Goal: Transaction & Acquisition: Download file/media

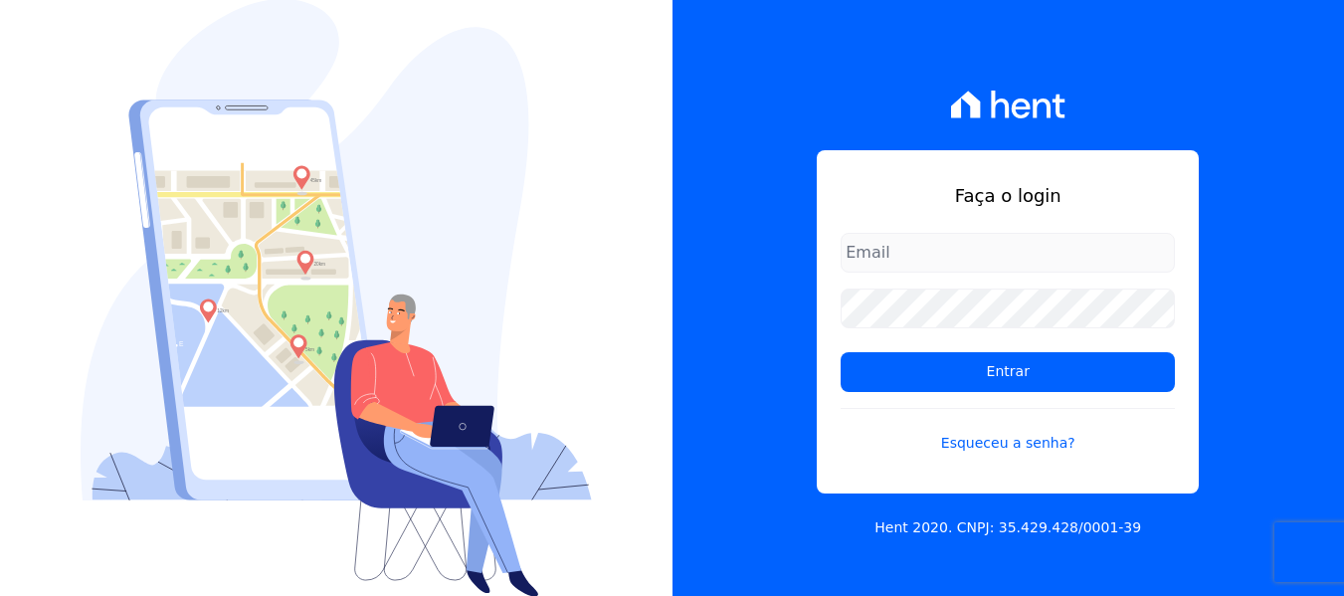
type input "financeiro@genesisempreendimentos.com.br"
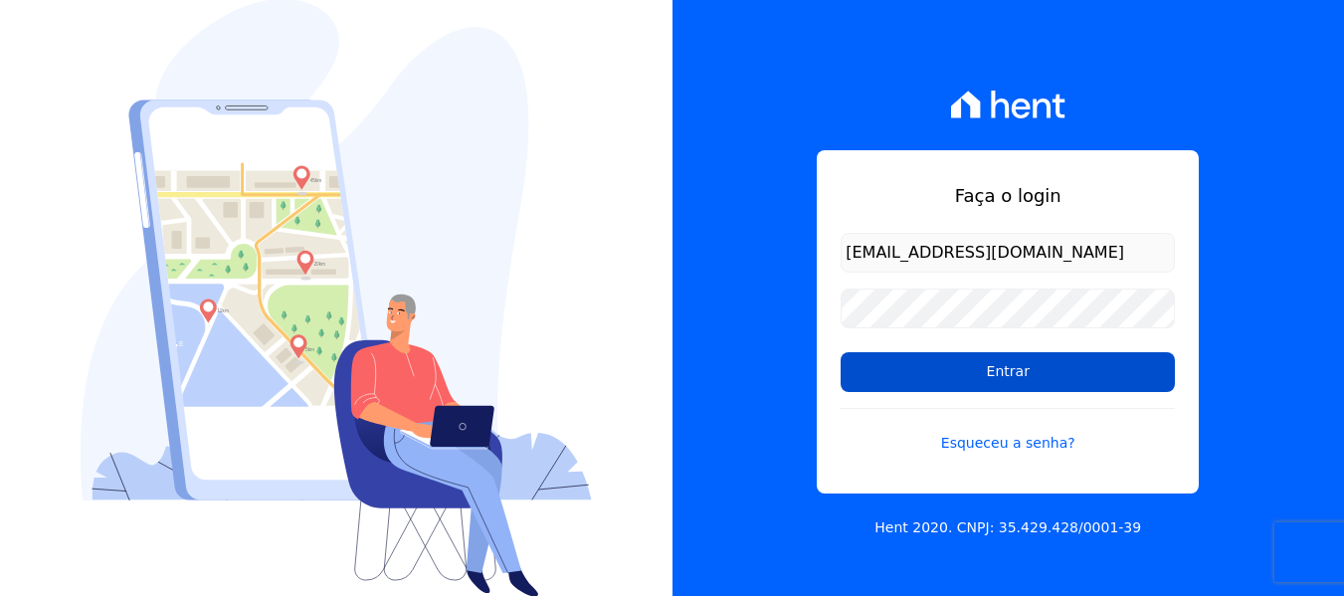
drag, startPoint x: 0, startPoint y: 0, endPoint x: 1013, endPoint y: 369, distance: 1078.0
click at [1013, 369] on input "Entrar" at bounding box center [1008, 372] width 334 height 40
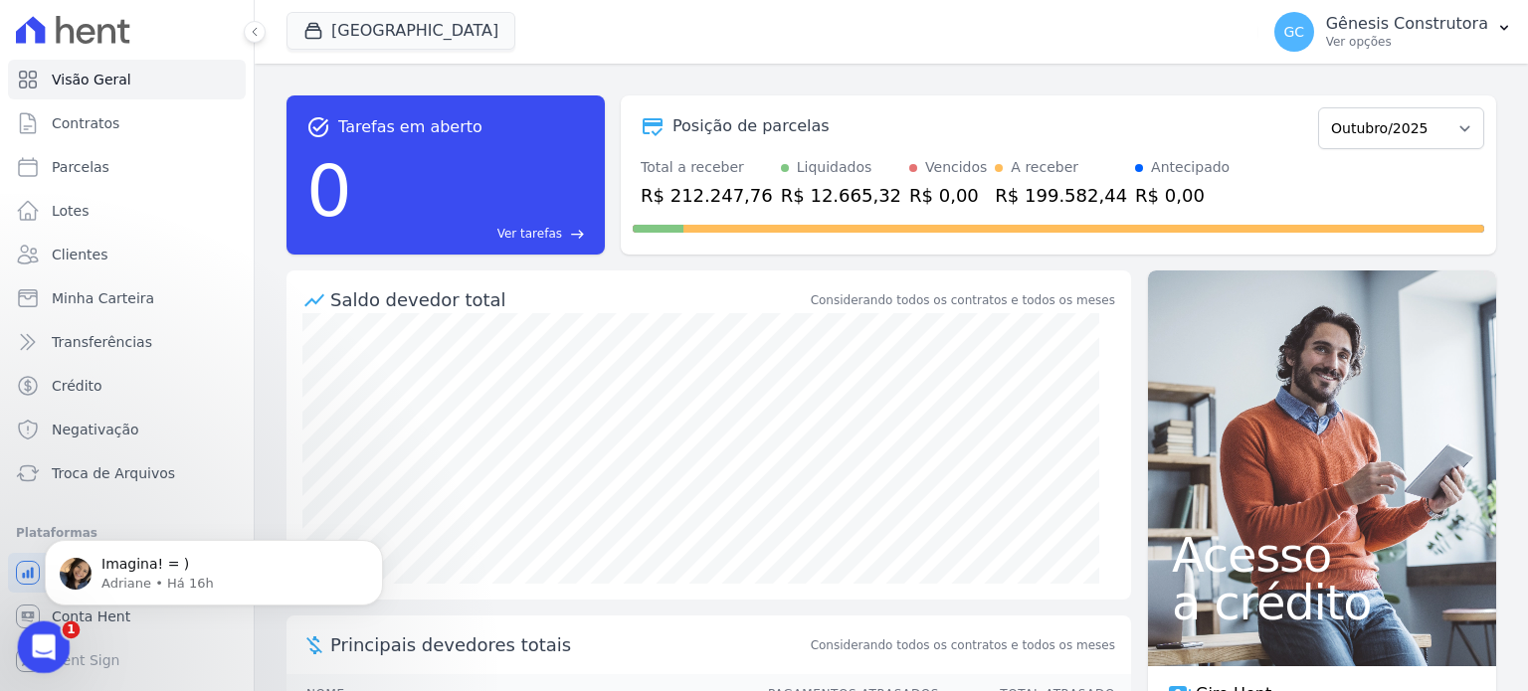
click at [19, 595] on div "Abertura do Messenger da Intercom" at bounding box center [41, 645] width 66 height 66
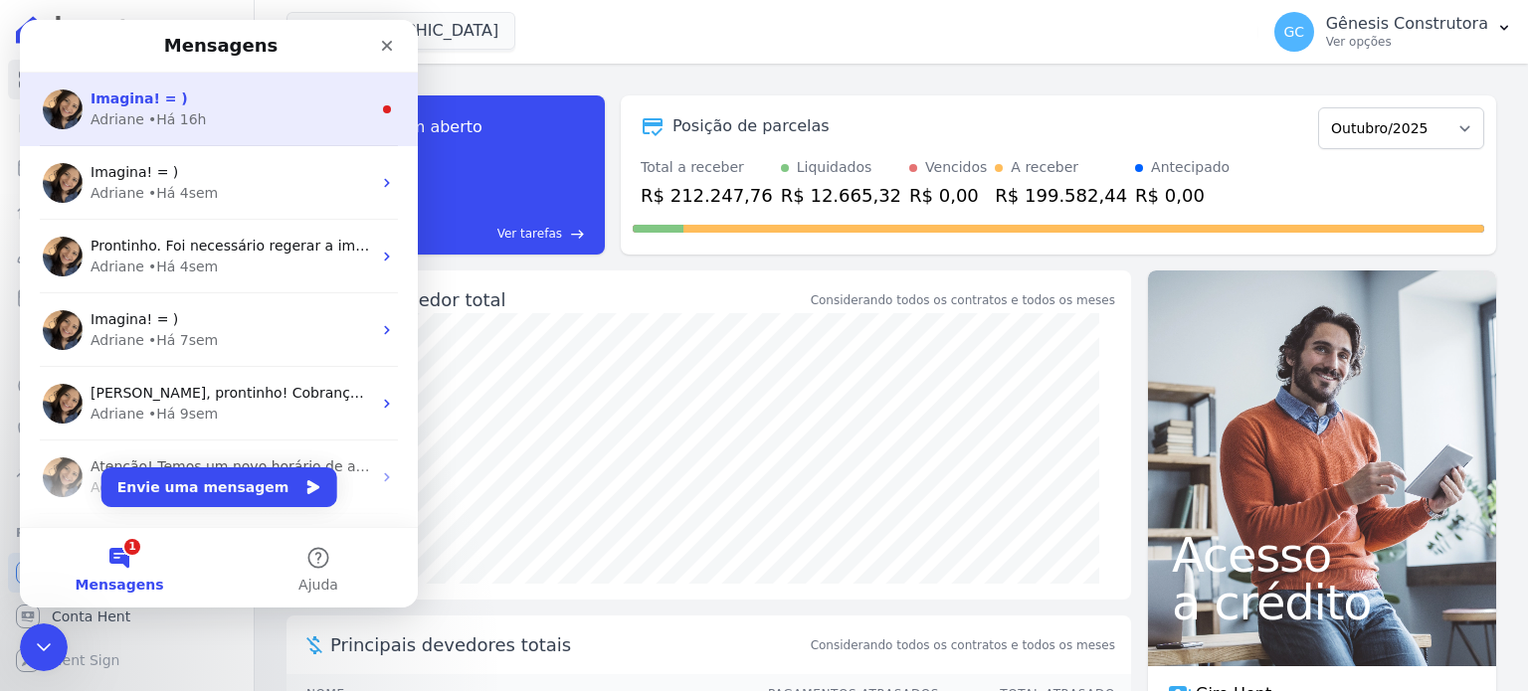
click at [175, 111] on div "• Há 16h" at bounding box center [177, 119] width 59 height 21
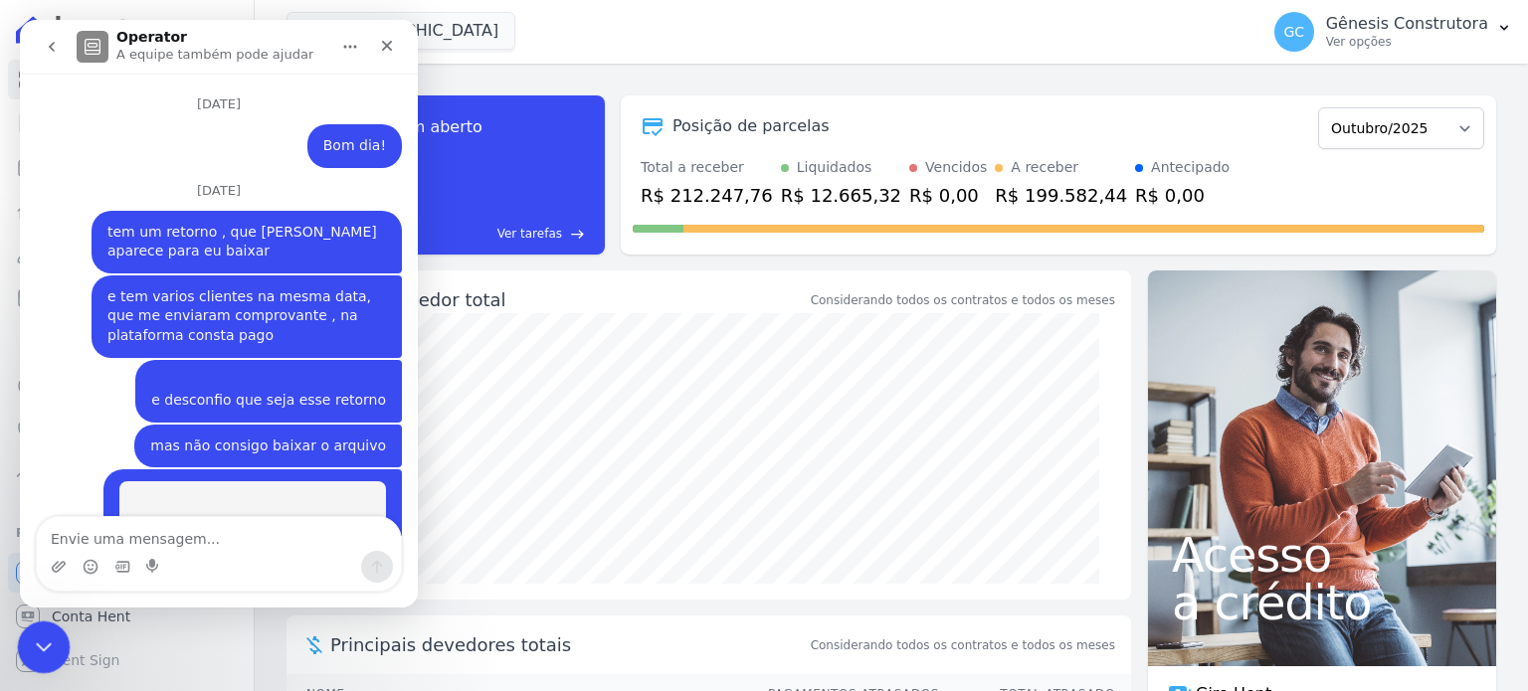
scroll to position [50, 0]
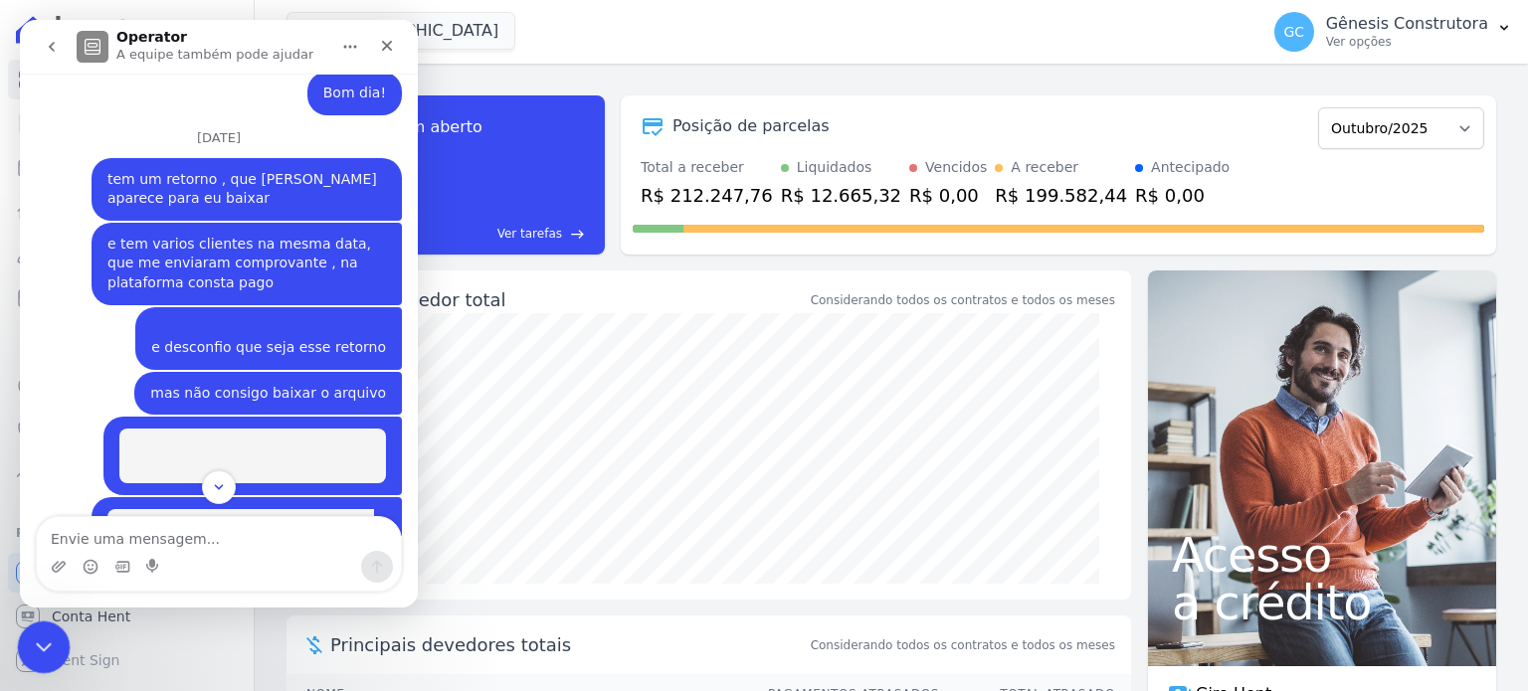
click at [44, 595] on div "Encerramento do Messenger da Intercom" at bounding box center [41, 645] width 48 height 48
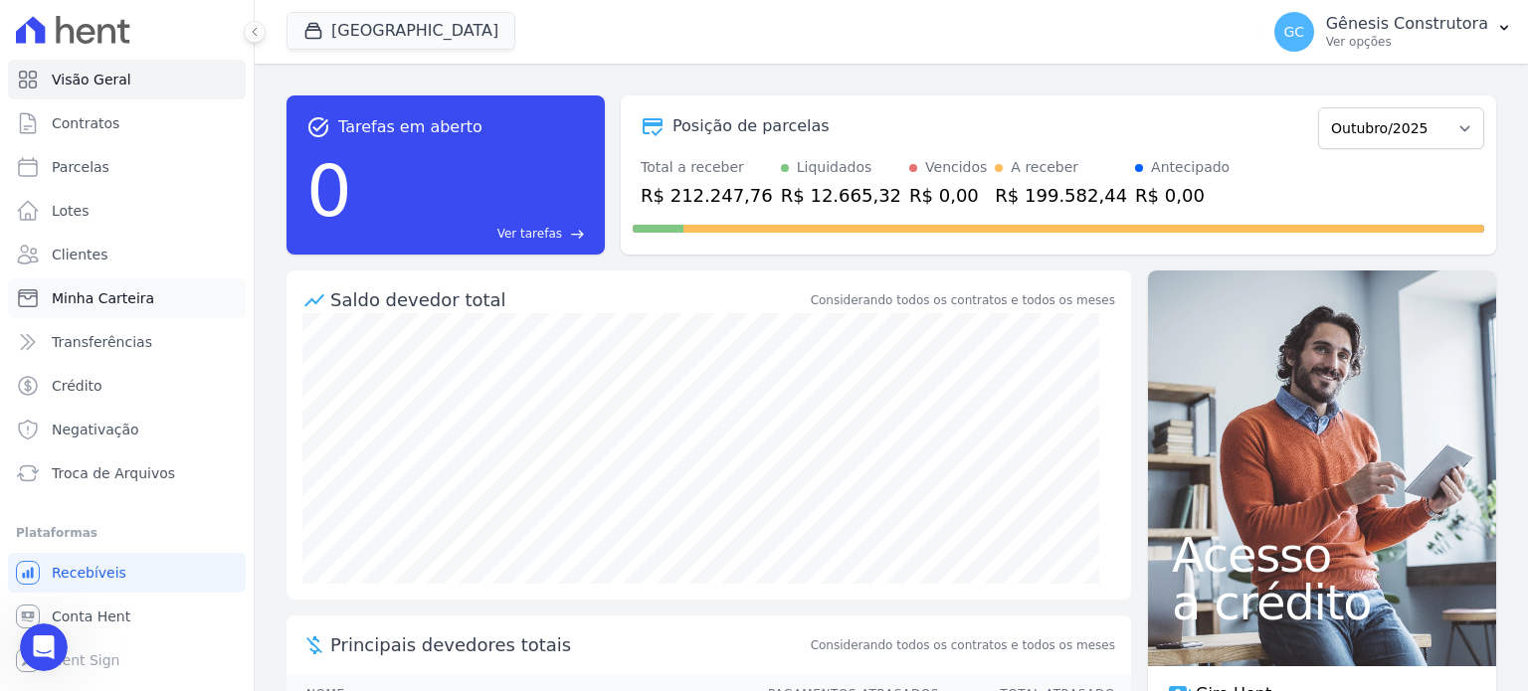
scroll to position [16921, 0]
click at [361, 31] on button "[GEOGRAPHIC_DATA]" at bounding box center [401, 31] width 229 height 38
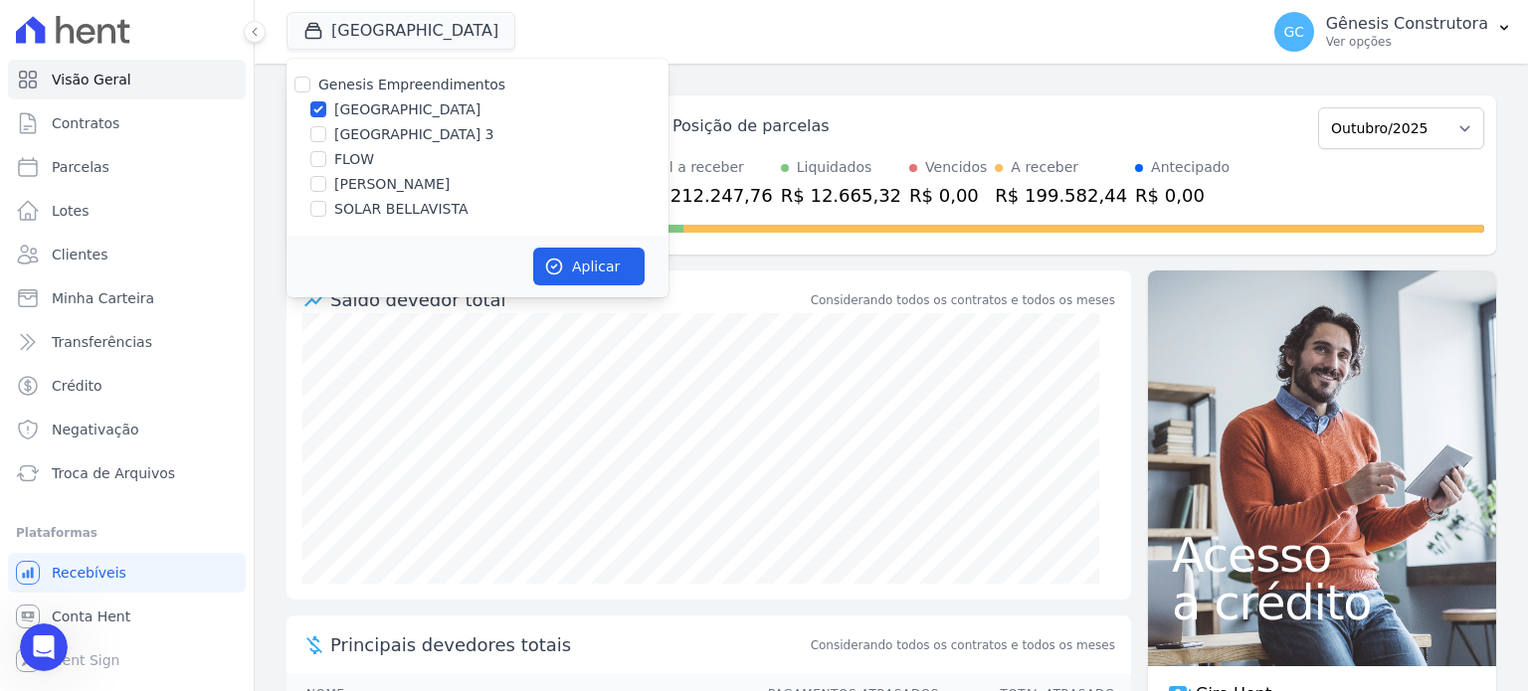
click at [410, 174] on div "Genesis Empreendimentos Estação Nogueira Estação Nogueira 3 FLOW HILDEGARDO DE …" at bounding box center [478, 147] width 382 height 177
click at [399, 184] on label "[PERSON_NAME]" at bounding box center [391, 184] width 115 height 21
click at [326, 184] on input "[PERSON_NAME]" at bounding box center [318, 184] width 16 height 16
checkbox input "true"
click at [314, 118] on div at bounding box center [318, 109] width 16 height 20
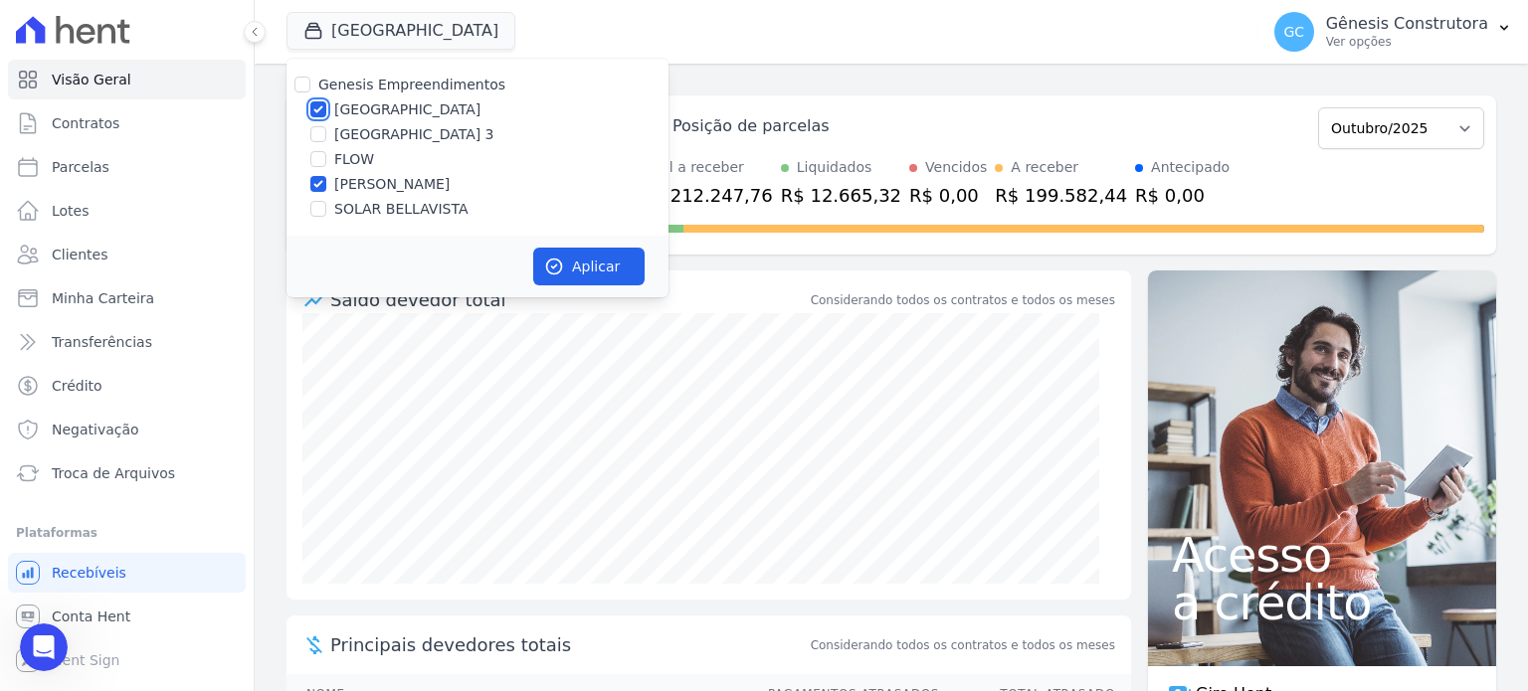
click at [319, 110] on input "[GEOGRAPHIC_DATA]" at bounding box center [318, 109] width 16 height 16
checkbox input "false"
click at [601, 262] on button "Aplicar" at bounding box center [588, 267] width 111 height 38
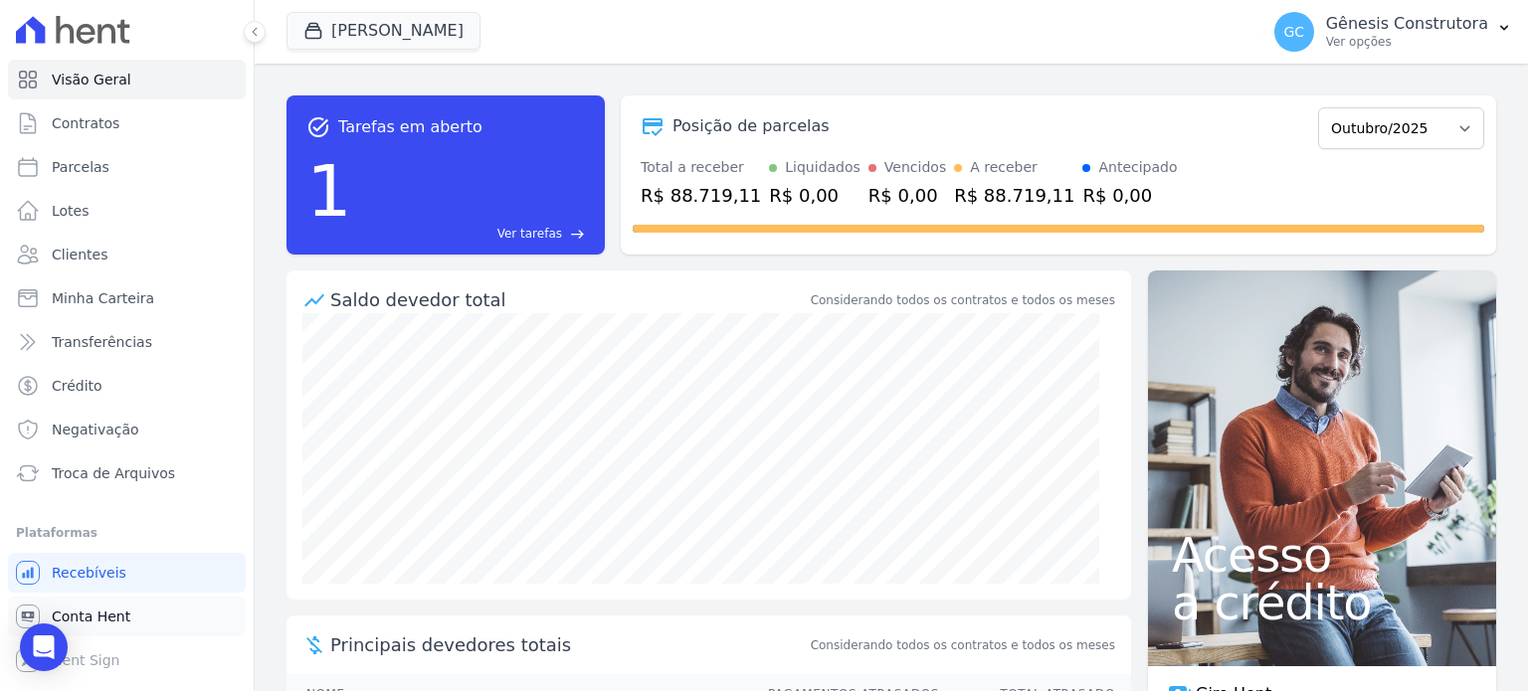
click at [100, 595] on span "Conta Hent" at bounding box center [91, 617] width 79 height 20
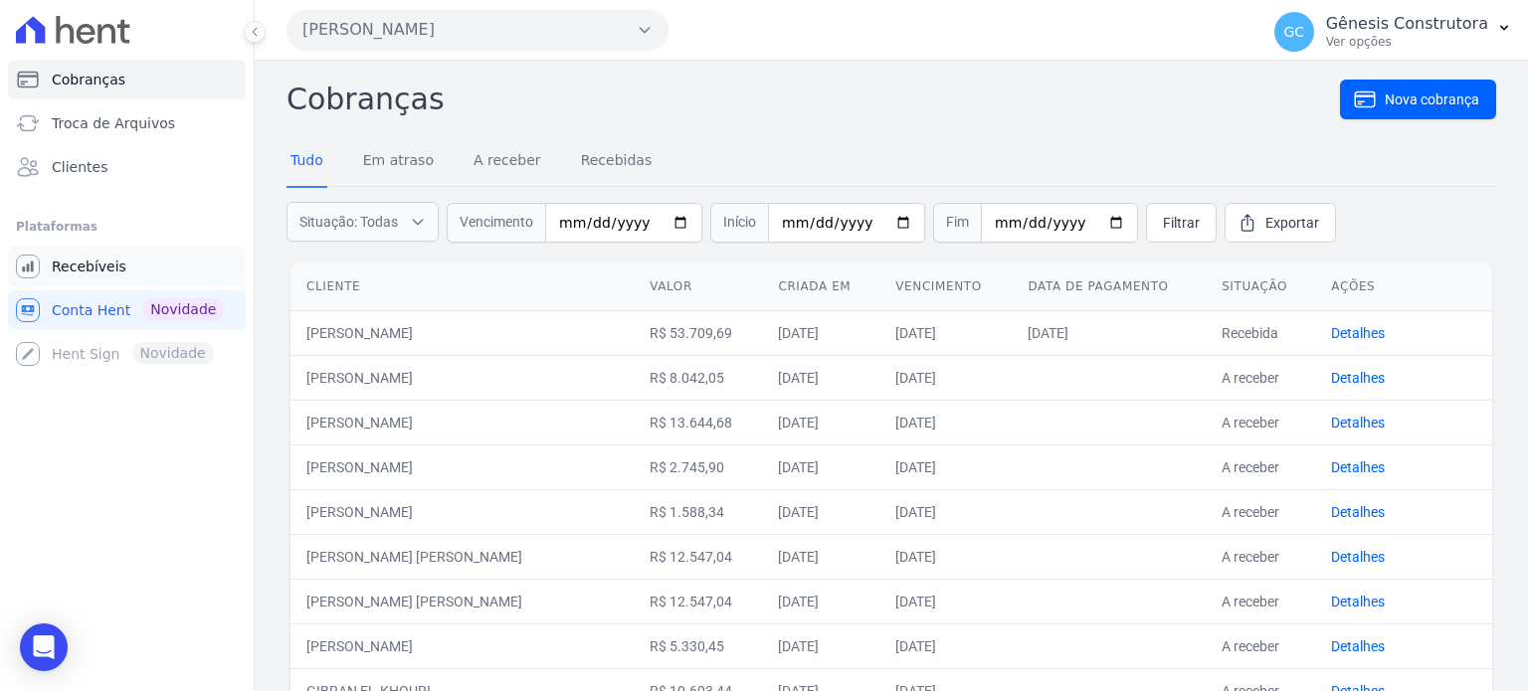
click at [111, 272] on span "Recebíveis" at bounding box center [89, 267] width 75 height 20
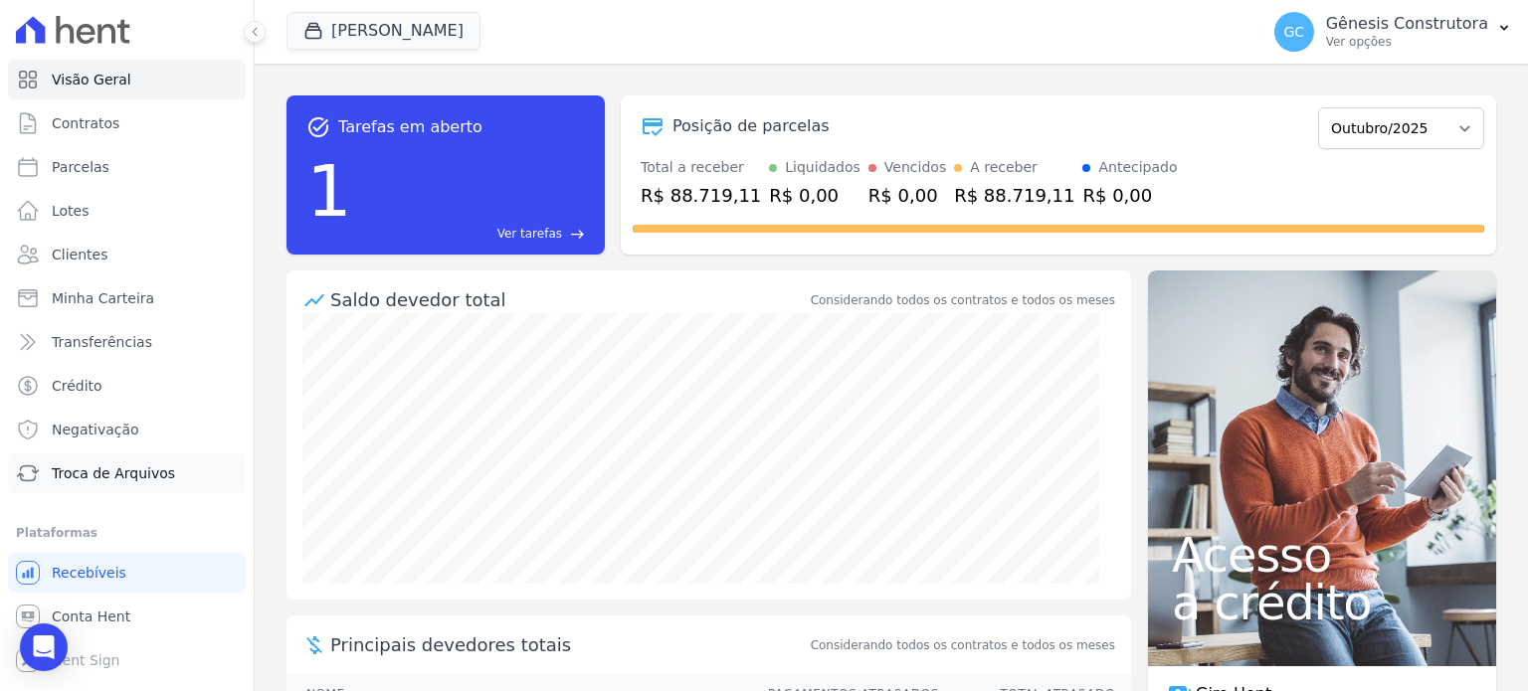
click at [86, 479] on span "Troca de Arquivos" at bounding box center [113, 474] width 123 height 20
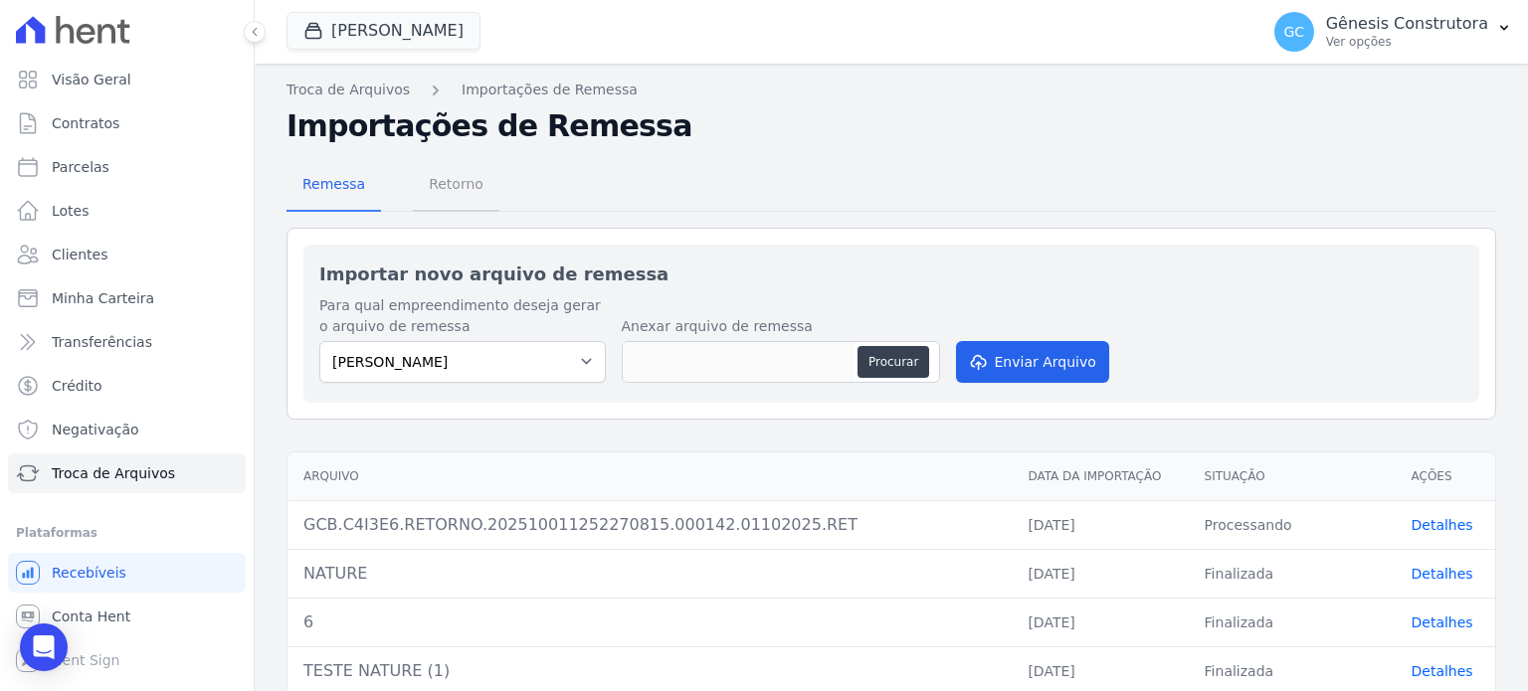
click at [443, 186] on span "Retorno" at bounding box center [456, 184] width 79 height 40
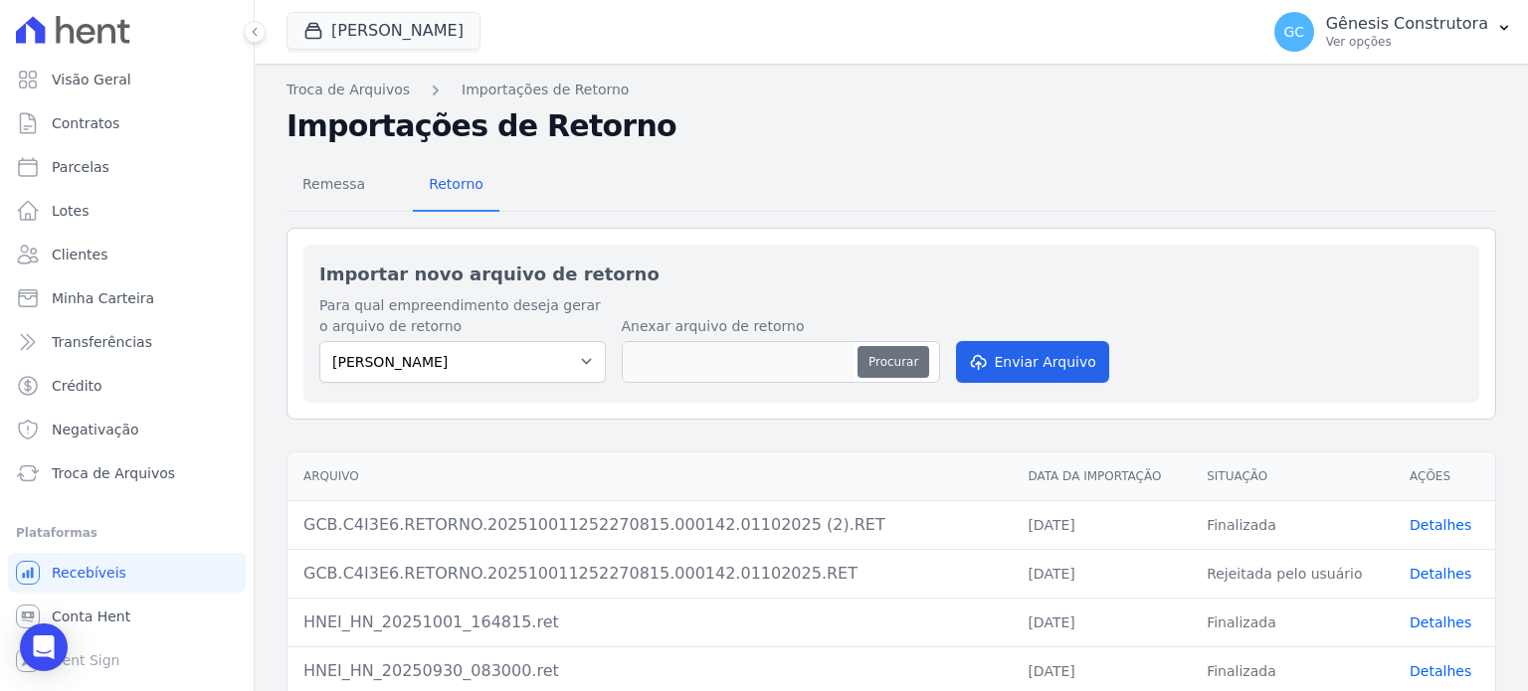
click at [868, 355] on button "Procurar" at bounding box center [894, 362] width 72 height 32
type input "GCB.C4I3E6.RETORNO.202510080202120596.000144.07102025.RET"
click at [1001, 372] on button "Enviar Arquivo" at bounding box center [1032, 362] width 153 height 42
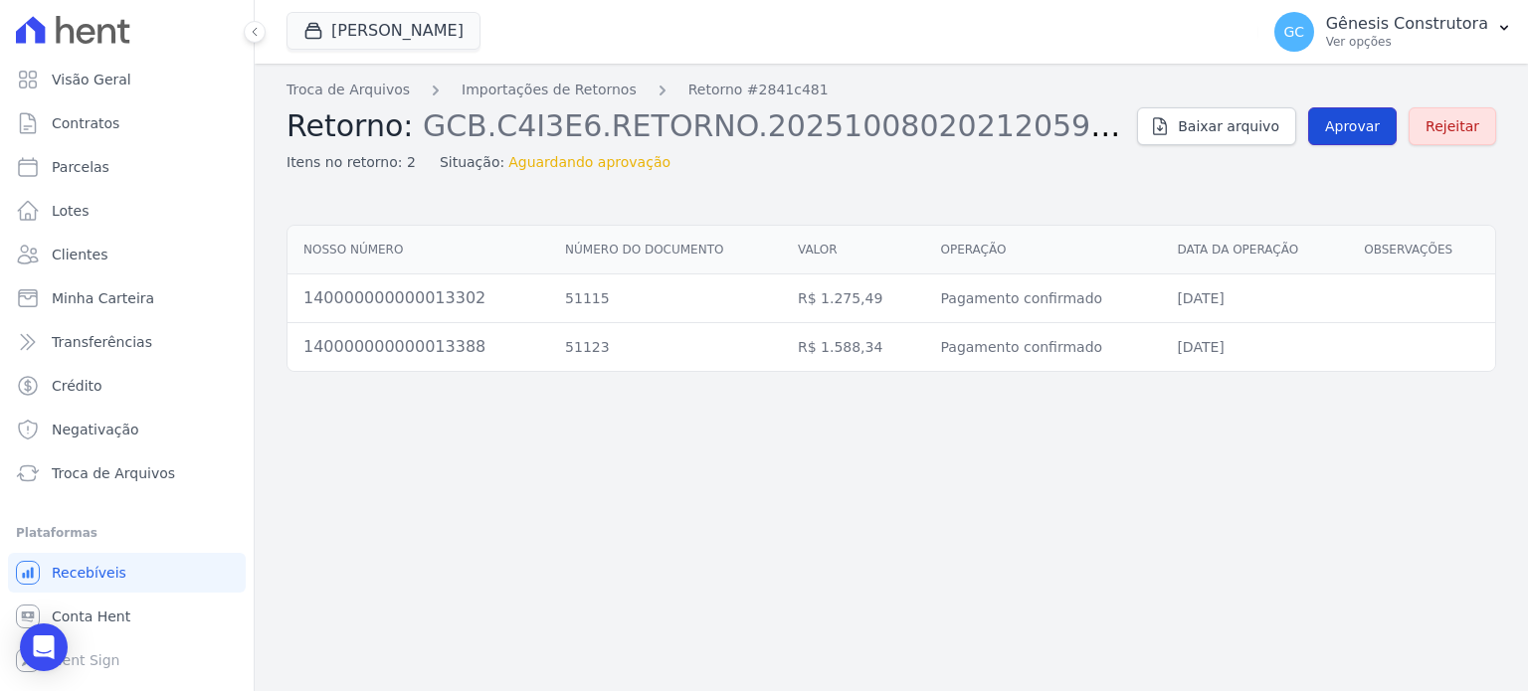
click at [1358, 137] on link "Aprovar" at bounding box center [1352, 126] width 89 height 38
click at [1345, 126] on span "Aprovar" at bounding box center [1352, 126] width 55 height 20
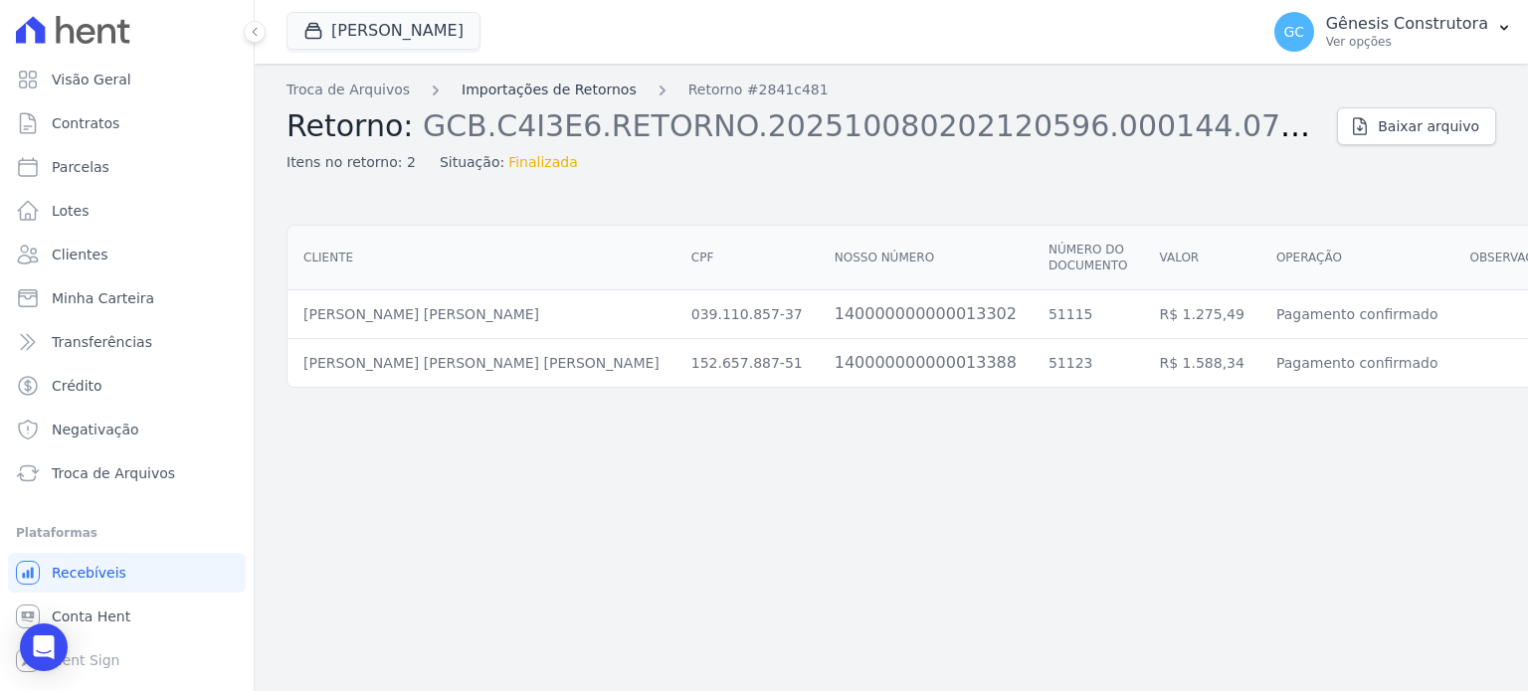
click at [593, 88] on link "Importações de Retornos" at bounding box center [549, 90] width 175 height 21
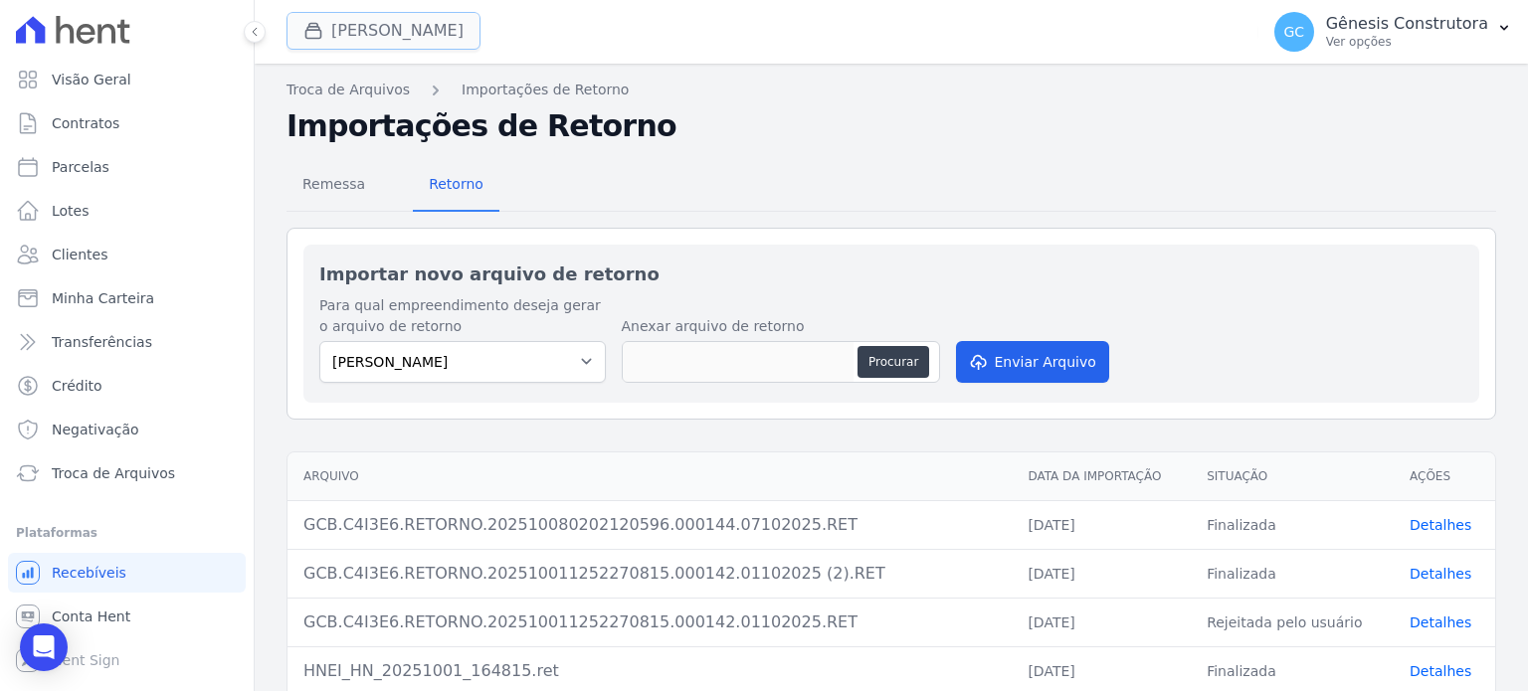
click at [405, 39] on button "[PERSON_NAME]" at bounding box center [384, 31] width 194 height 38
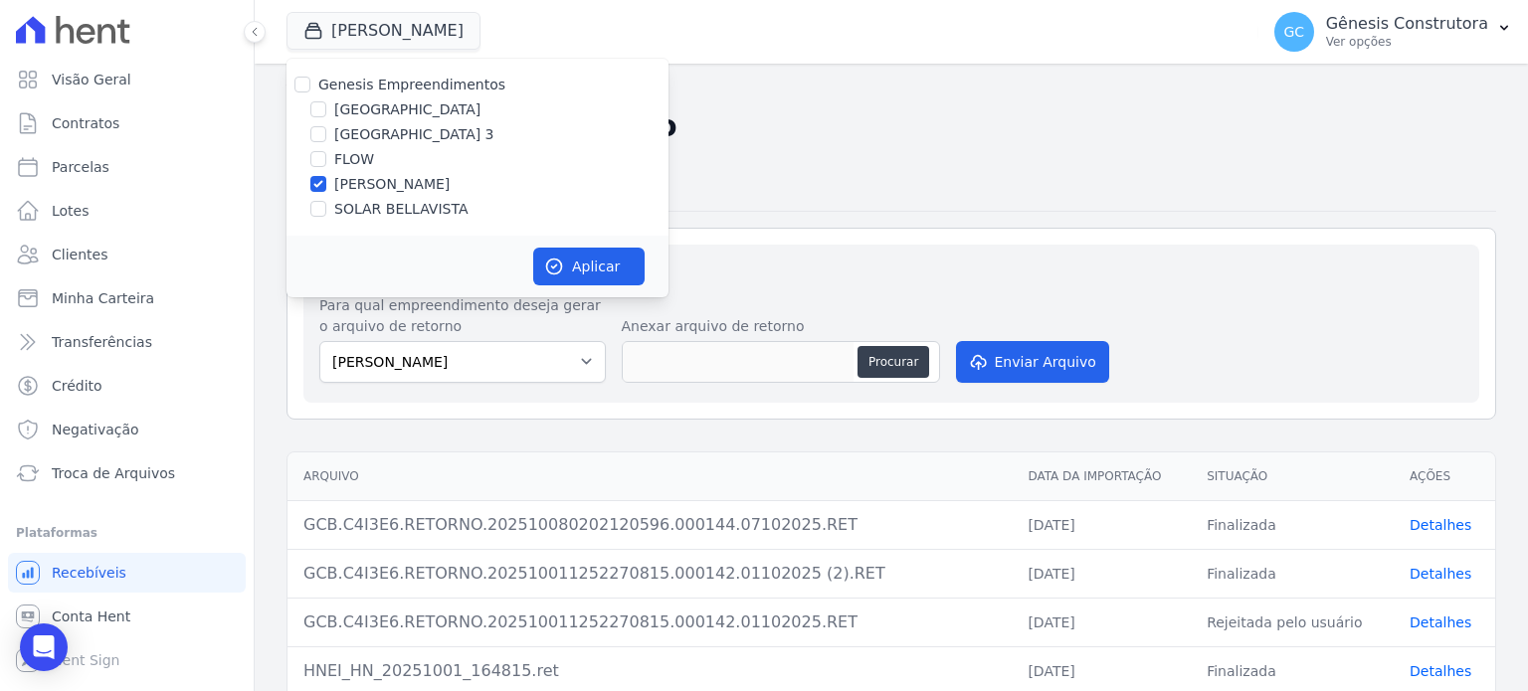
click at [378, 209] on label "SOLAR BELLAVISTA" at bounding box center [400, 209] width 133 height 21
click at [326, 209] on input "SOLAR BELLAVISTA" at bounding box center [318, 209] width 16 height 16
checkbox input "true"
click at [398, 186] on label "[PERSON_NAME]" at bounding box center [391, 184] width 115 height 21
click at [326, 186] on input "[PERSON_NAME]" at bounding box center [318, 184] width 16 height 16
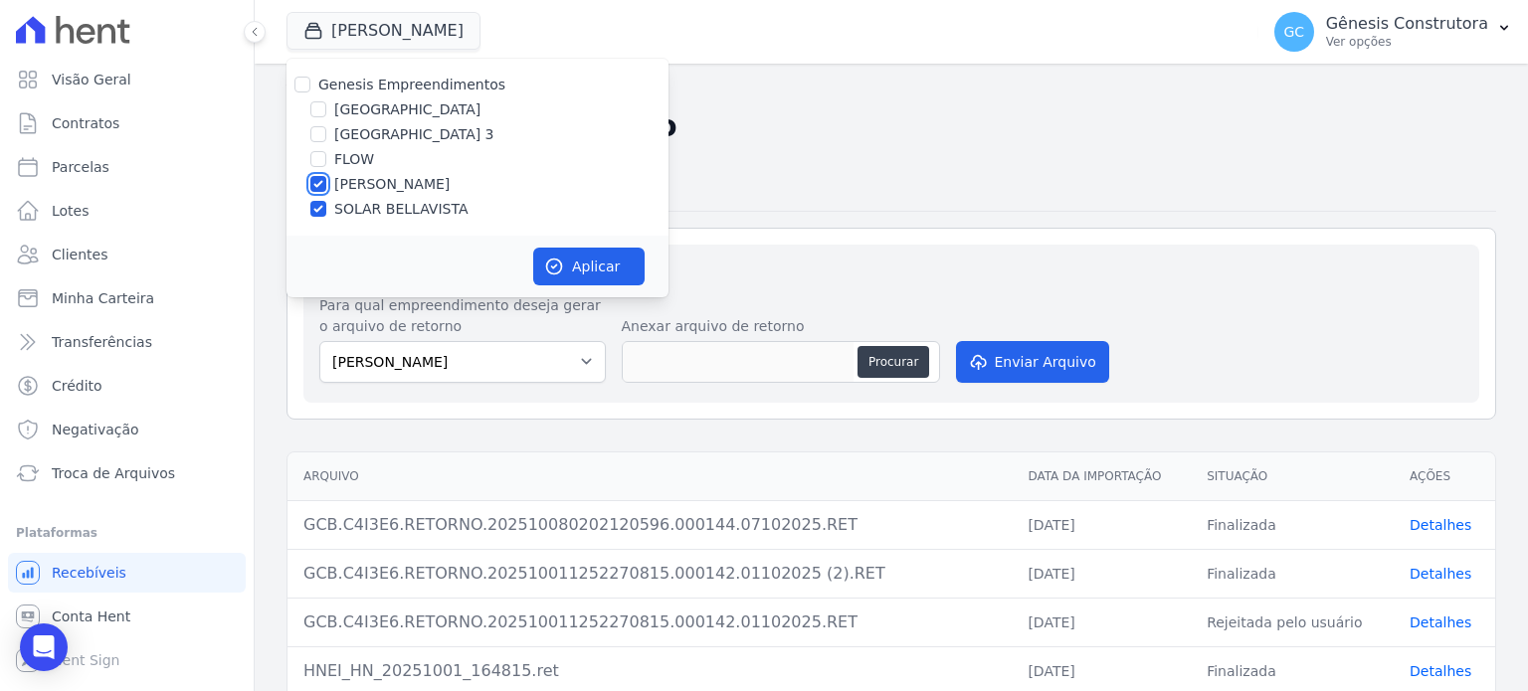
checkbox input "false"
click at [571, 277] on button "Aplicar" at bounding box center [588, 267] width 111 height 38
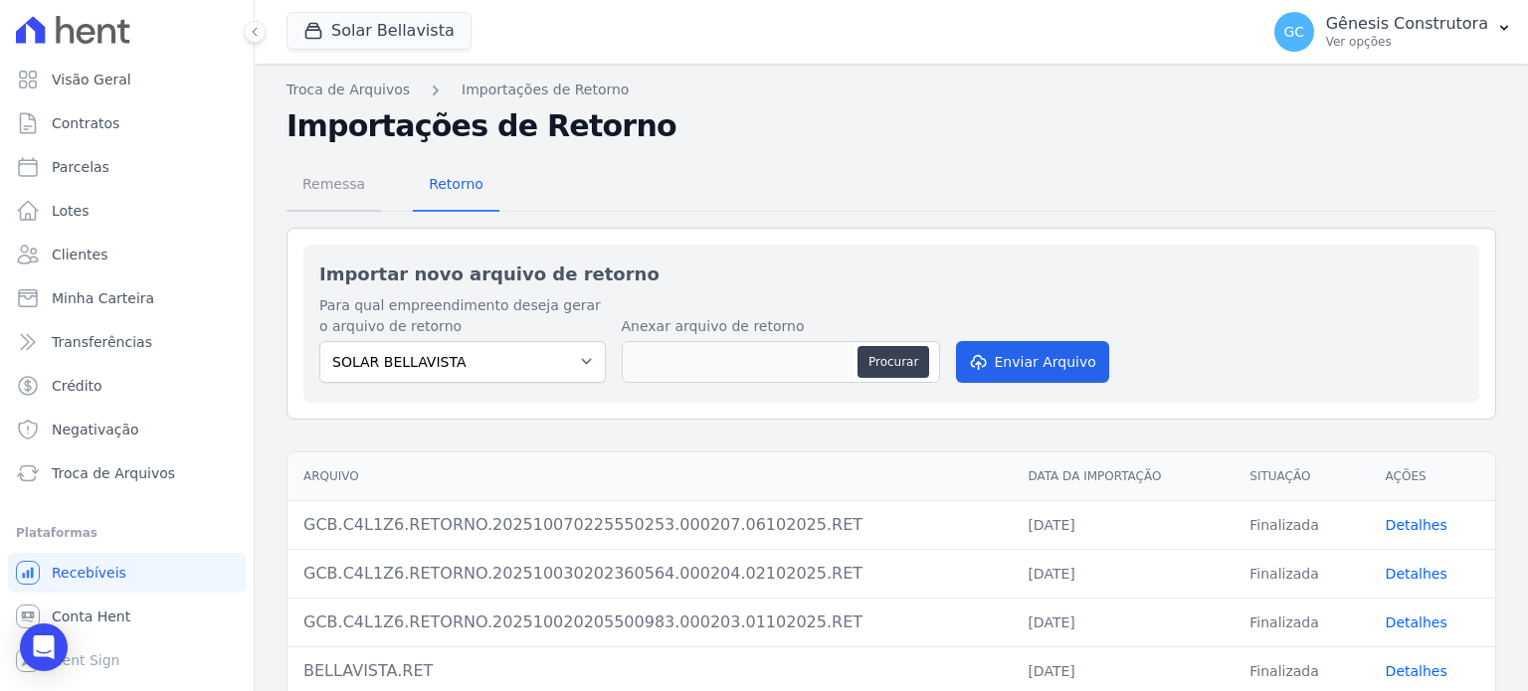
click at [344, 189] on span "Remessa" at bounding box center [334, 184] width 87 height 40
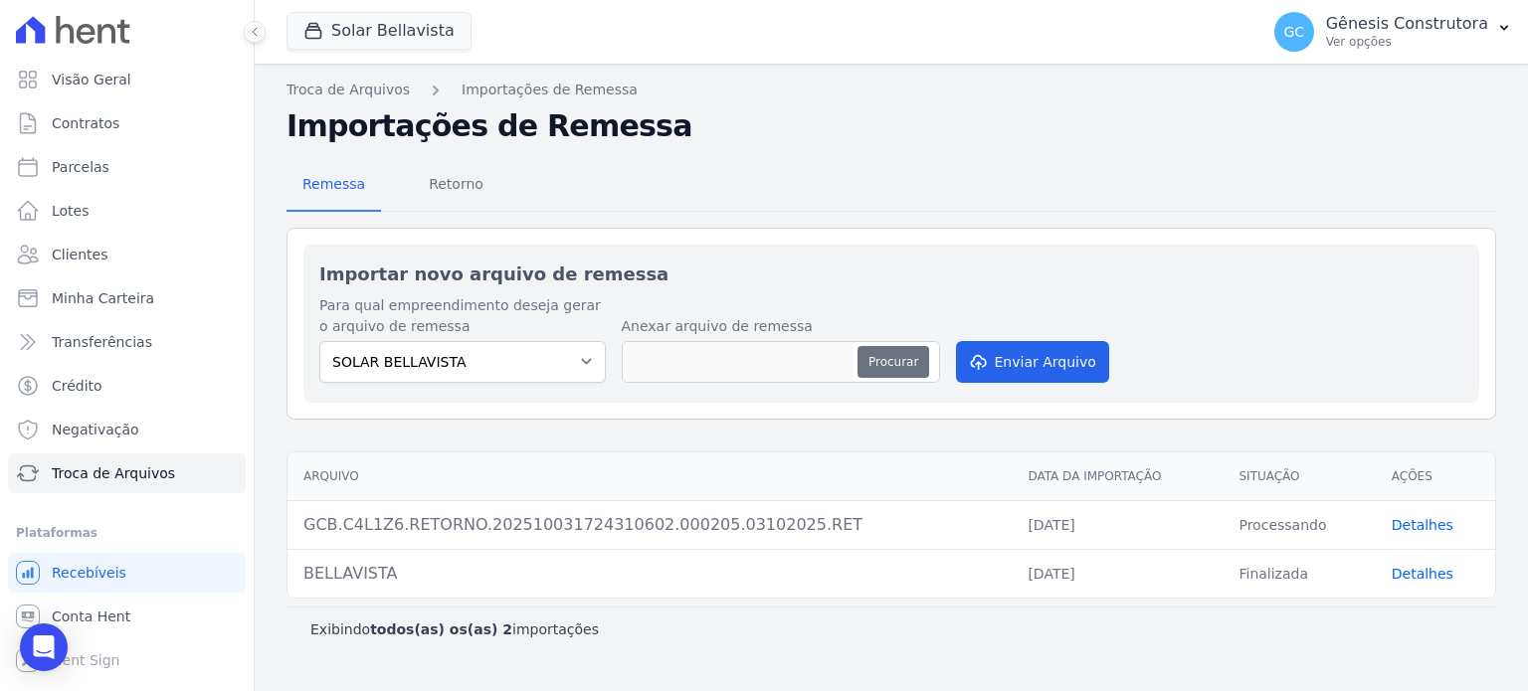
click at [918, 354] on button "Procurar" at bounding box center [894, 362] width 72 height 32
type input "GCB.C4L1Z6.RETORNO.202510070903450183.000208.07102025.RET"
click at [1004, 361] on button "Enviar Arquivo" at bounding box center [1032, 362] width 153 height 42
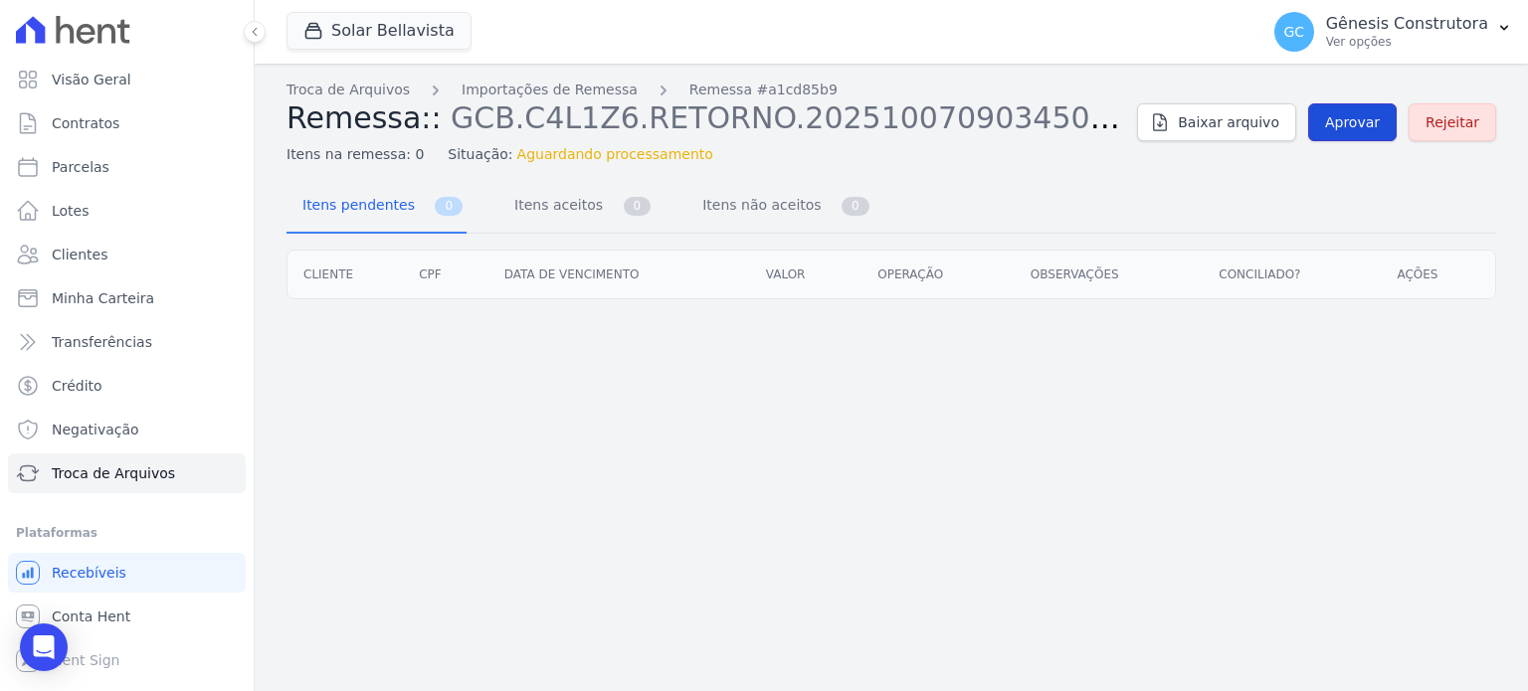
click at [1377, 126] on span "Aprovar" at bounding box center [1352, 122] width 55 height 20
click at [1382, 135] on link "Aprovar" at bounding box center [1352, 122] width 89 height 38
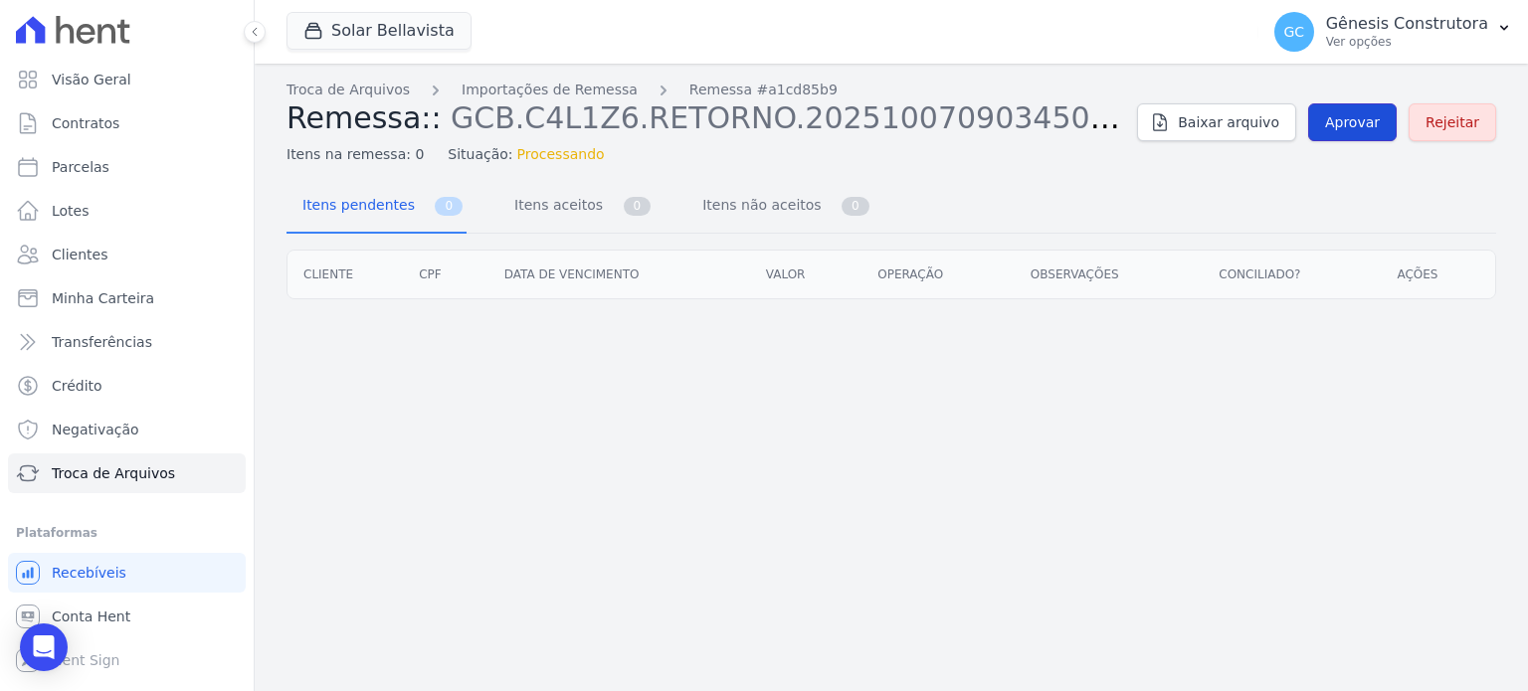
click at [1364, 126] on span "Aprovar" at bounding box center [1352, 122] width 55 height 20
click at [1355, 138] on link "Aprovar" at bounding box center [1352, 122] width 89 height 38
click at [1364, 126] on span "Aprovar" at bounding box center [1352, 122] width 55 height 20
click at [1365, 118] on span "Aprovar" at bounding box center [1352, 122] width 55 height 20
click at [1341, 130] on span "Aprovar" at bounding box center [1352, 122] width 55 height 20
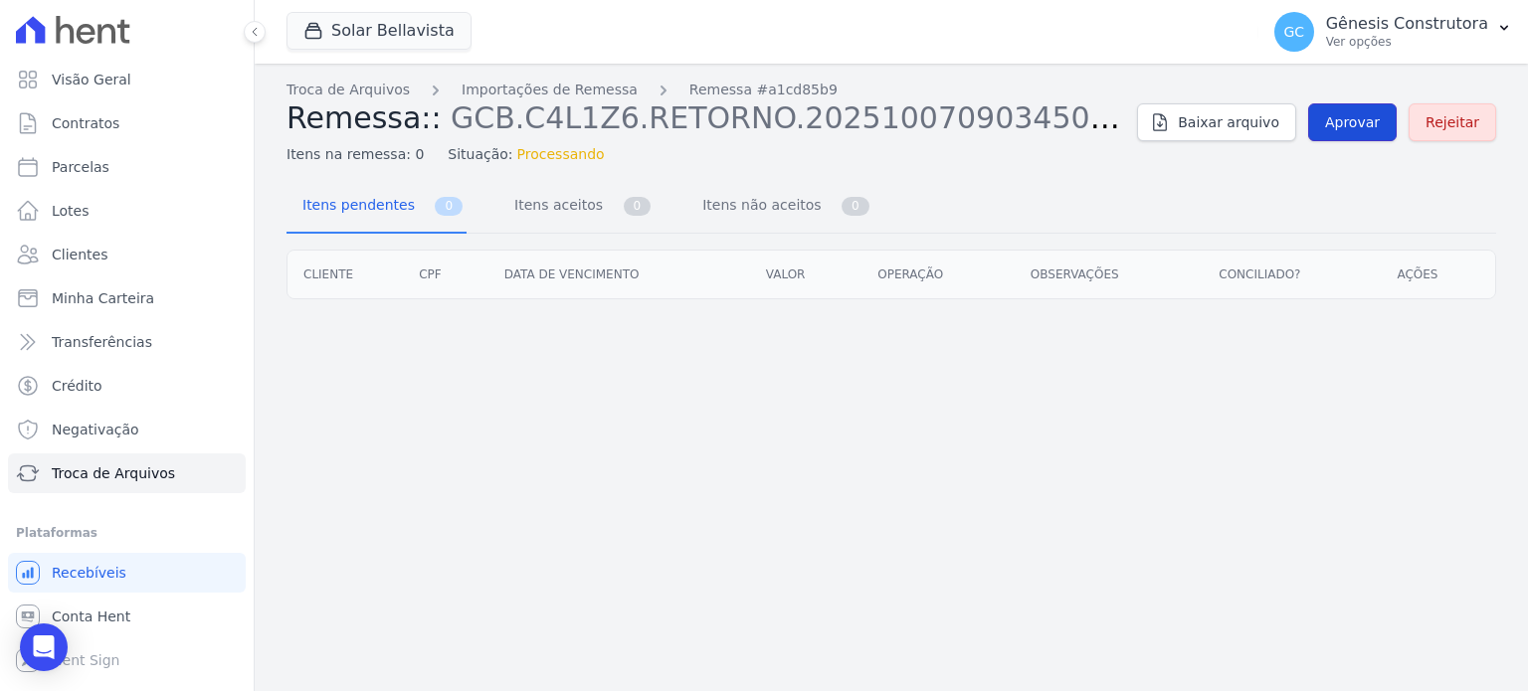
click at [1335, 118] on span "Aprovar" at bounding box center [1352, 122] width 55 height 20
click at [1337, 121] on span "Aprovar" at bounding box center [1352, 122] width 55 height 20
click at [1341, 121] on span "Aprovar" at bounding box center [1352, 122] width 55 height 20
drag, startPoint x: 0, startPoint y: 0, endPoint x: 1342, endPoint y: 121, distance: 1347.6
click at [1342, 121] on span "Aprovar" at bounding box center [1352, 122] width 55 height 20
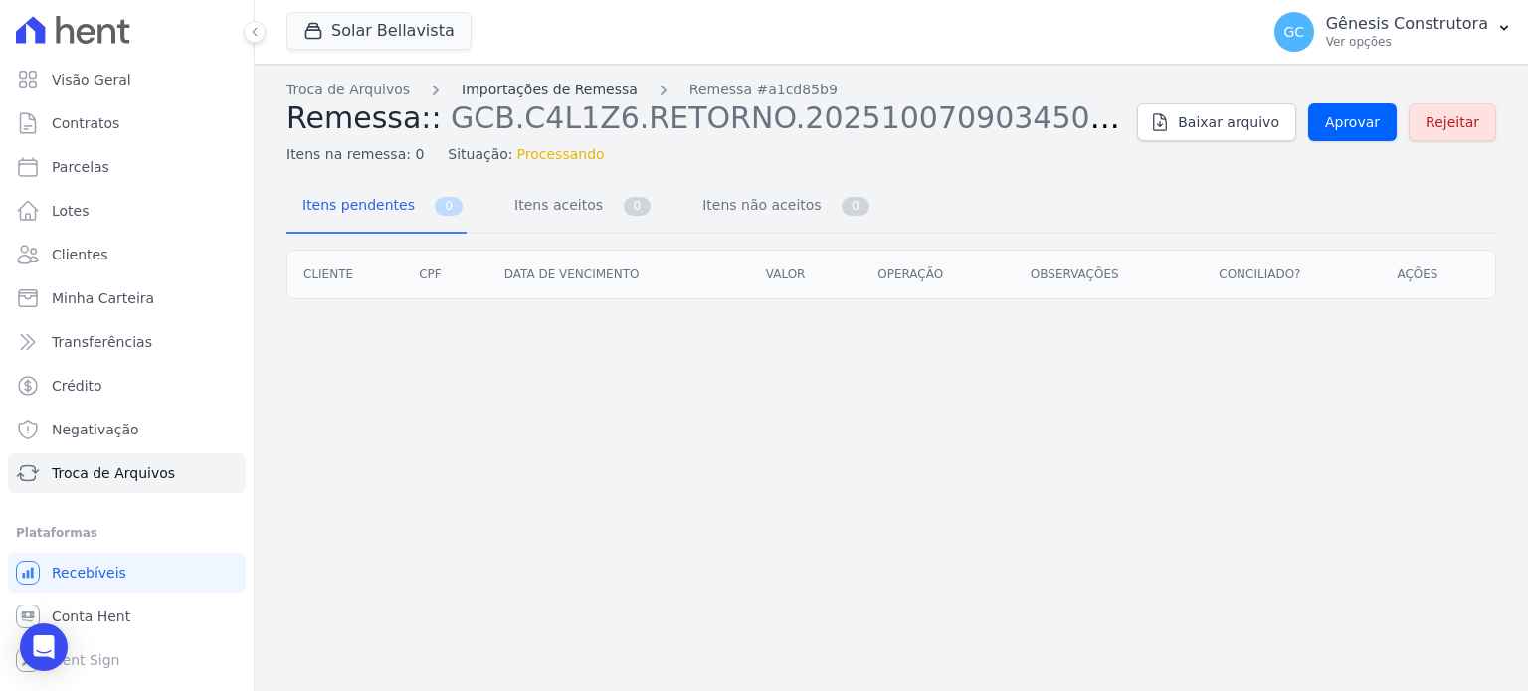
click at [547, 84] on link "Importações de Remessa" at bounding box center [550, 90] width 176 height 21
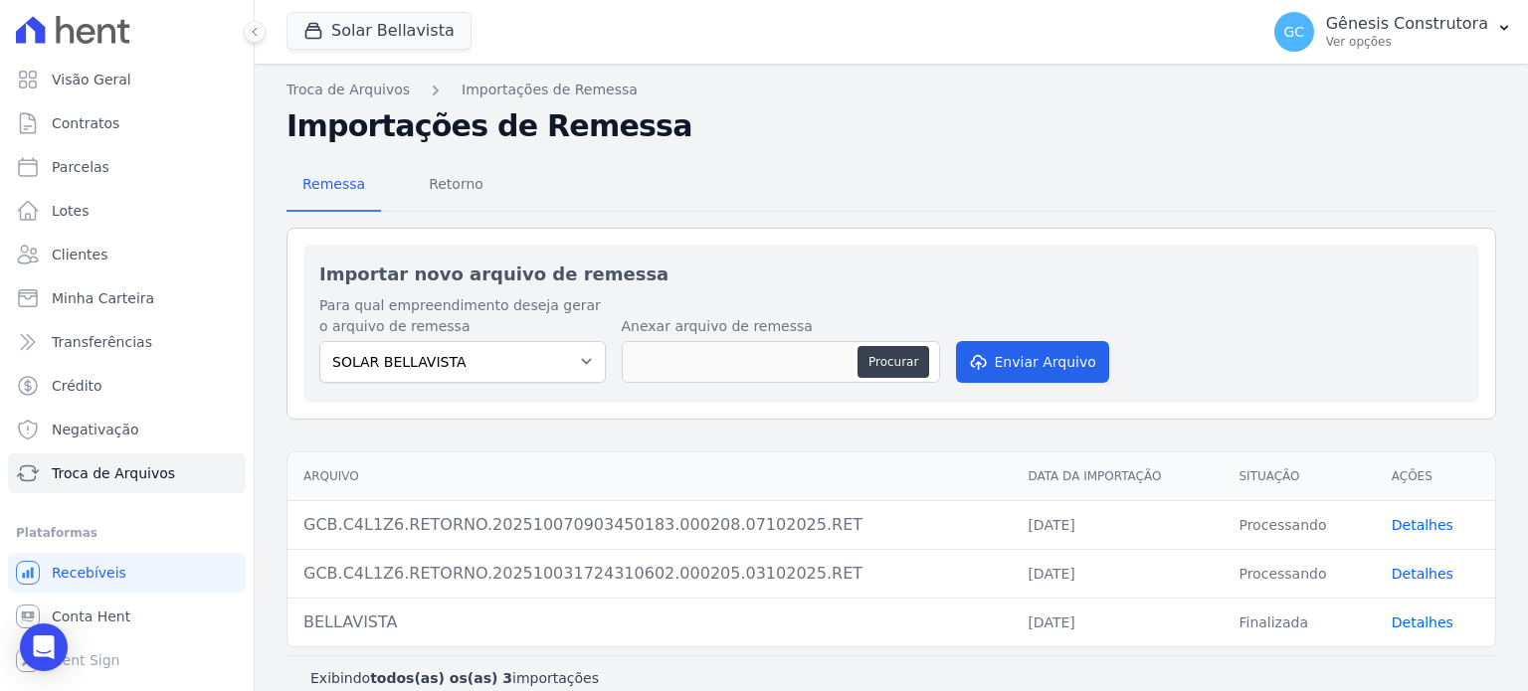
click at [1413, 526] on link "Detalhes" at bounding box center [1423, 525] width 62 height 16
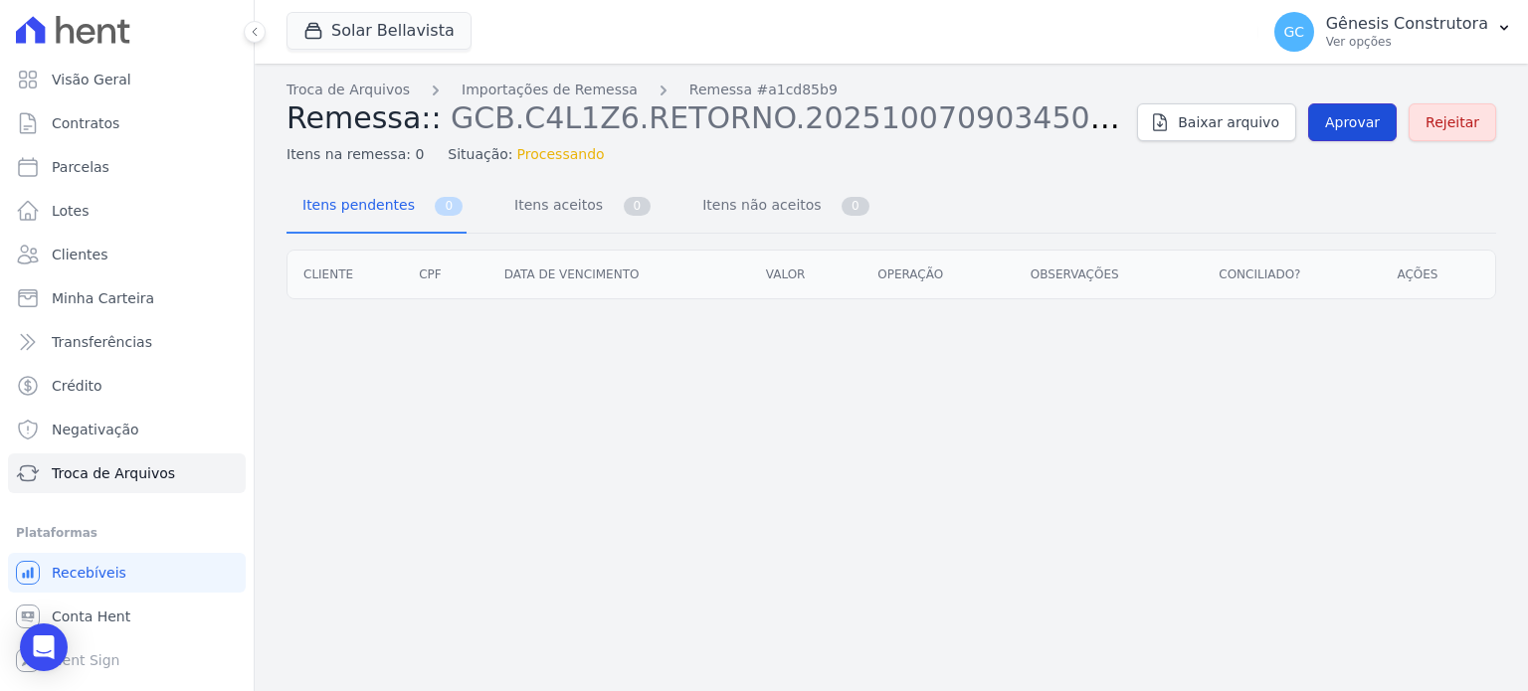
click at [1380, 123] on span "Aprovar" at bounding box center [1352, 122] width 55 height 20
click at [1329, 119] on link "Aprovar" at bounding box center [1352, 122] width 89 height 38
click at [1357, 110] on link "Aprovar" at bounding box center [1352, 122] width 89 height 38
click at [523, 351] on div "Troca de Arquivos Importações de Remessa Remessa #a1cd85b9 Remessa:: GCB.C4L1Z6…" at bounding box center [891, 378] width 1273 height 628
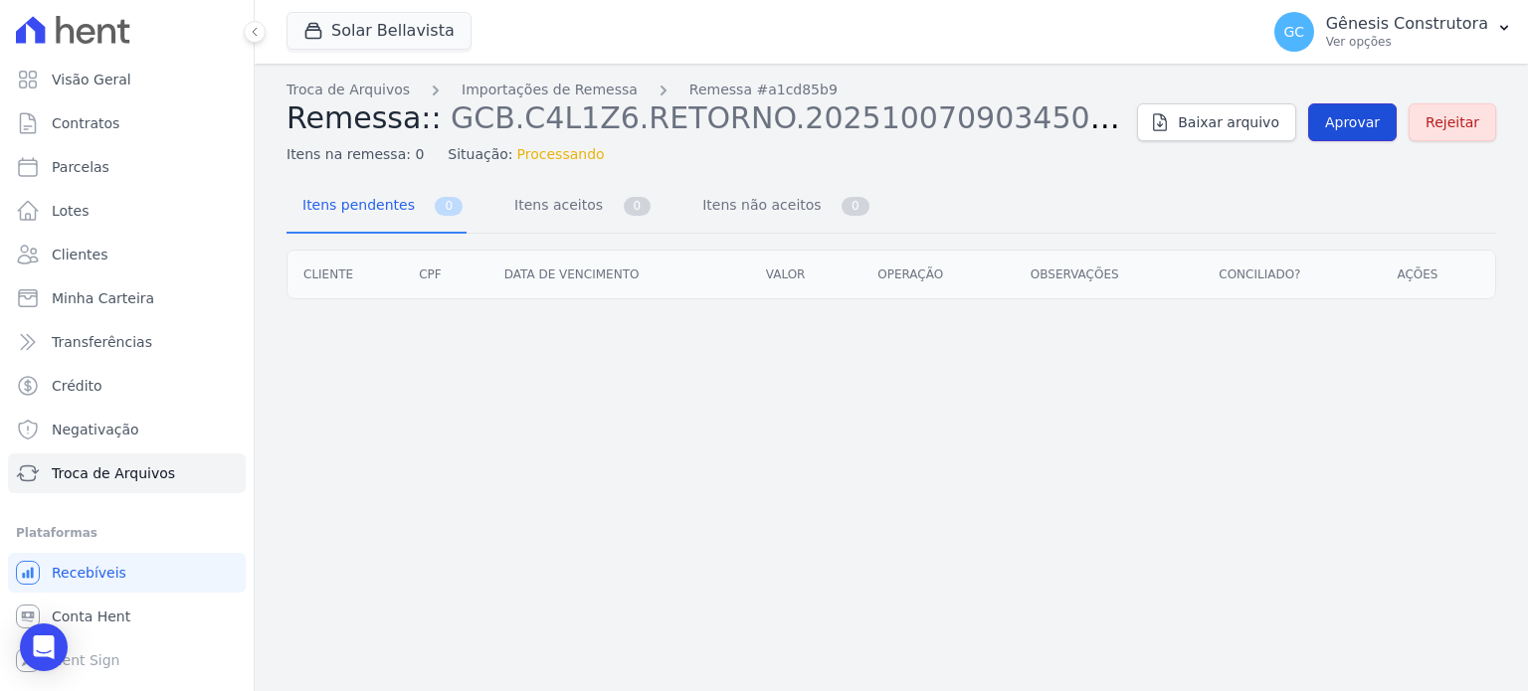
click at [1334, 118] on link "Aprovar" at bounding box center [1352, 122] width 89 height 38
click at [512, 88] on link "Importações de Remessa" at bounding box center [550, 90] width 176 height 21
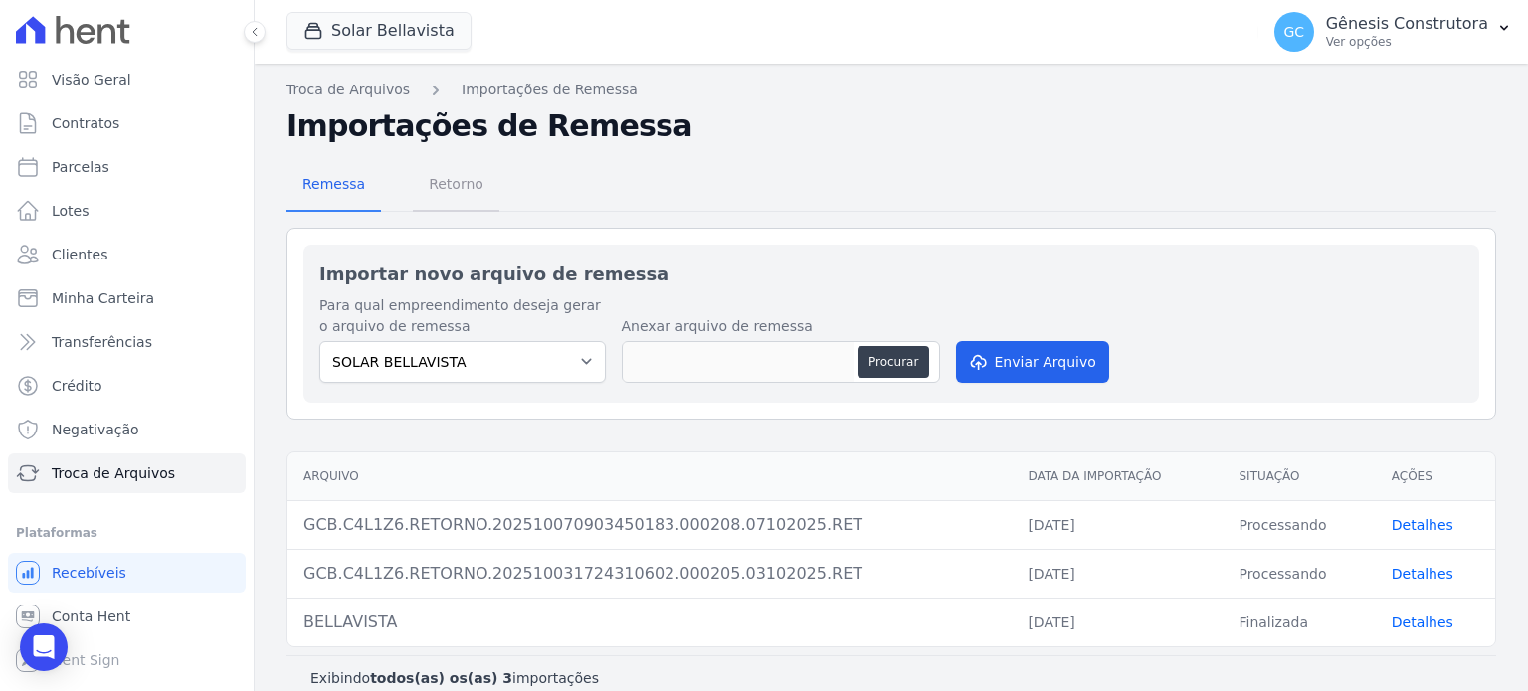
click at [473, 178] on span "Retorno" at bounding box center [456, 184] width 79 height 40
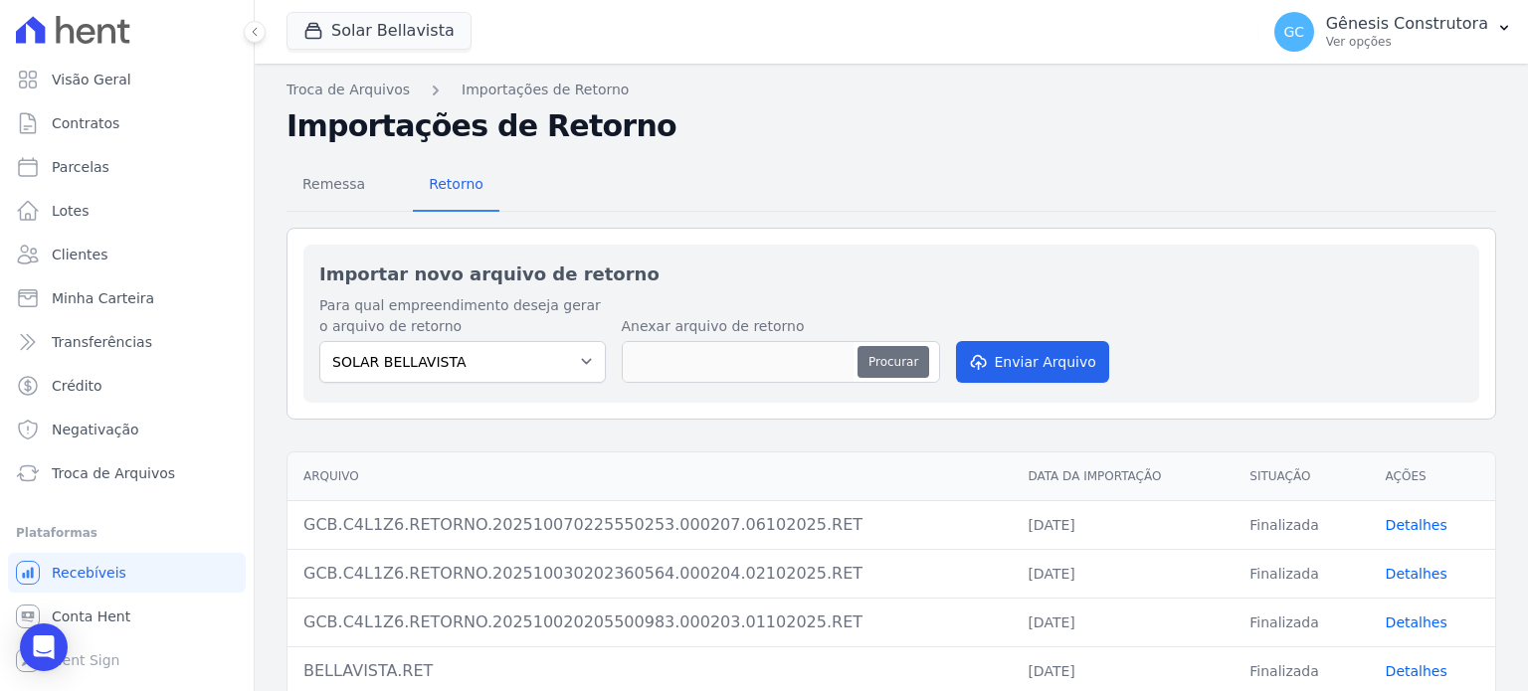
click at [887, 357] on button "Procurar" at bounding box center [894, 362] width 72 height 32
type input "GCB.C4L1Z6.RETORNO.202510080202200661.000209.07102025.RET"
click at [979, 363] on icon "submit" at bounding box center [977, 362] width 20 height 16
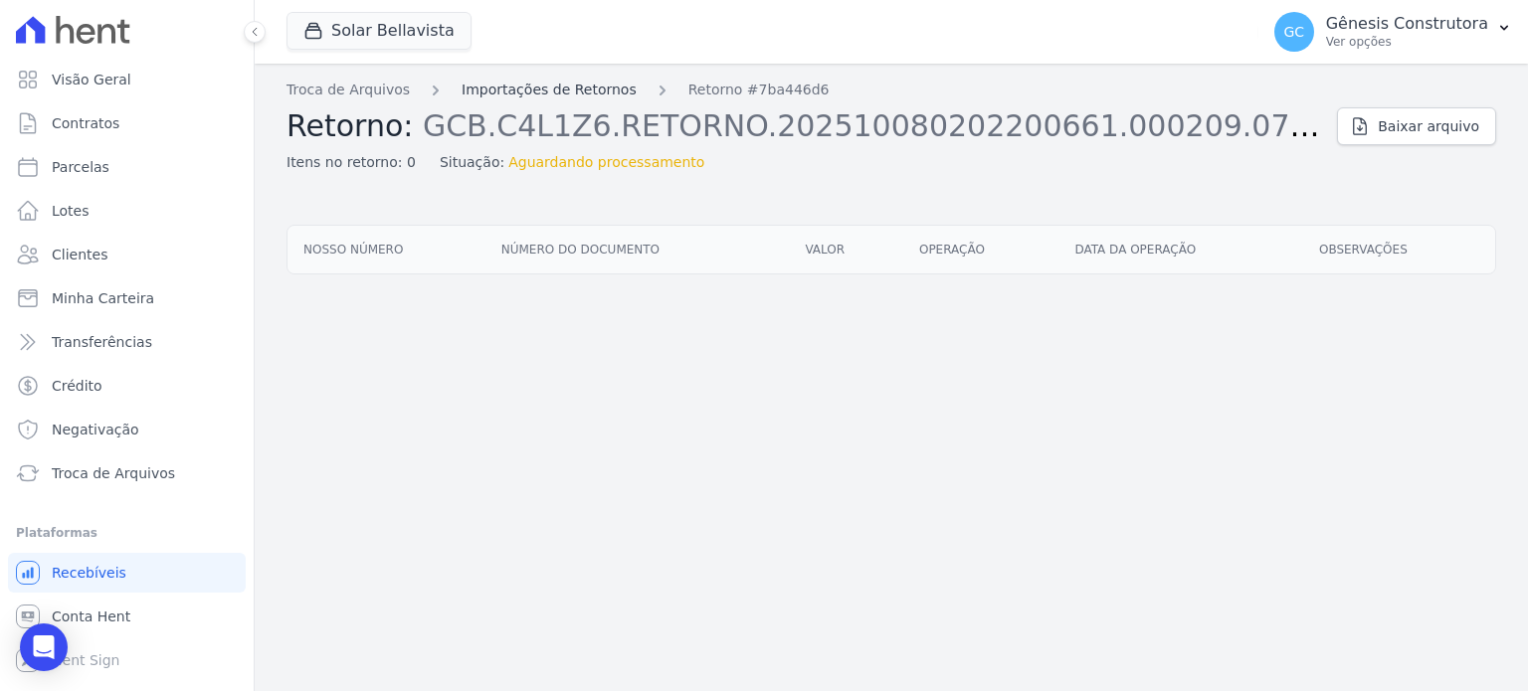
click at [470, 84] on link "Importações de Retornos" at bounding box center [549, 90] width 175 height 21
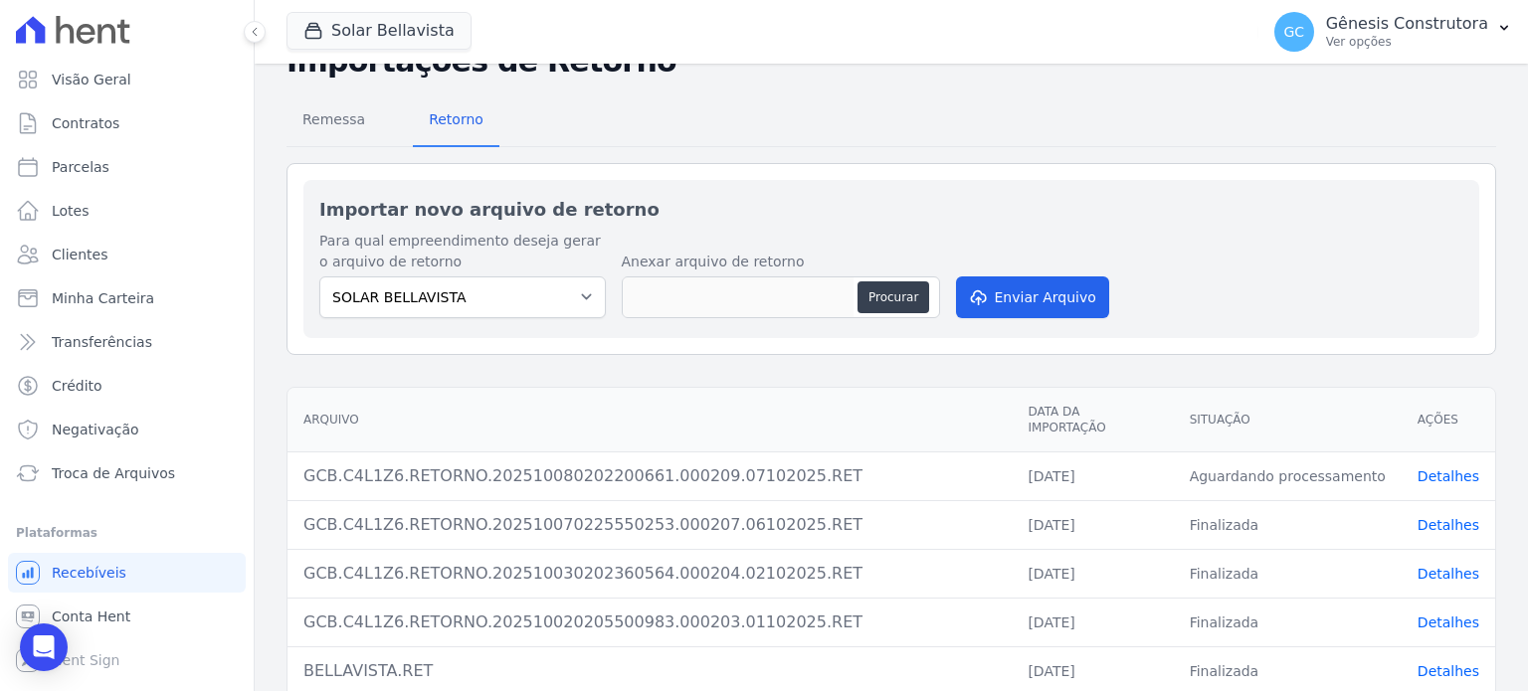
scroll to position [167, 0]
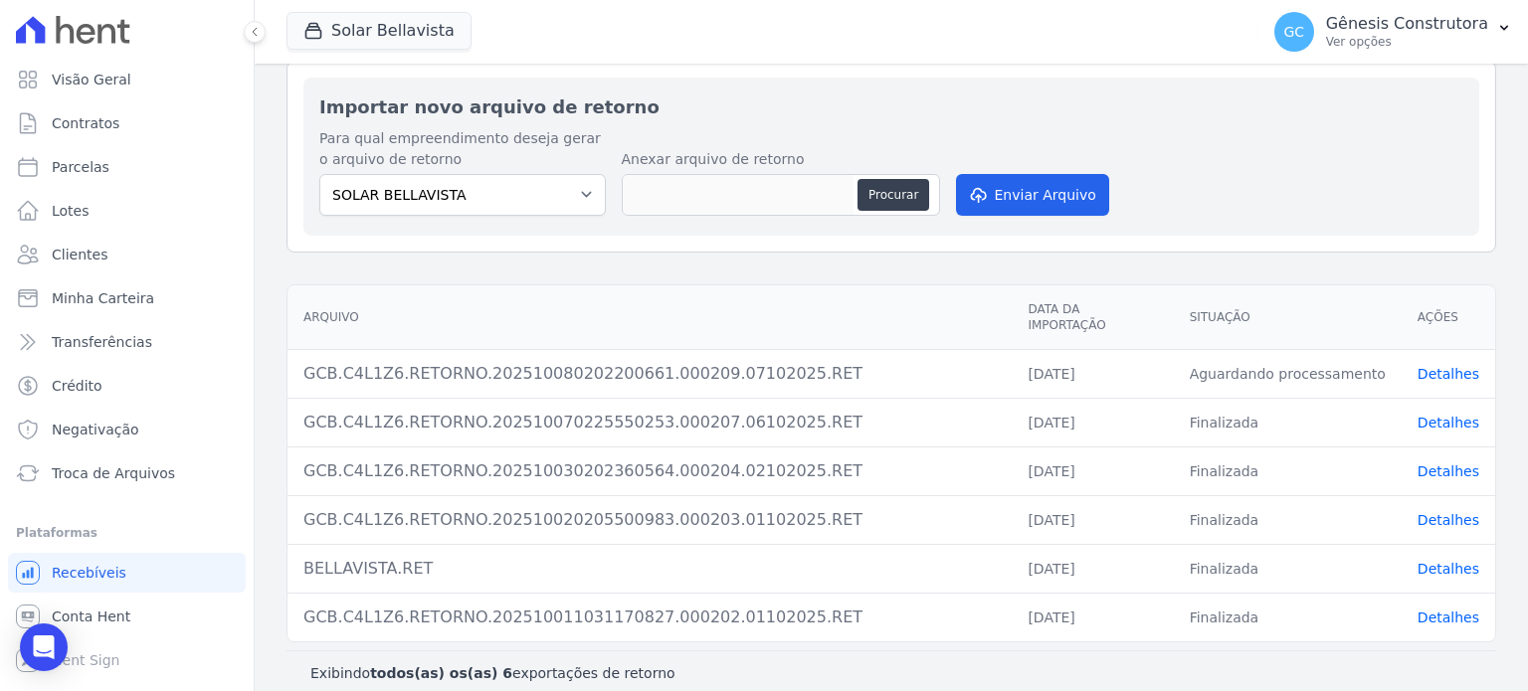
click at [1431, 366] on link "Detalhes" at bounding box center [1449, 374] width 62 height 16
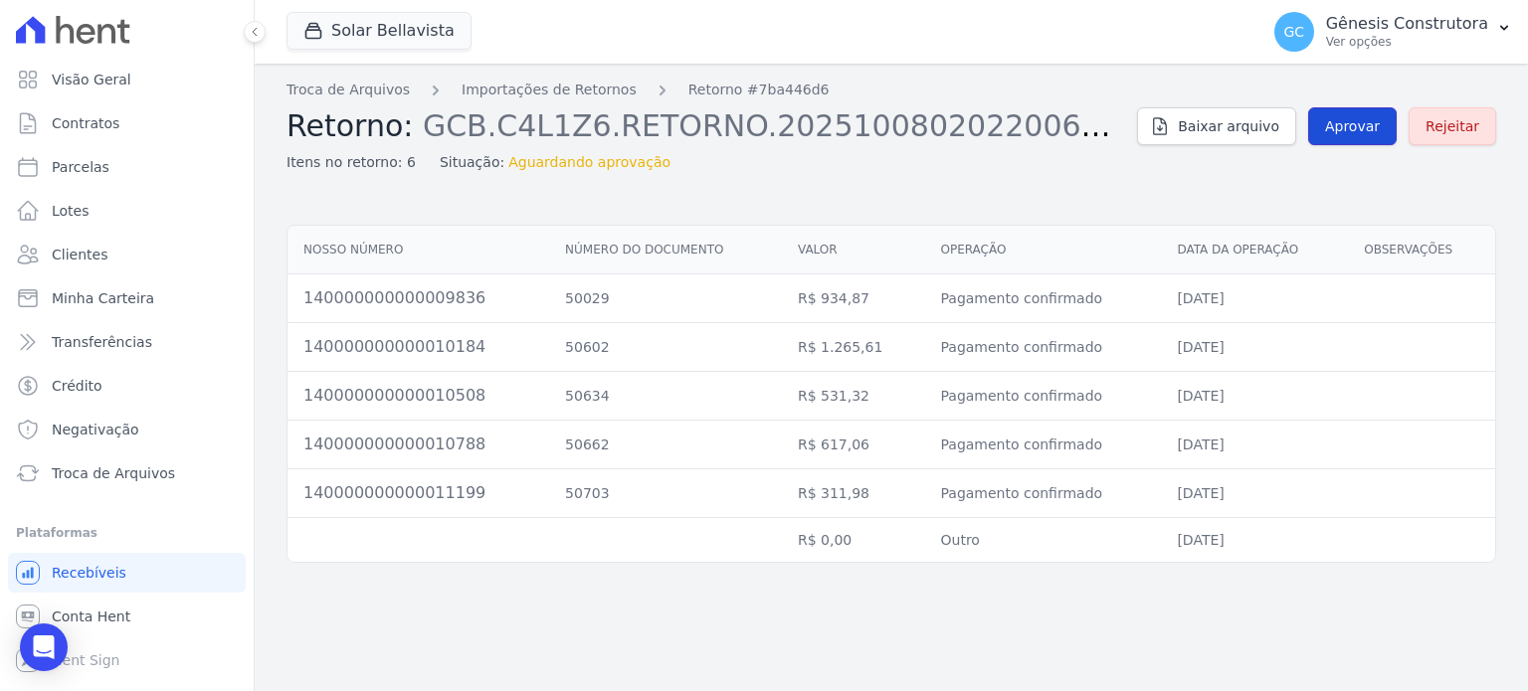
click at [1341, 121] on span "Aprovar" at bounding box center [1352, 126] width 55 height 20
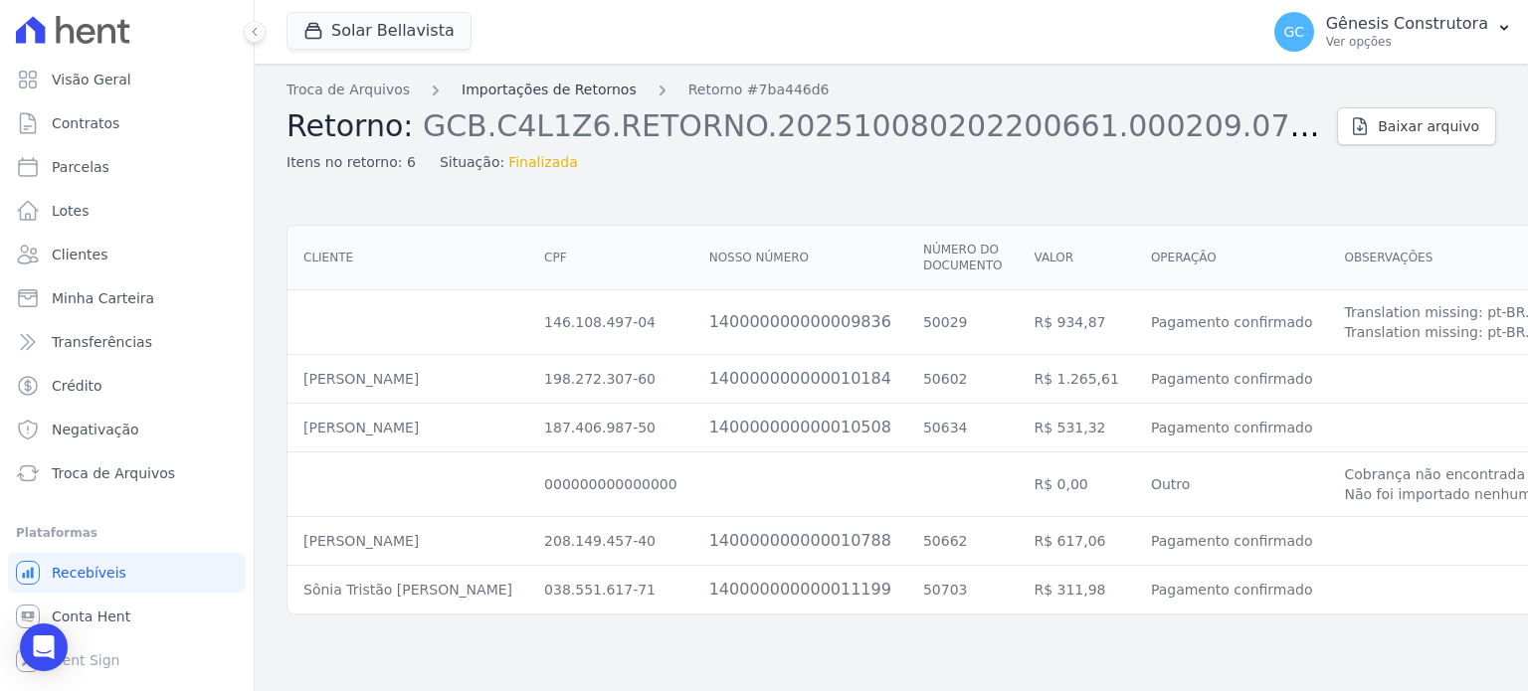
click at [494, 96] on link "Importações de Retornos" at bounding box center [549, 90] width 175 height 21
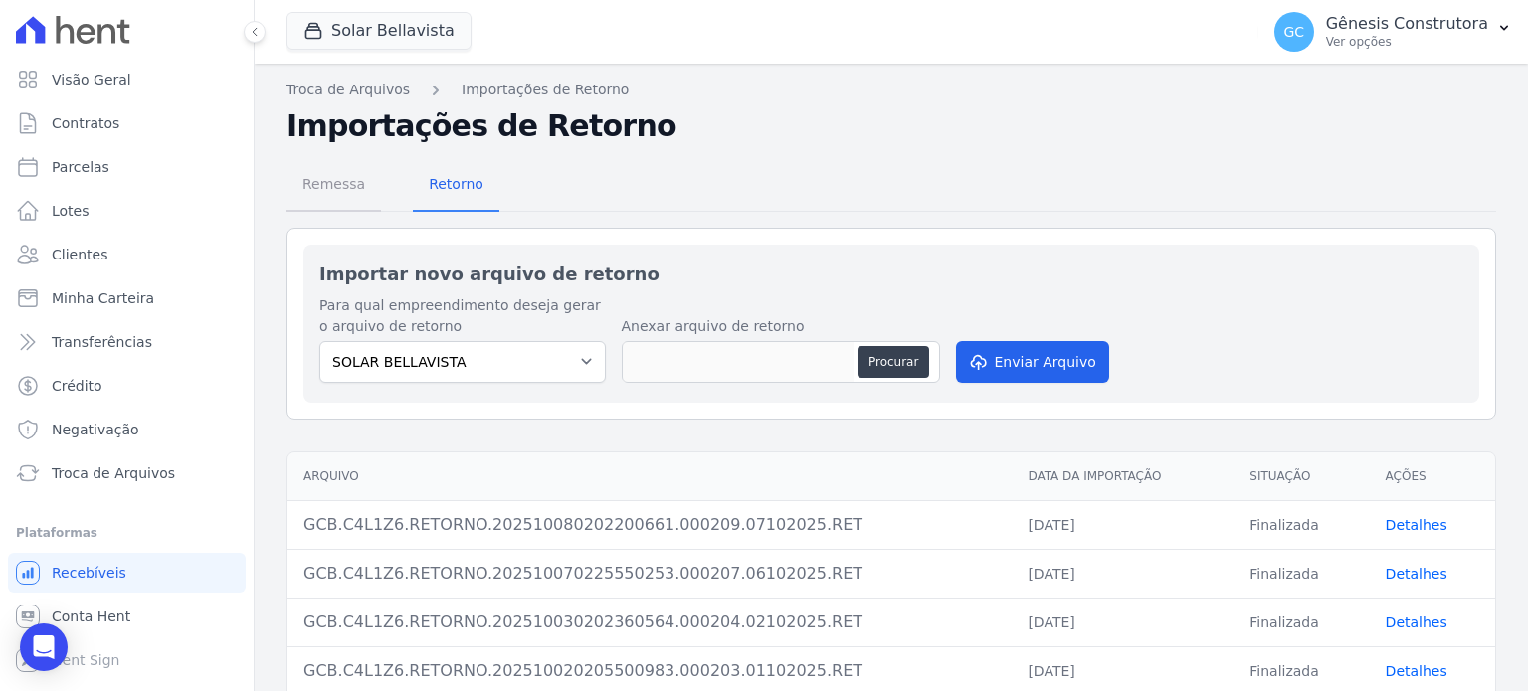
drag, startPoint x: 355, startPoint y: 176, endPoint x: 370, endPoint y: 192, distance: 21.8
click at [354, 177] on span "Remessa" at bounding box center [334, 184] width 87 height 40
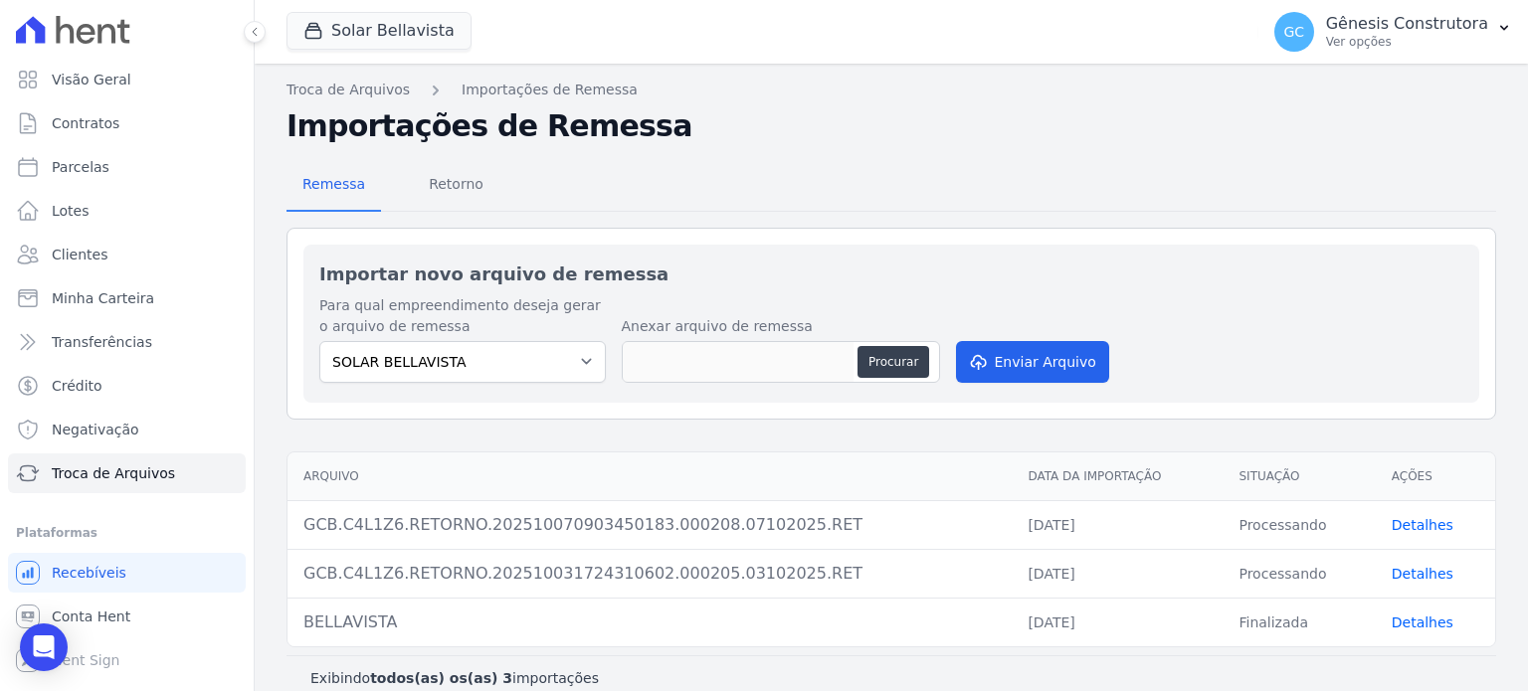
scroll to position [21, 0]
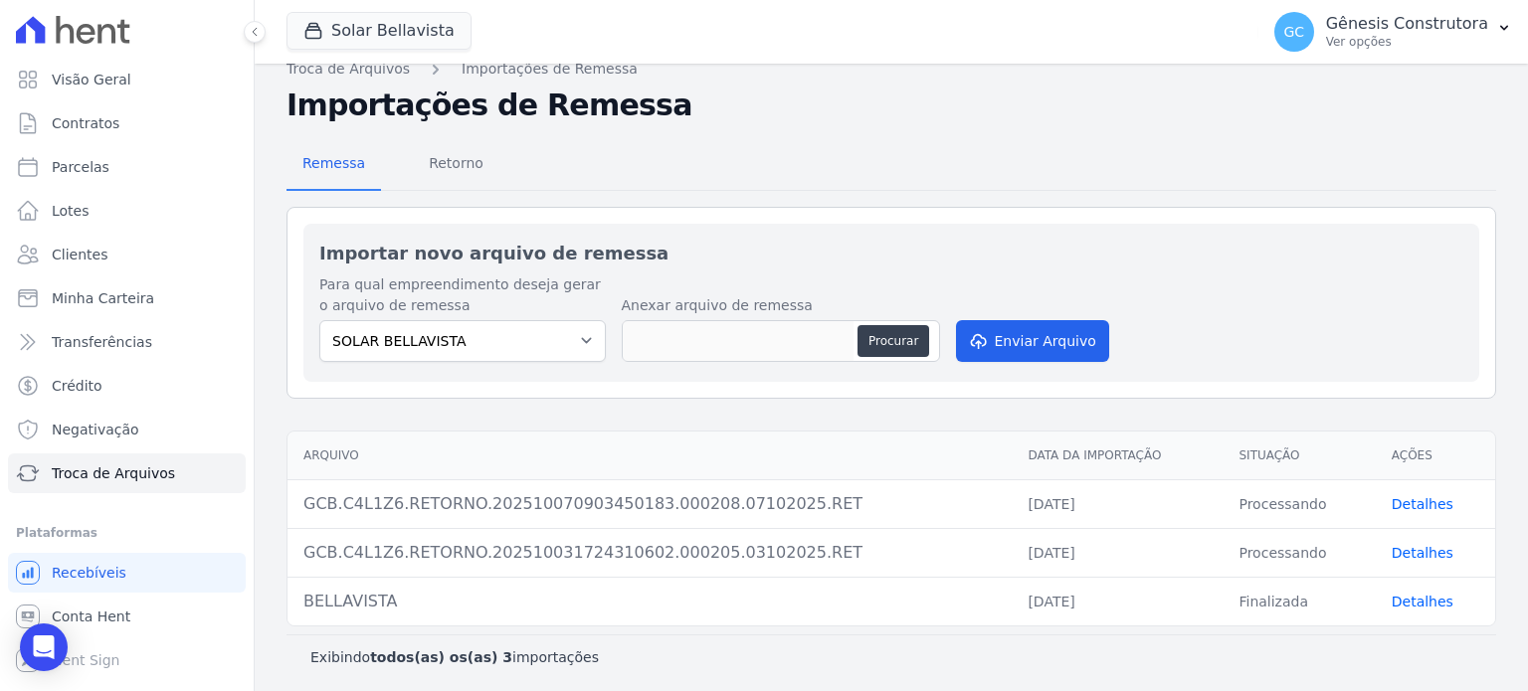
click at [1409, 604] on link "Detalhes" at bounding box center [1423, 602] width 62 height 16
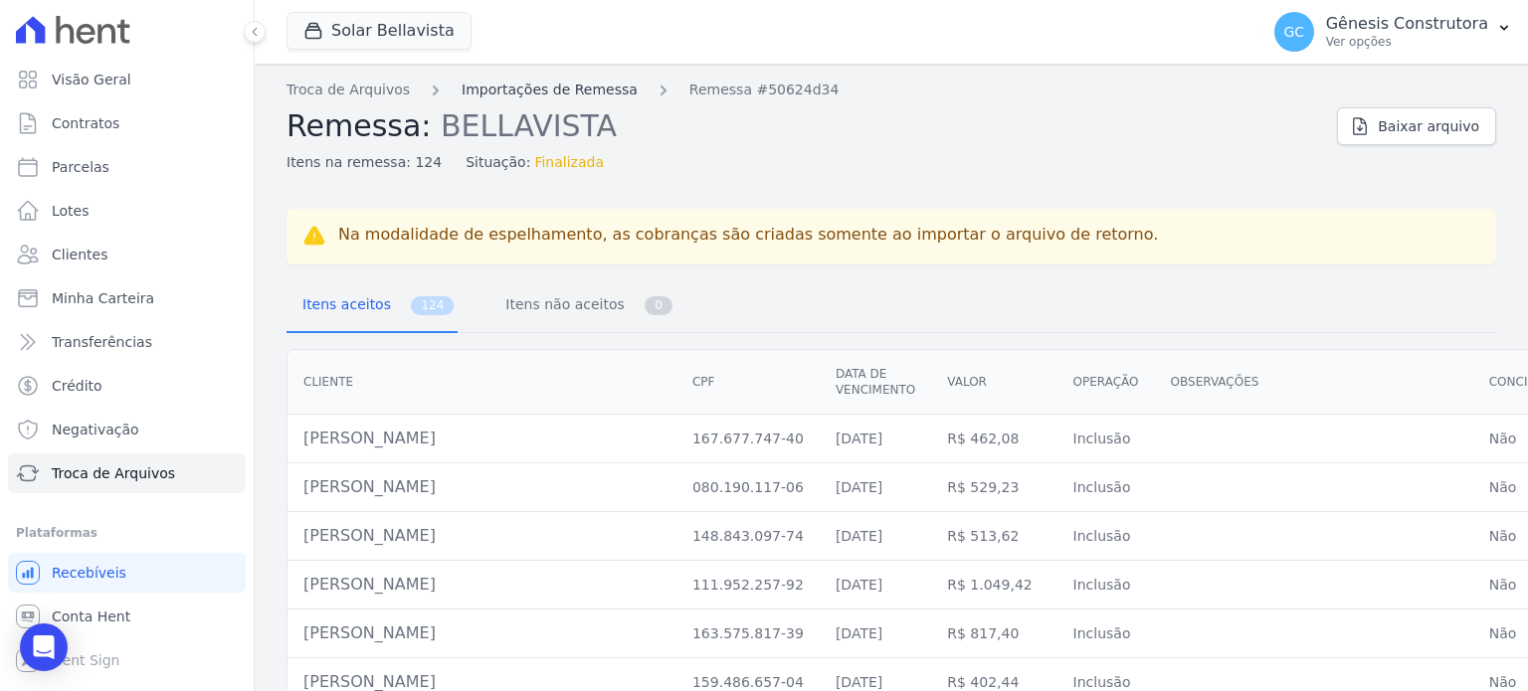
click at [571, 95] on link "Importações de Remessa" at bounding box center [550, 90] width 176 height 21
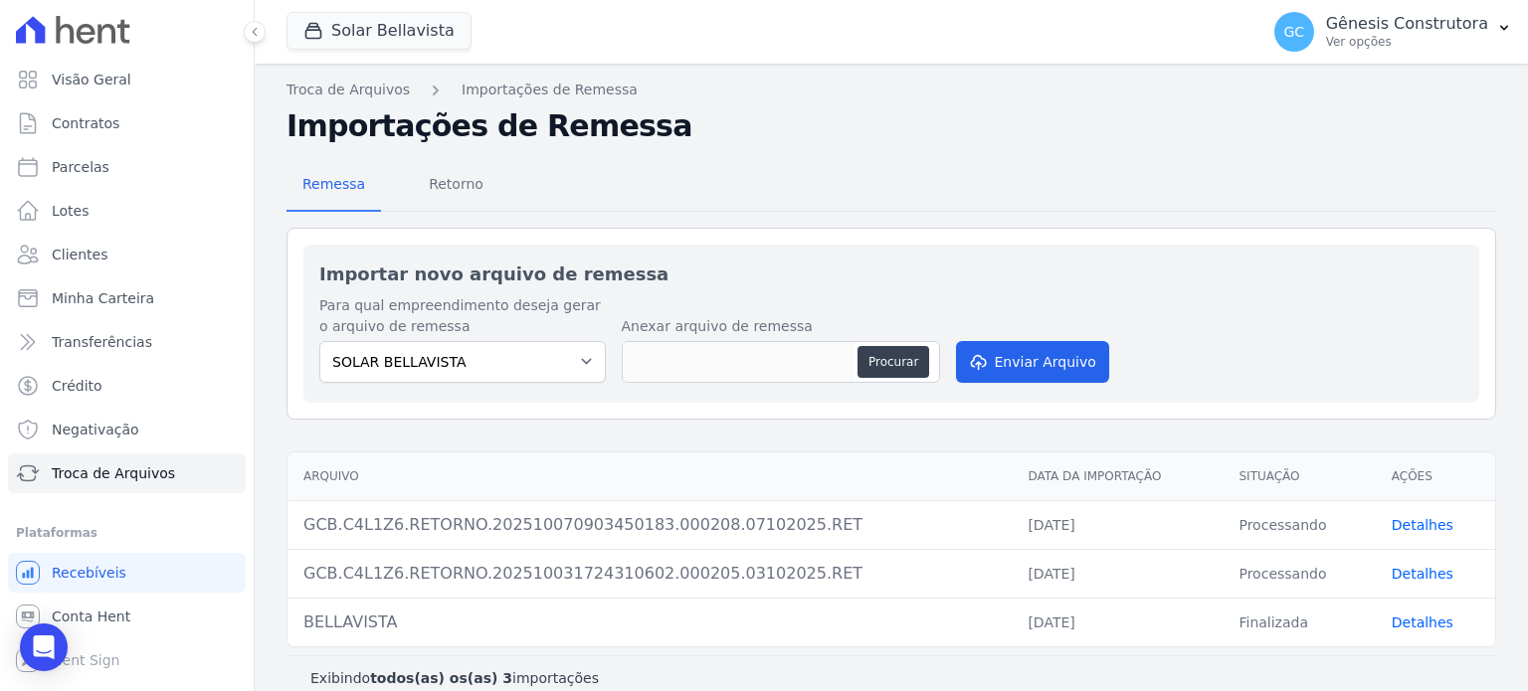
click at [1417, 570] on link "Detalhes" at bounding box center [1423, 574] width 62 height 16
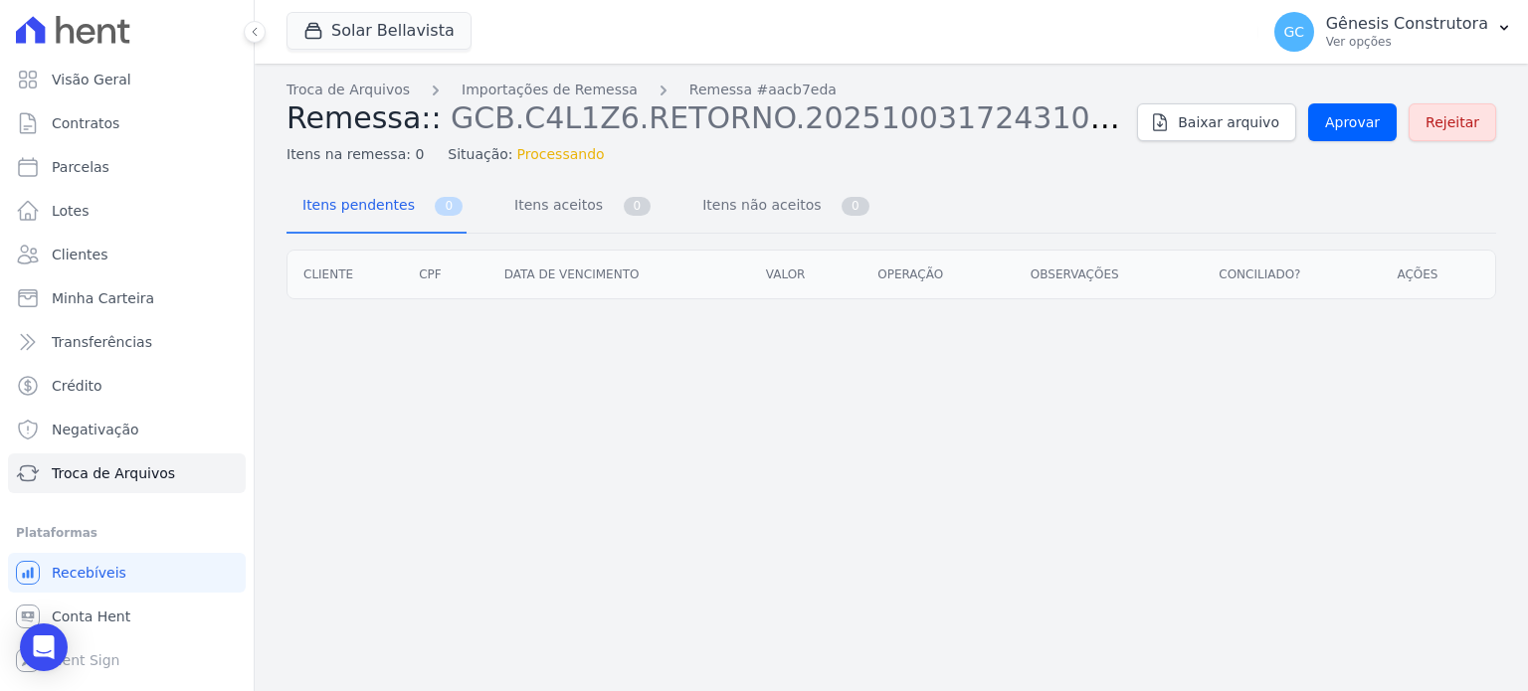
drag, startPoint x: 1478, startPoint y: 123, endPoint x: 813, endPoint y: 75, distance: 667.4
click at [1479, 123] on link "Rejeitar" at bounding box center [1453, 122] width 88 height 38
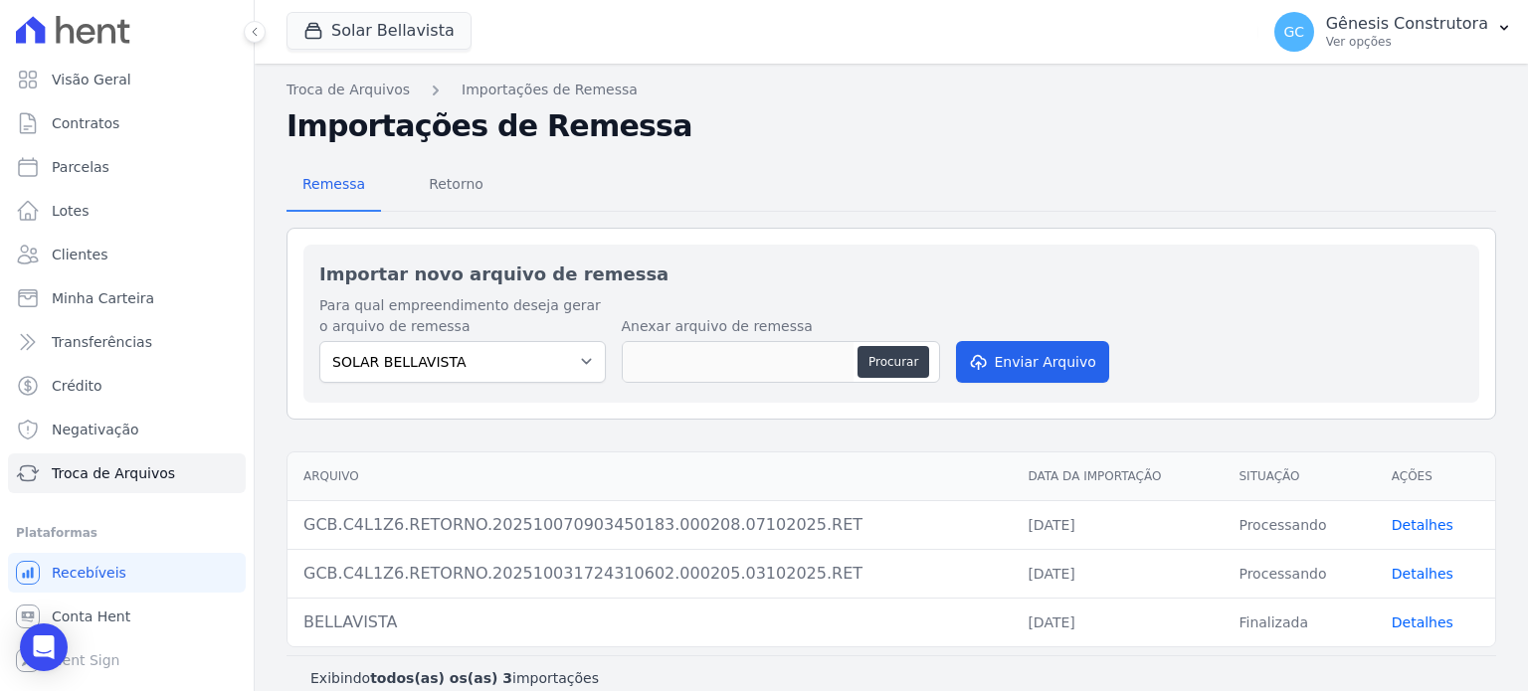
click at [1392, 518] on link "Detalhes" at bounding box center [1423, 525] width 62 height 16
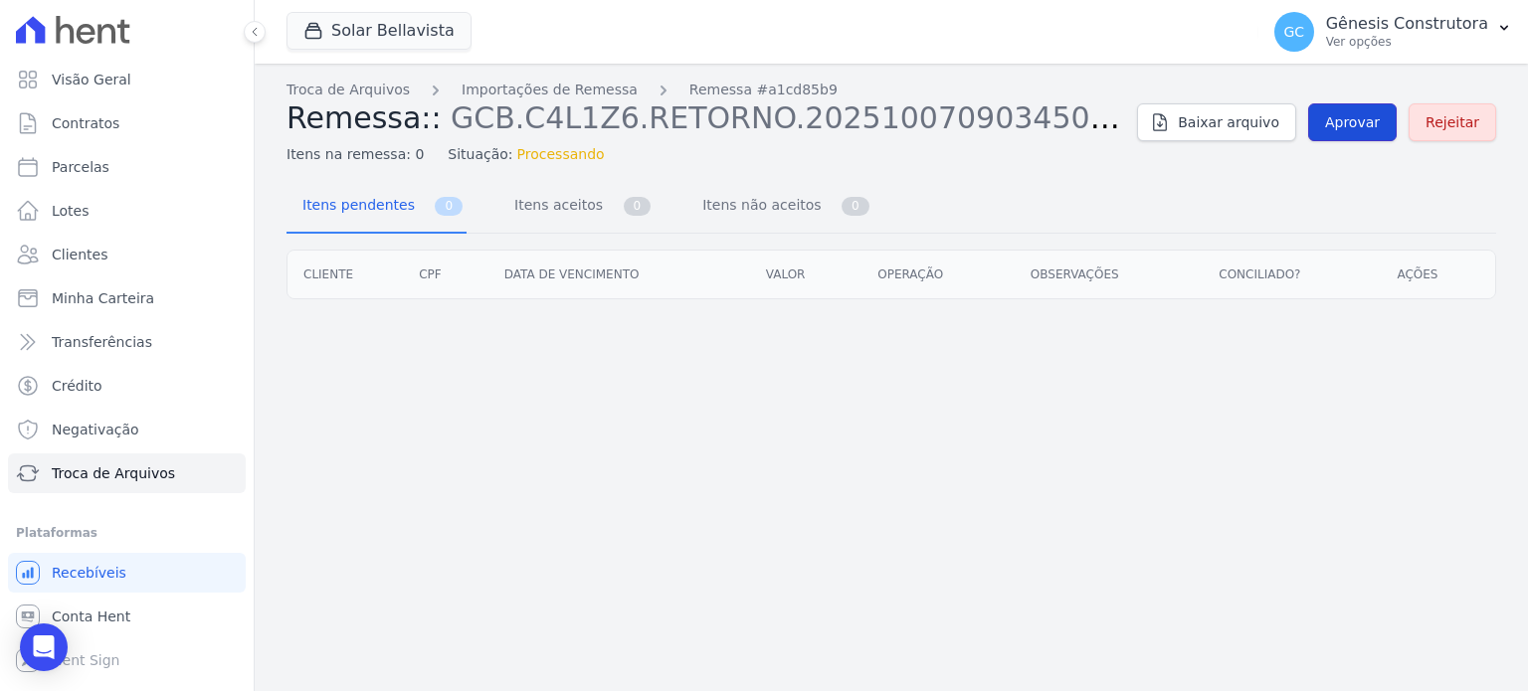
click at [1384, 106] on link "Aprovar" at bounding box center [1352, 122] width 89 height 38
click at [1380, 126] on span "Aprovar" at bounding box center [1352, 122] width 55 height 20
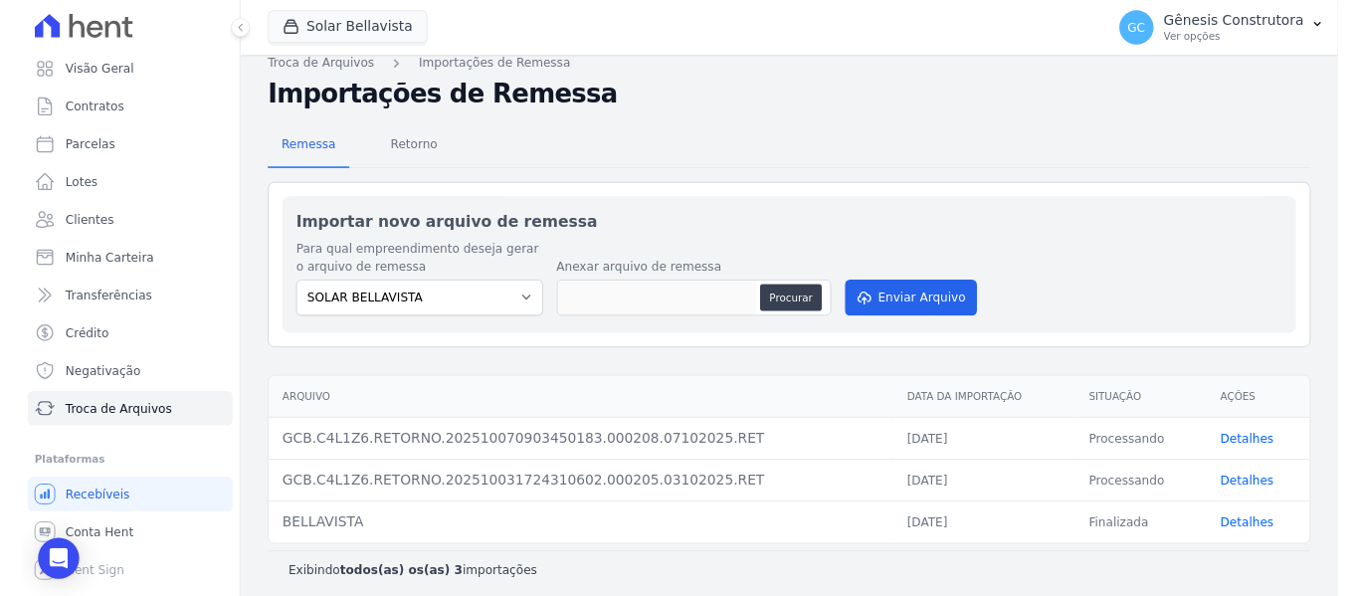
scroll to position [21, 0]
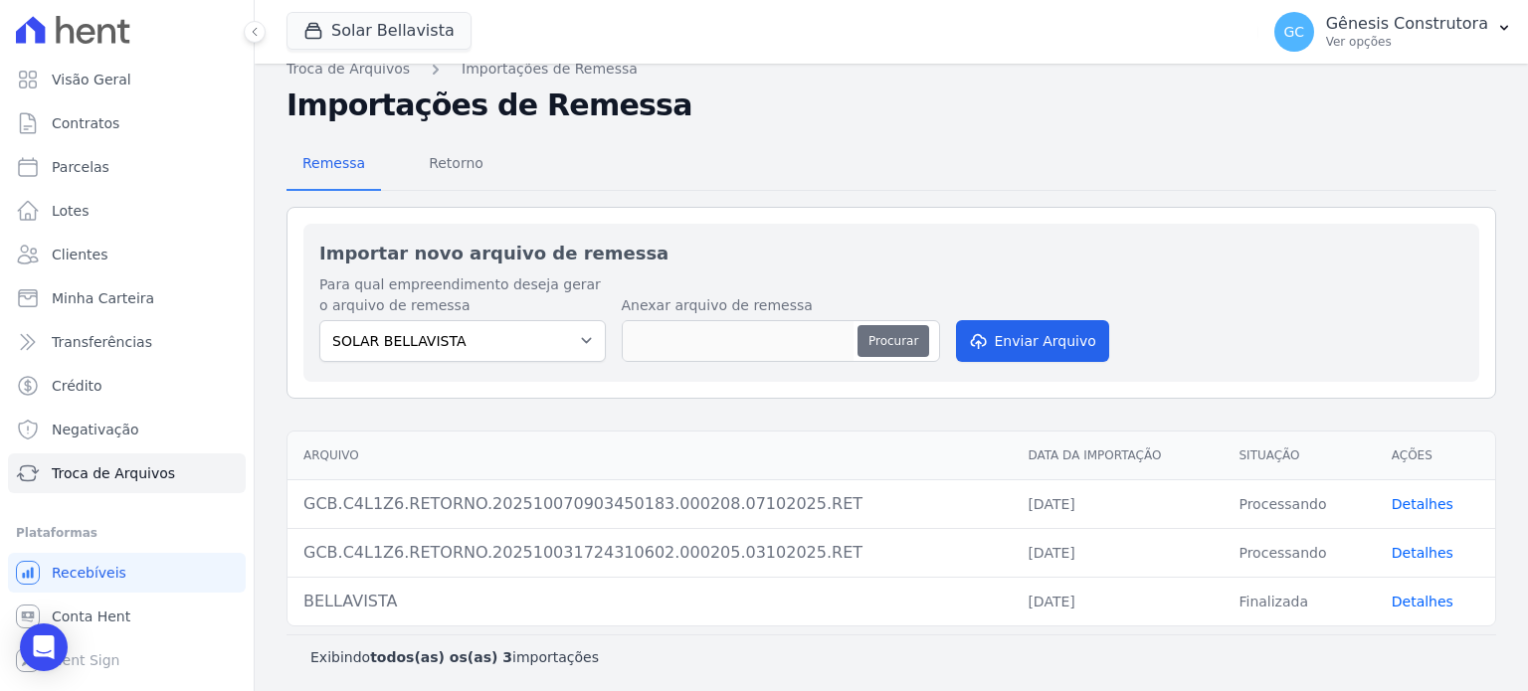
click at [872, 340] on button "Procurar" at bounding box center [894, 341] width 72 height 32
click at [906, 340] on button "Procurar" at bounding box center [894, 341] width 72 height 32
type input "2025100771"
click at [878, 347] on button "Procurar" at bounding box center [894, 341] width 72 height 32
click at [887, 331] on button "Procurar" at bounding box center [894, 341] width 72 height 32
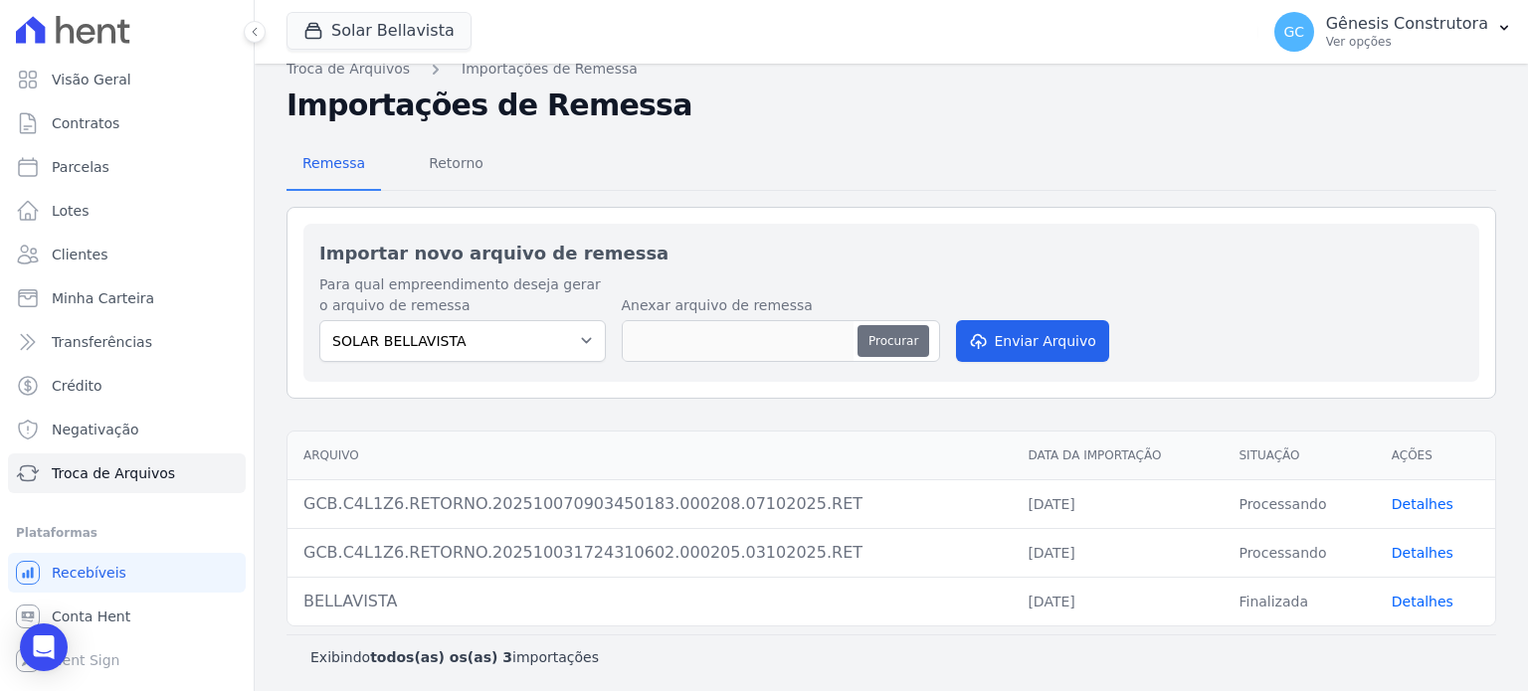
type input "2025100771"
click at [1018, 341] on button "Enviar Arquivo" at bounding box center [1032, 341] width 153 height 42
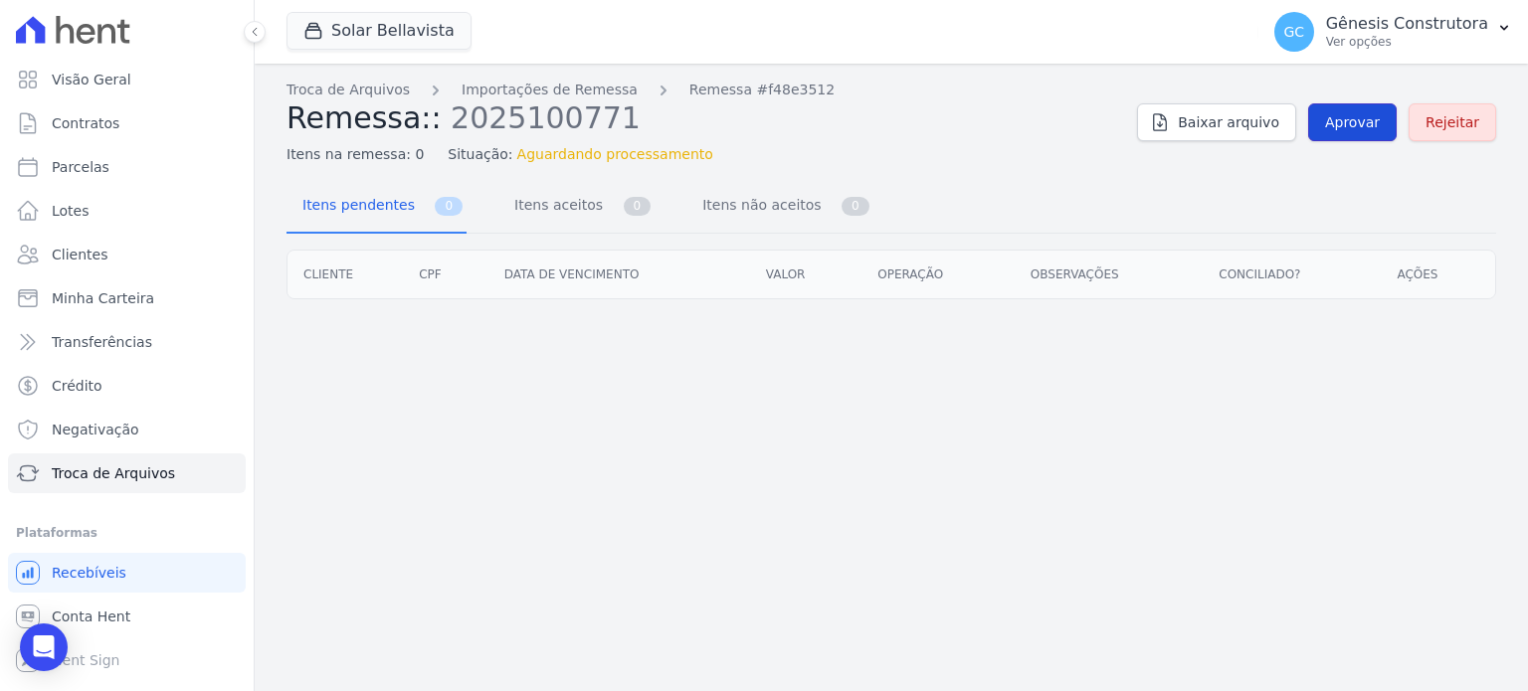
click at [1377, 136] on link "Aprovar" at bounding box center [1352, 122] width 89 height 38
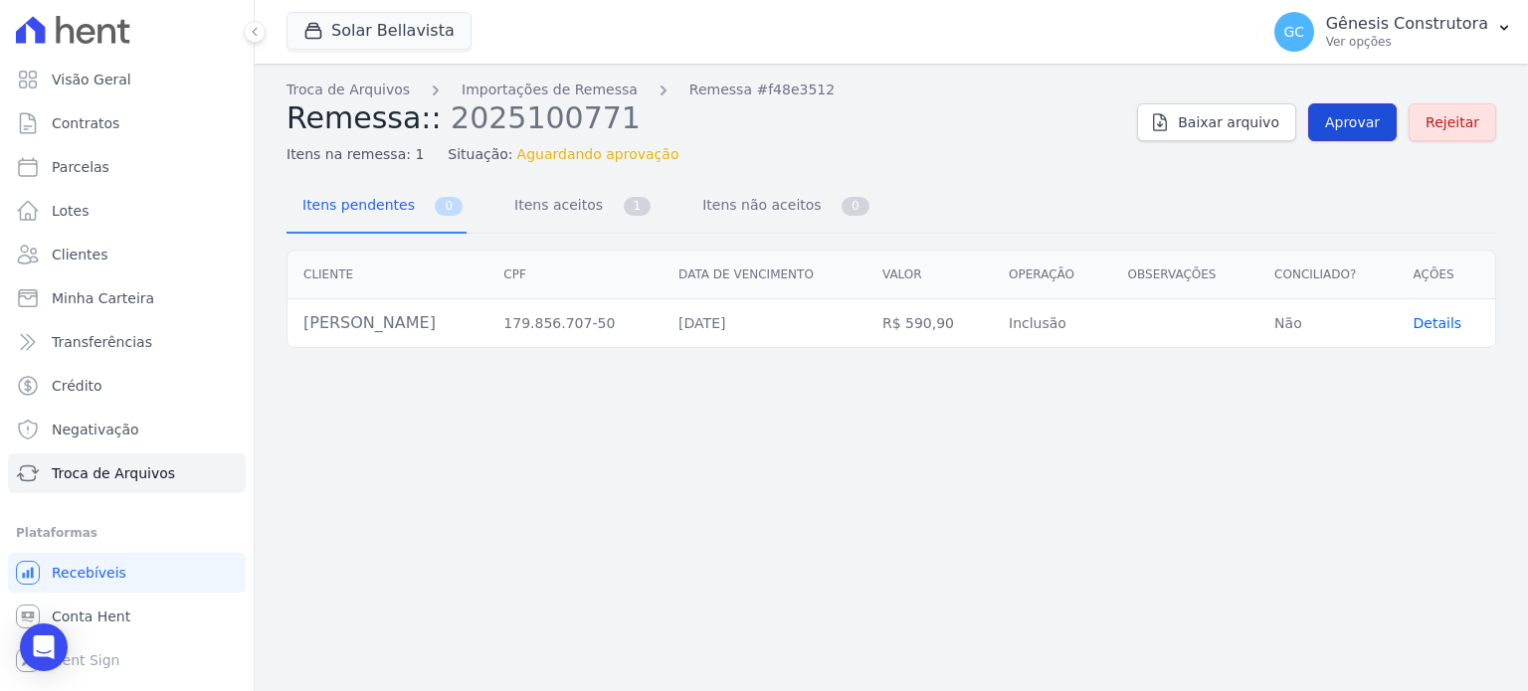
click at [1342, 122] on span "Aprovar" at bounding box center [1352, 122] width 55 height 20
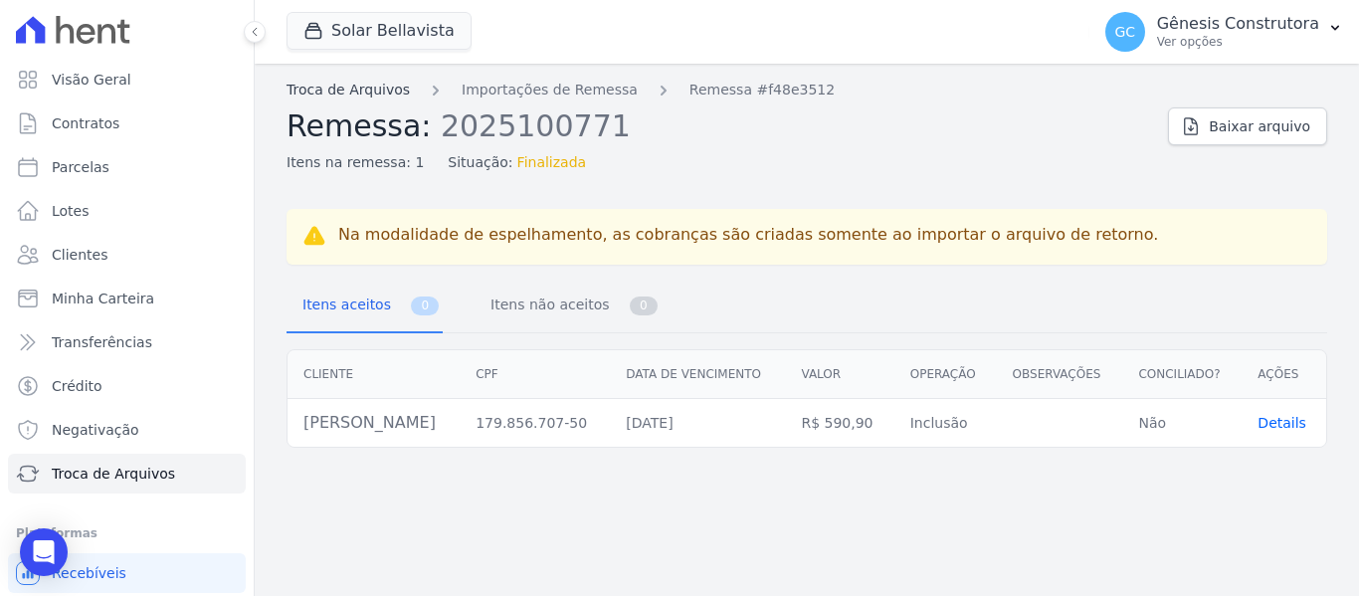
click at [375, 94] on link "Troca de Arquivos" at bounding box center [348, 90] width 123 height 21
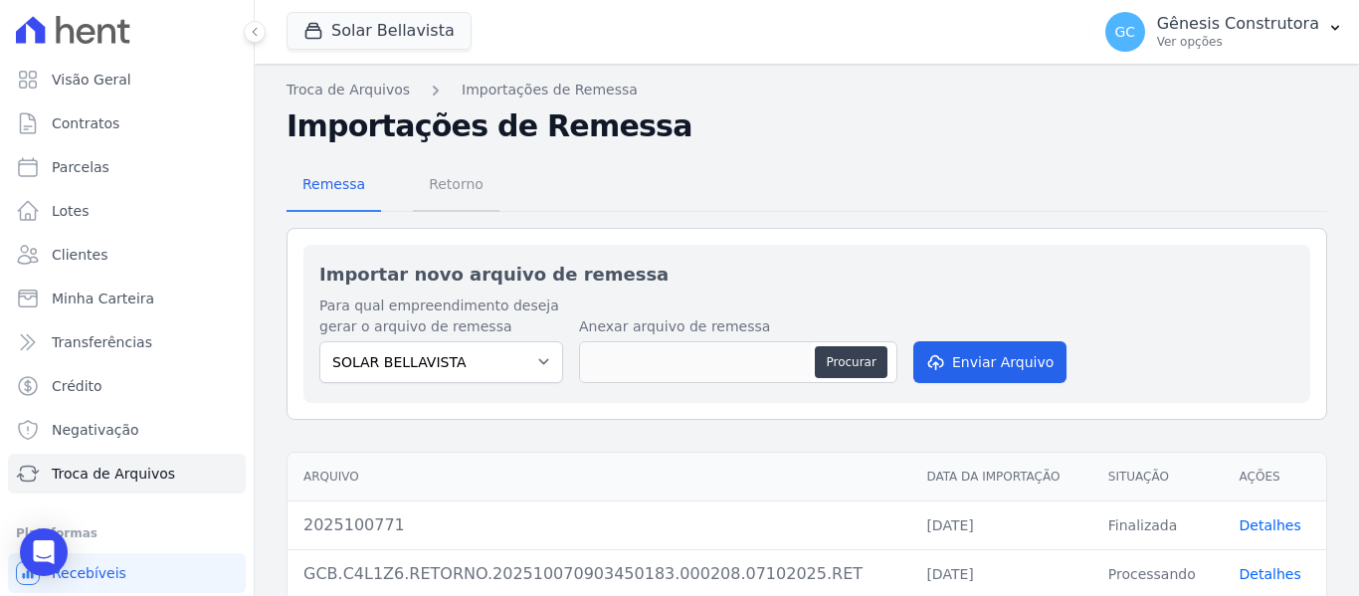
click at [457, 189] on span "Retorno" at bounding box center [456, 184] width 79 height 40
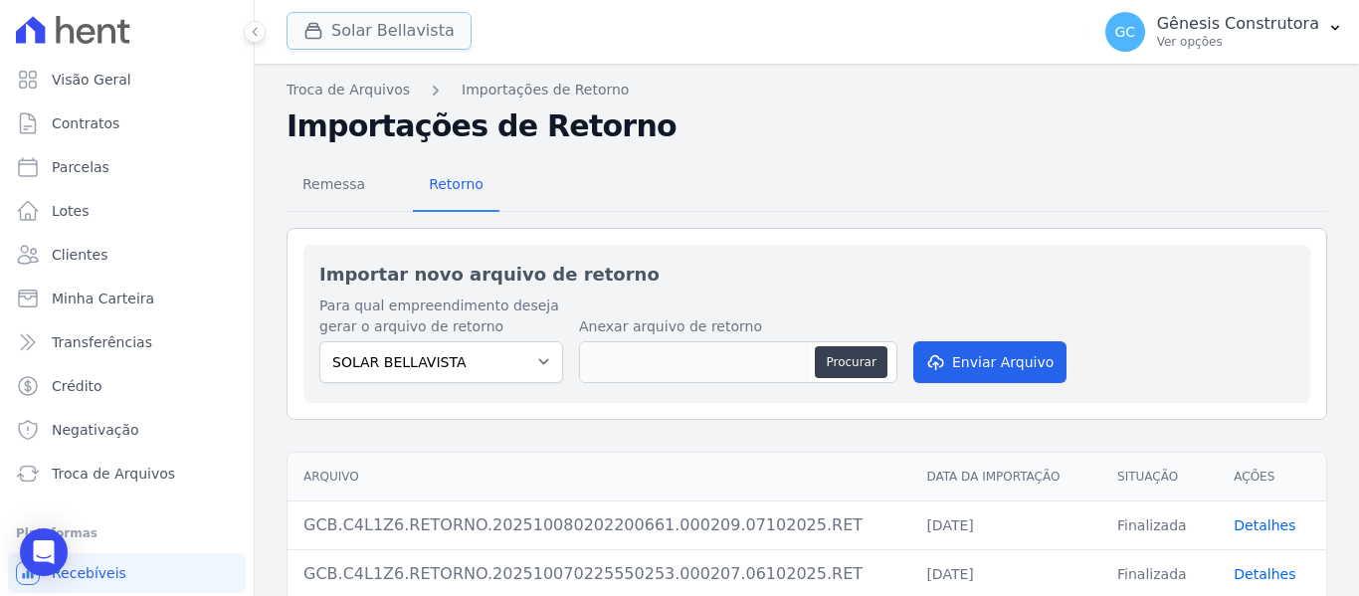
click at [427, 44] on button "Solar Bellavista" at bounding box center [379, 31] width 185 height 38
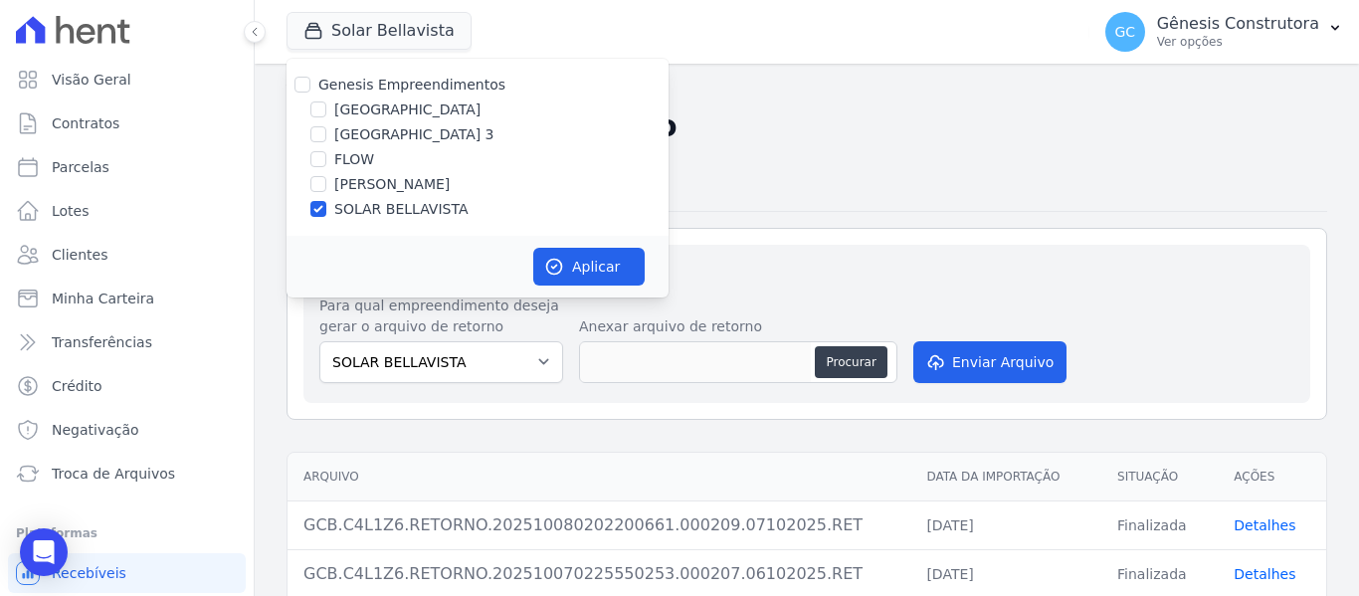
click at [407, 110] on label "[GEOGRAPHIC_DATA]" at bounding box center [407, 109] width 146 height 21
click at [326, 110] on input "[GEOGRAPHIC_DATA]" at bounding box center [318, 109] width 16 height 16
checkbox input "true"
click at [331, 217] on div "SOLAR BELLAVISTA" at bounding box center [478, 209] width 382 height 21
drag, startPoint x: 354, startPoint y: 209, endPoint x: 383, endPoint y: 220, distance: 30.9
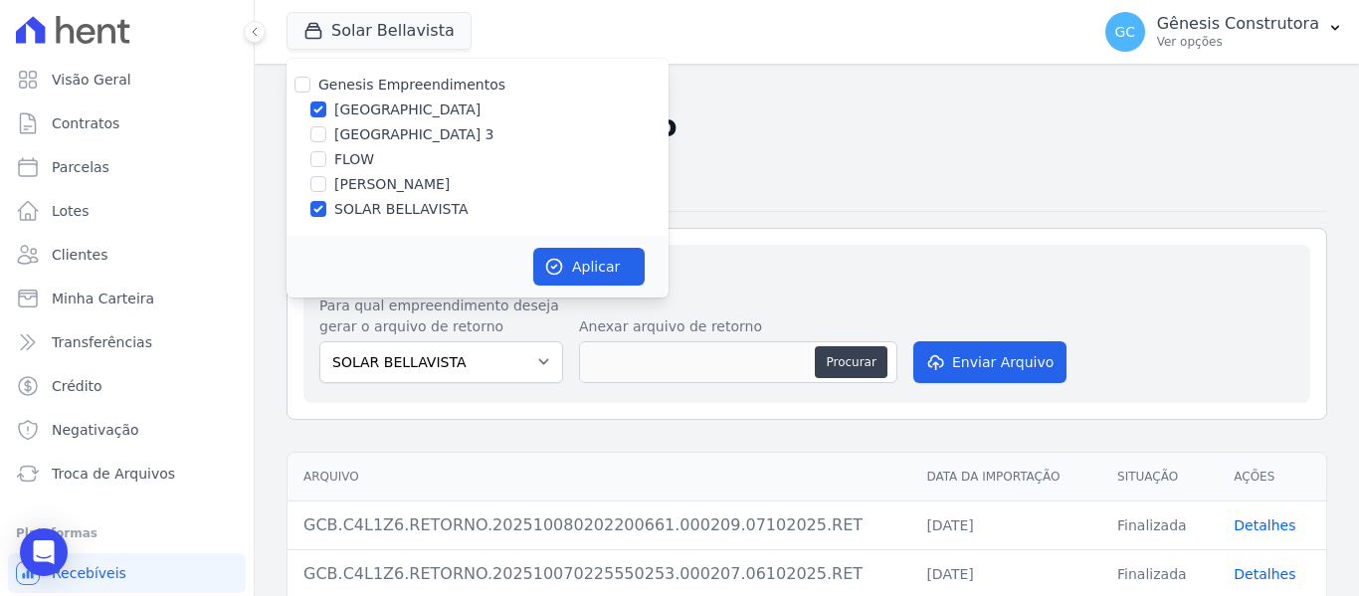
click at [355, 209] on label "SOLAR BELLAVISTA" at bounding box center [400, 209] width 133 height 21
click at [326, 209] on input "SOLAR BELLAVISTA" at bounding box center [318, 209] width 16 height 16
checkbox input "false"
click at [555, 262] on icon "button" at bounding box center [554, 267] width 20 height 20
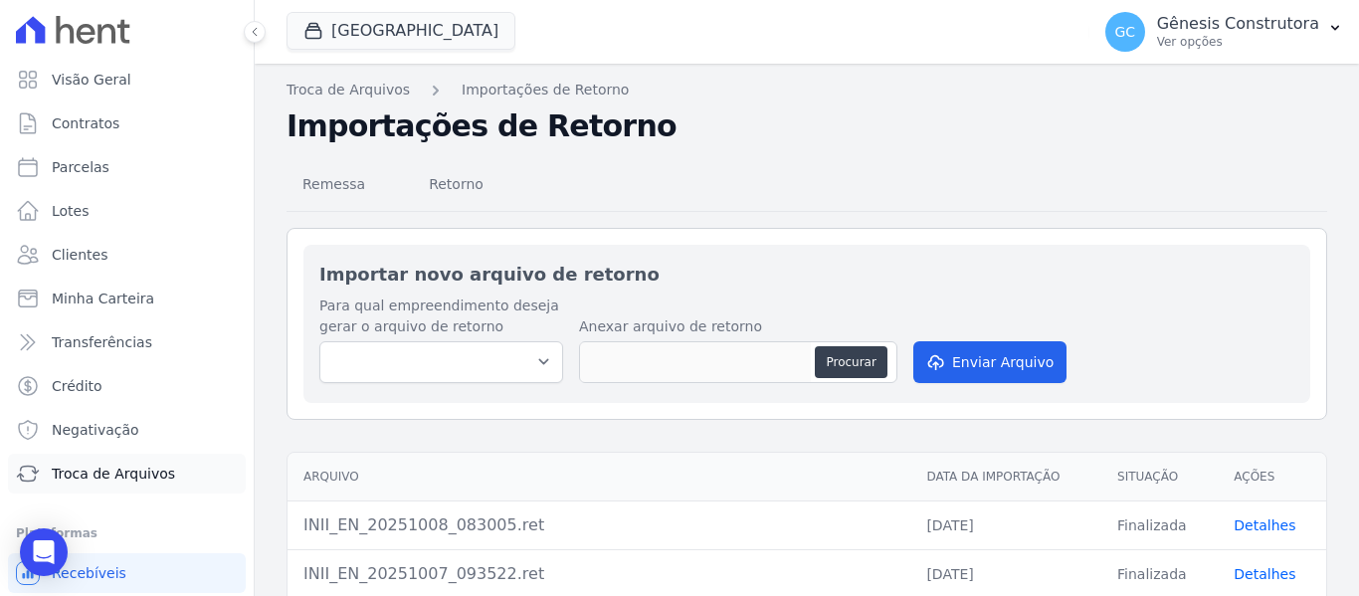
scroll to position [85, 0]
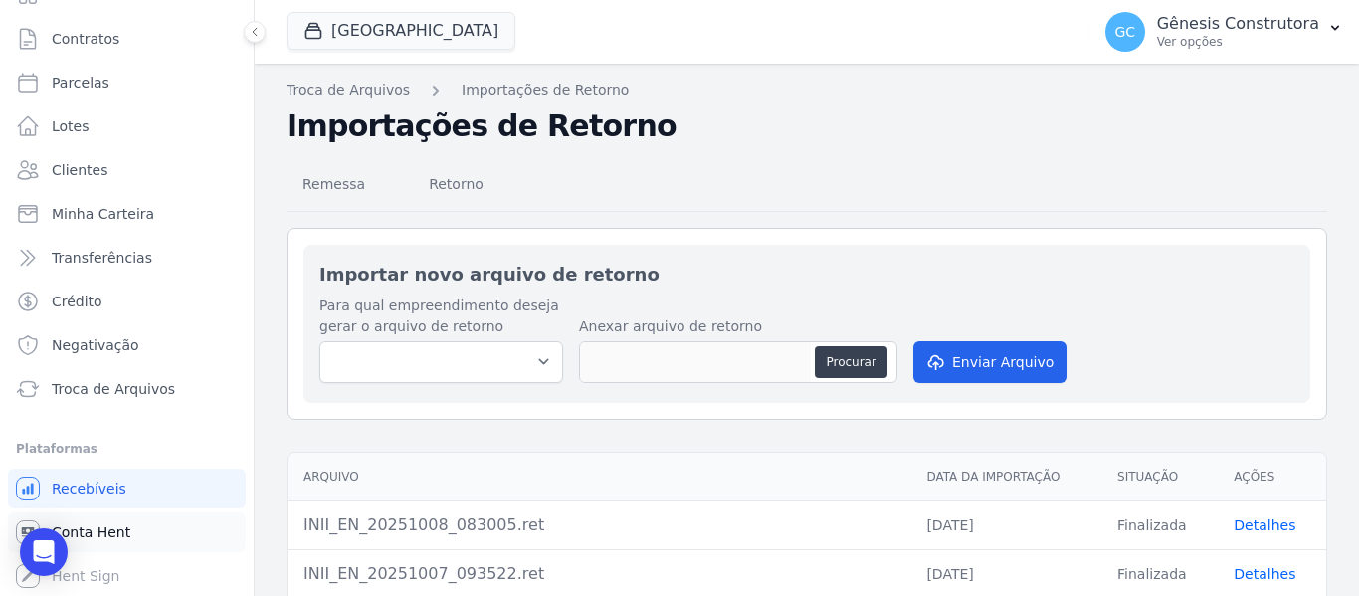
click at [153, 527] on link "Conta Hent" at bounding box center [127, 532] width 238 height 40
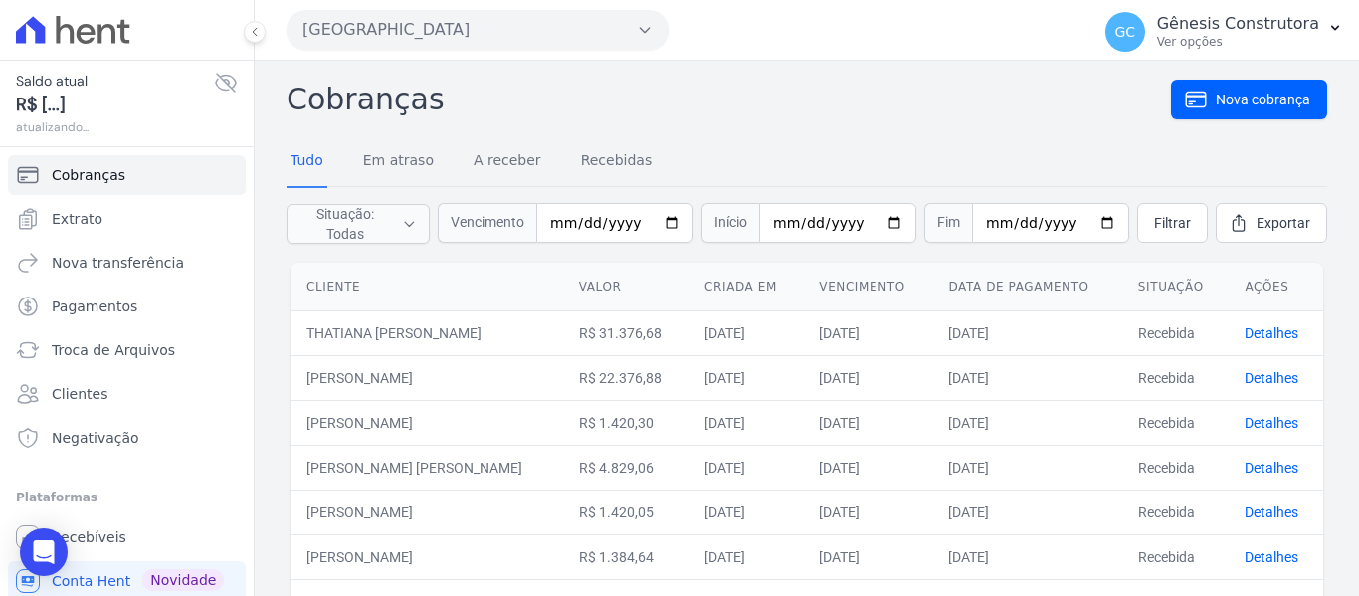
click at [83, 523] on link "Recebíveis" at bounding box center [127, 537] width 238 height 40
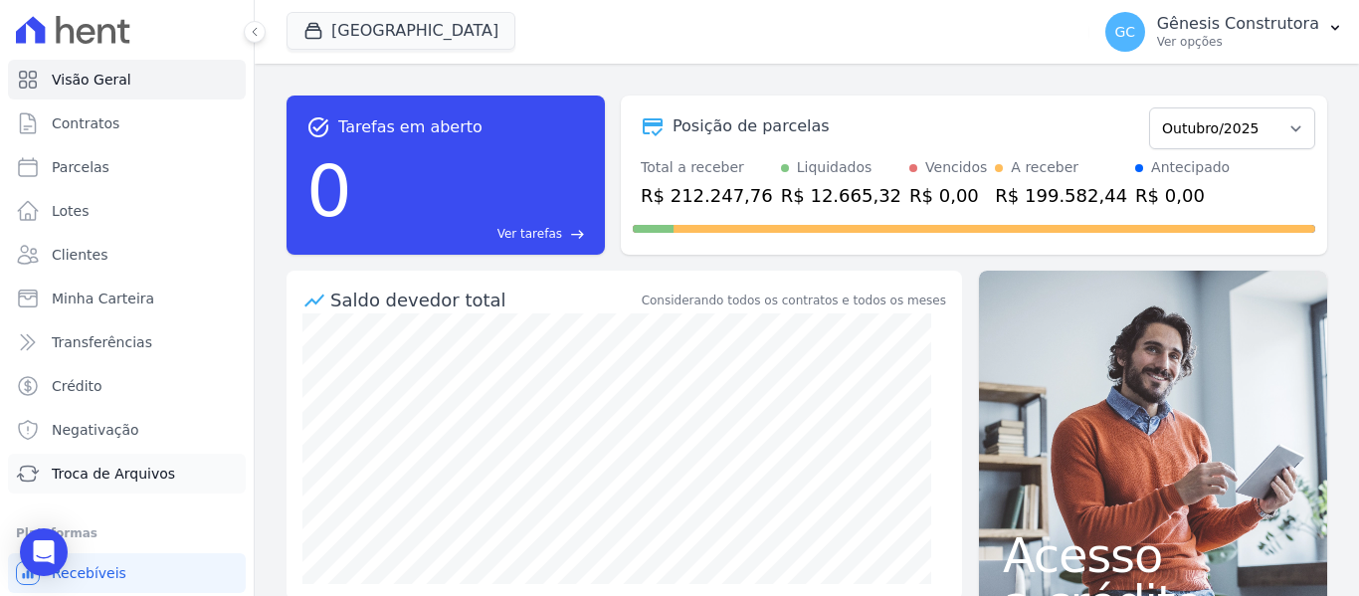
scroll to position [85, 0]
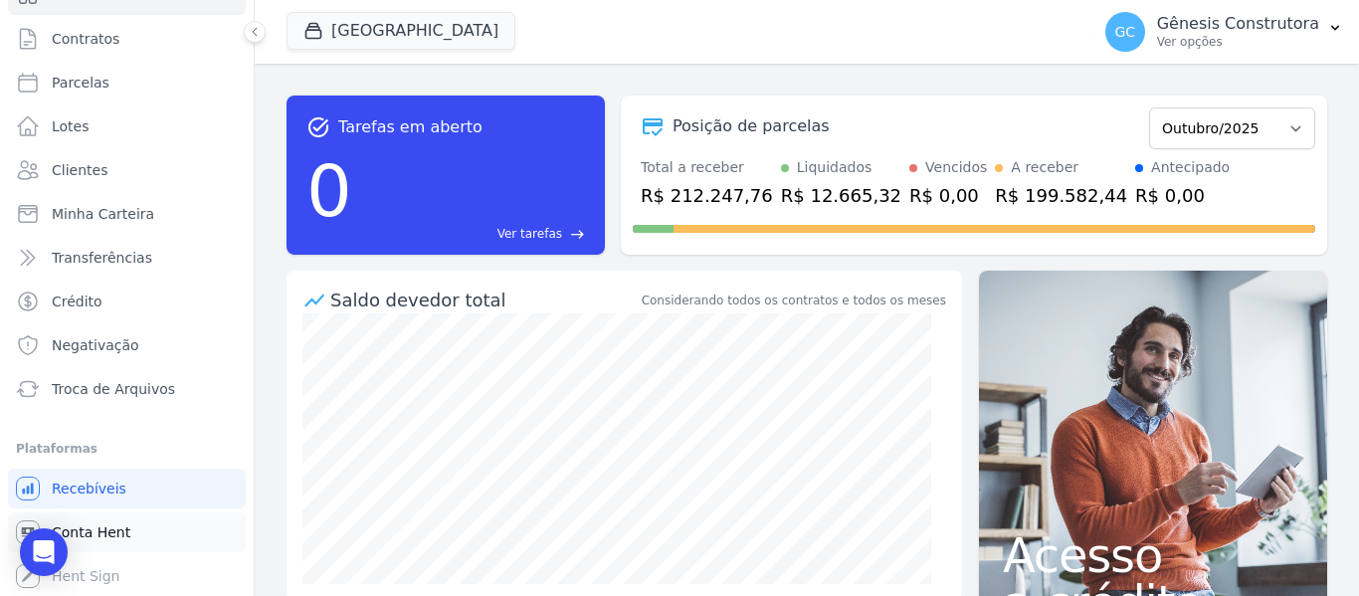
click at [141, 529] on link "Conta Hent" at bounding box center [127, 532] width 238 height 40
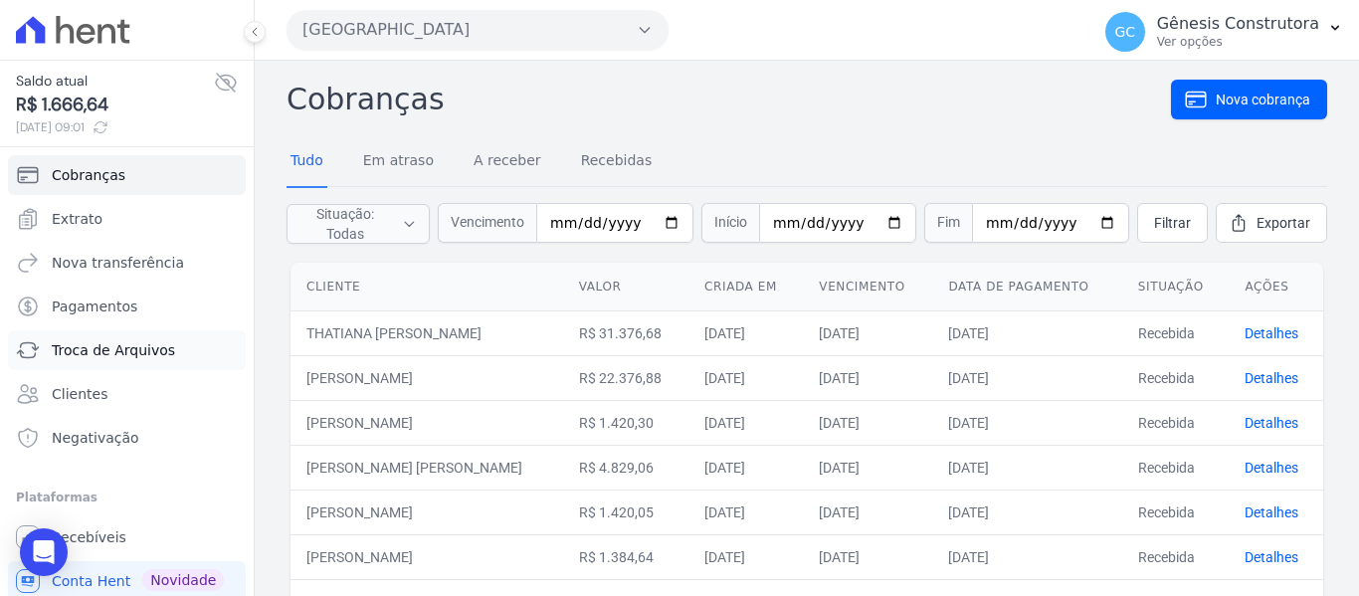
click at [88, 348] on span "Troca de Arquivos" at bounding box center [113, 350] width 123 height 20
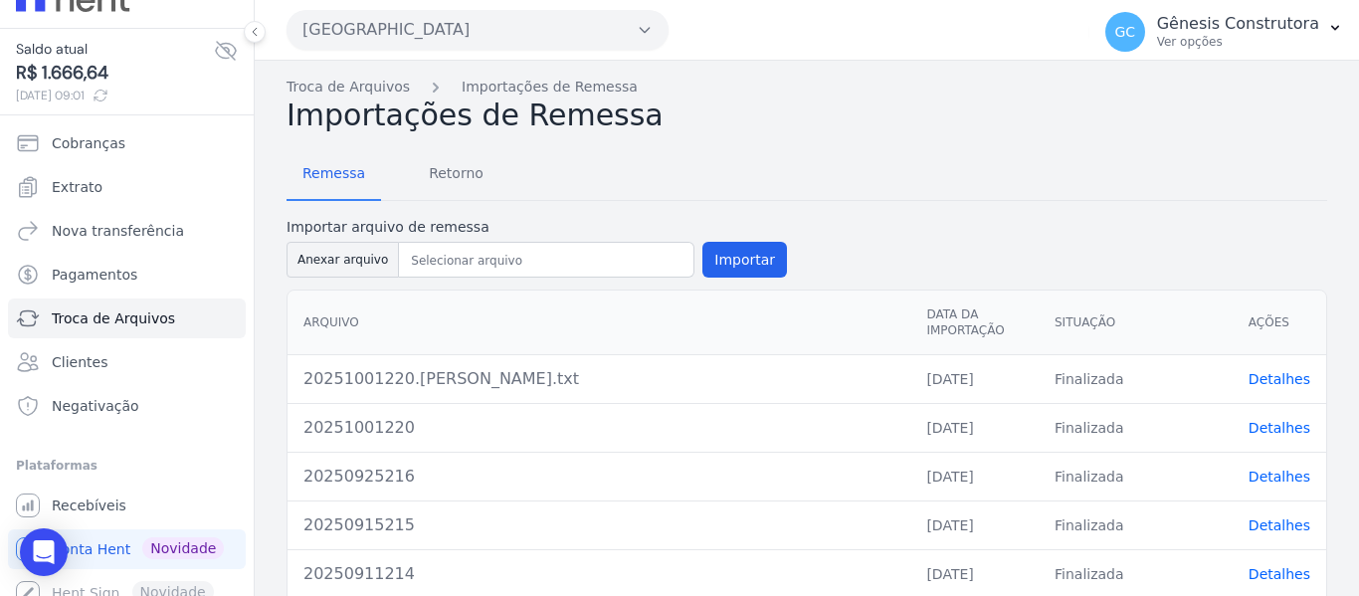
scroll to position [49, 0]
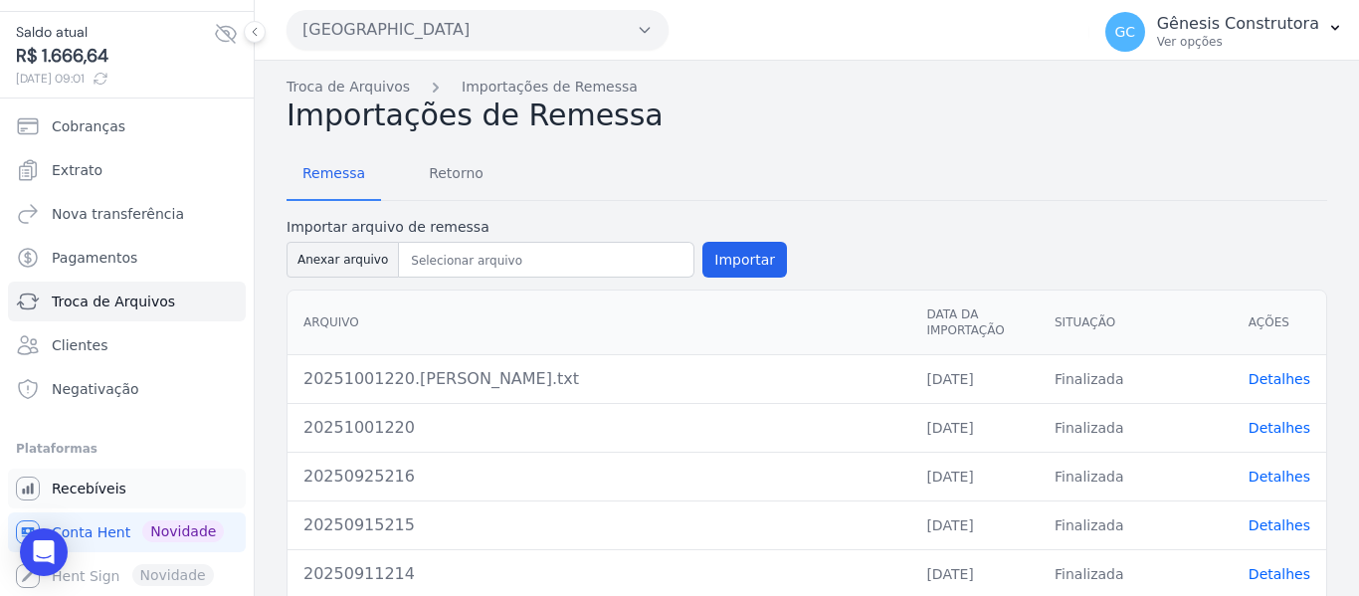
click at [88, 484] on span "Recebíveis" at bounding box center [89, 489] width 75 height 20
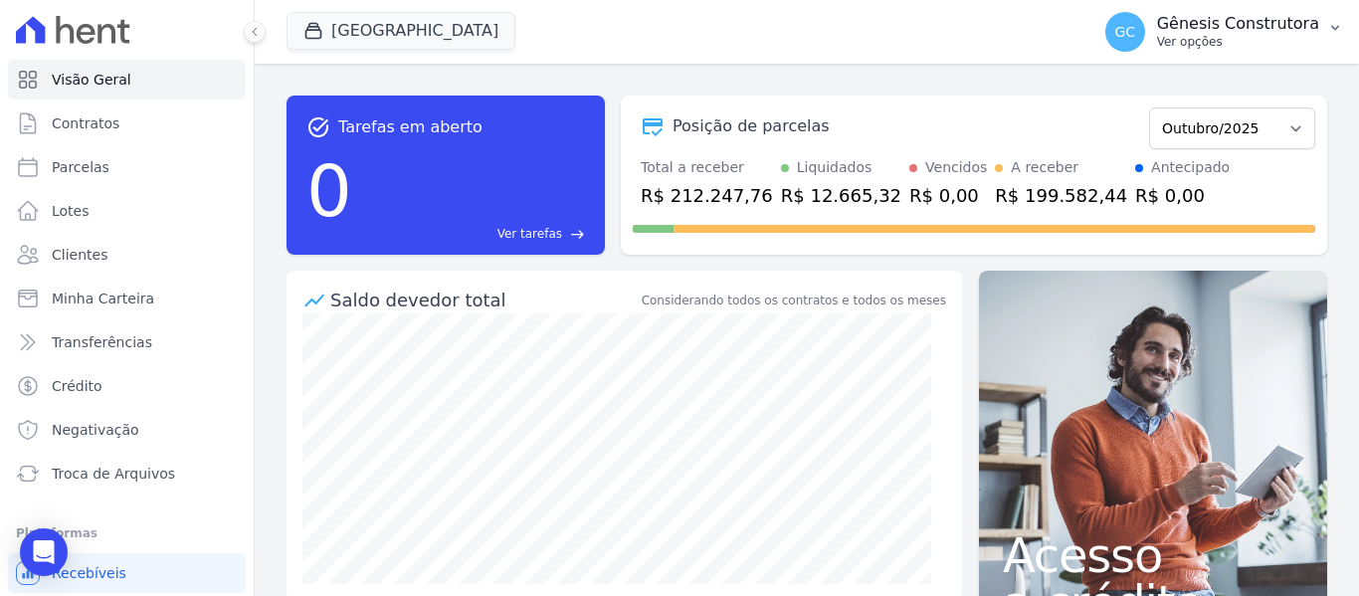
click at [1284, 29] on p "Gênesis Construtora" at bounding box center [1238, 24] width 162 height 20
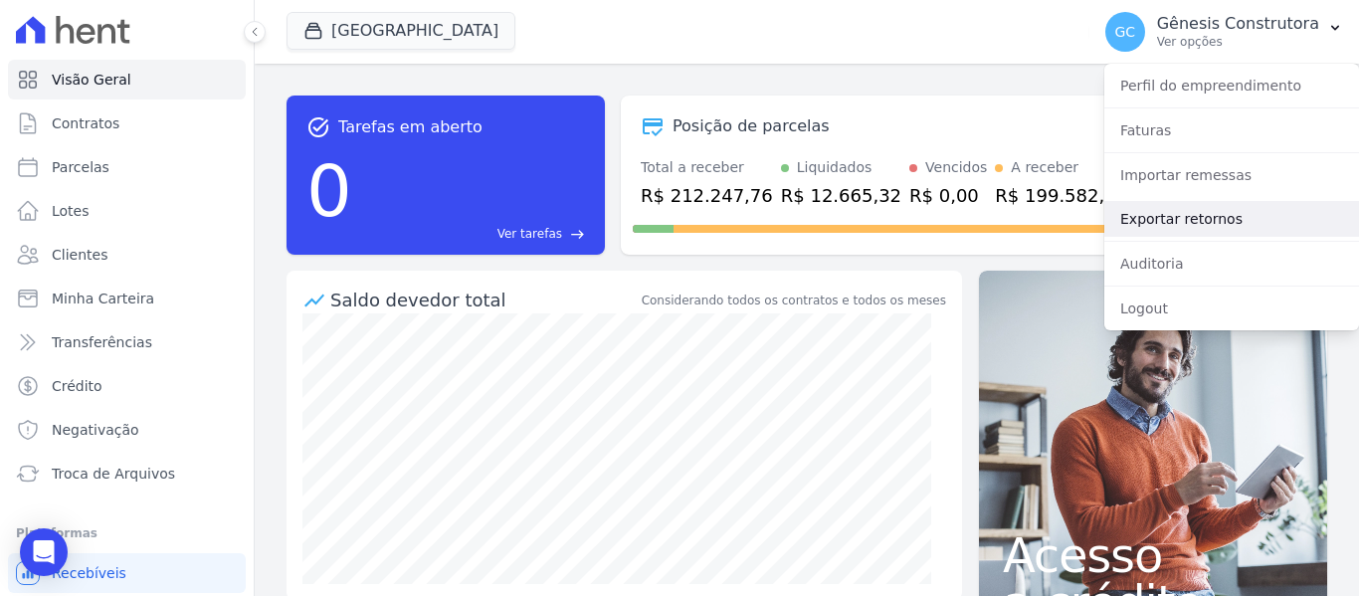
click at [1237, 210] on link "Exportar retornos" at bounding box center [1231, 219] width 255 height 36
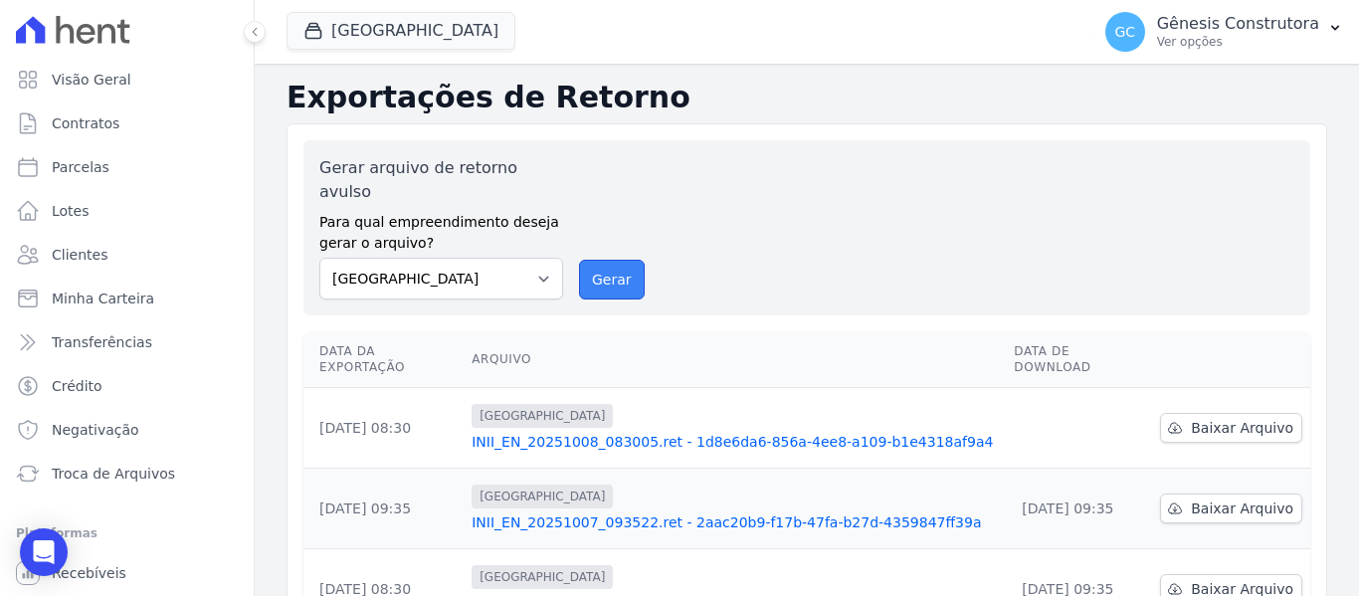
click at [610, 260] on button "Gerar" at bounding box center [612, 280] width 66 height 40
click at [1261, 413] on link "Baixar Arquivo" at bounding box center [1231, 428] width 142 height 30
drag, startPoint x: 576, startPoint y: 259, endPoint x: 716, endPoint y: 165, distance: 168.6
click at [579, 260] on button "Gerar" at bounding box center [612, 280] width 66 height 40
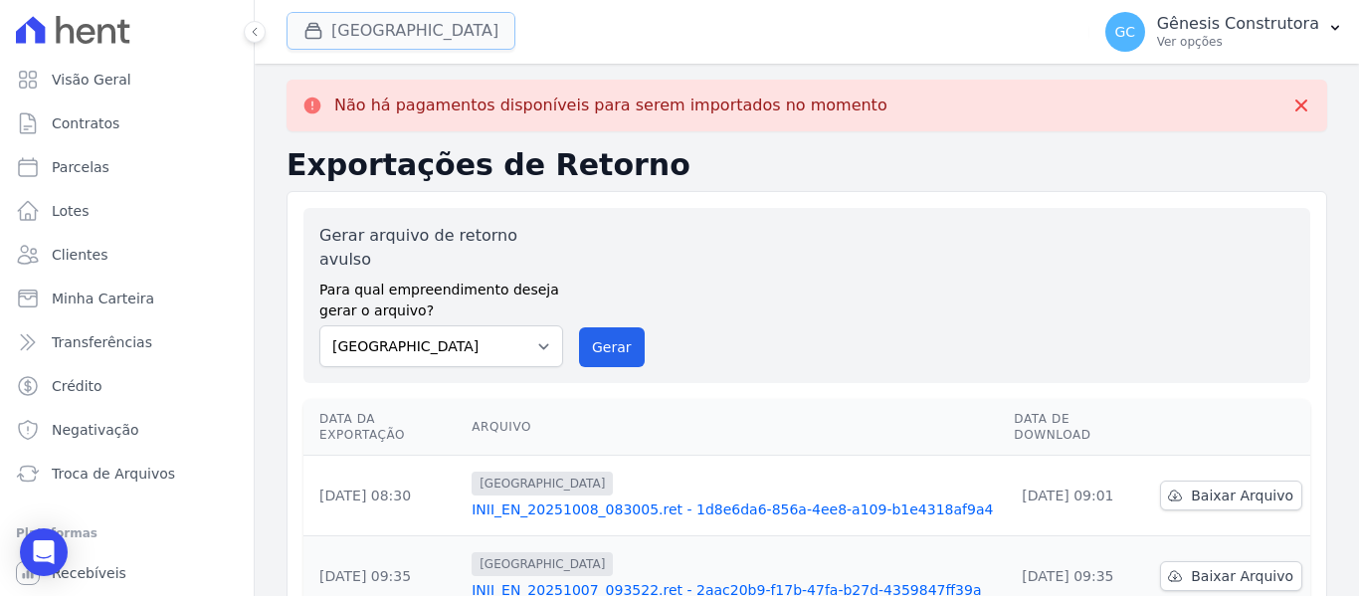
click at [472, 44] on button "[GEOGRAPHIC_DATA]" at bounding box center [401, 31] width 229 height 38
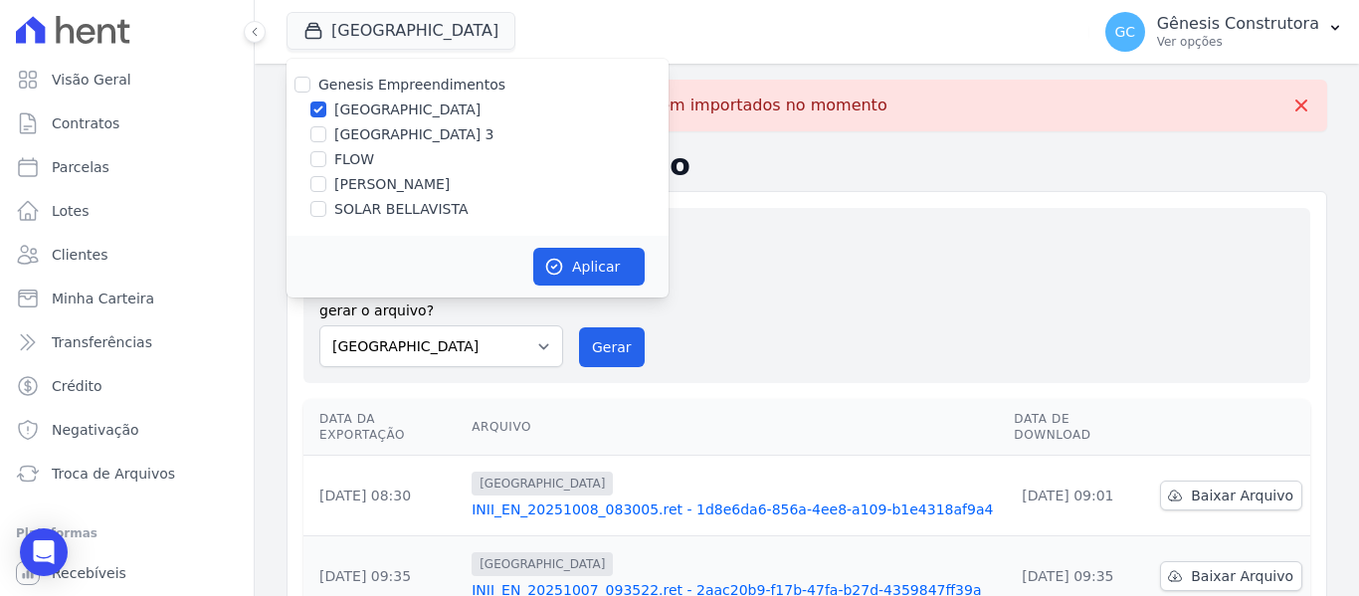
click at [373, 138] on label "[GEOGRAPHIC_DATA] 3" at bounding box center [414, 134] width 160 height 21
click at [326, 138] on input "[GEOGRAPHIC_DATA] 3" at bounding box center [318, 134] width 16 height 16
checkbox input "true"
click at [382, 115] on label "[GEOGRAPHIC_DATA]" at bounding box center [407, 109] width 146 height 21
click at [326, 115] on input "[GEOGRAPHIC_DATA]" at bounding box center [318, 109] width 16 height 16
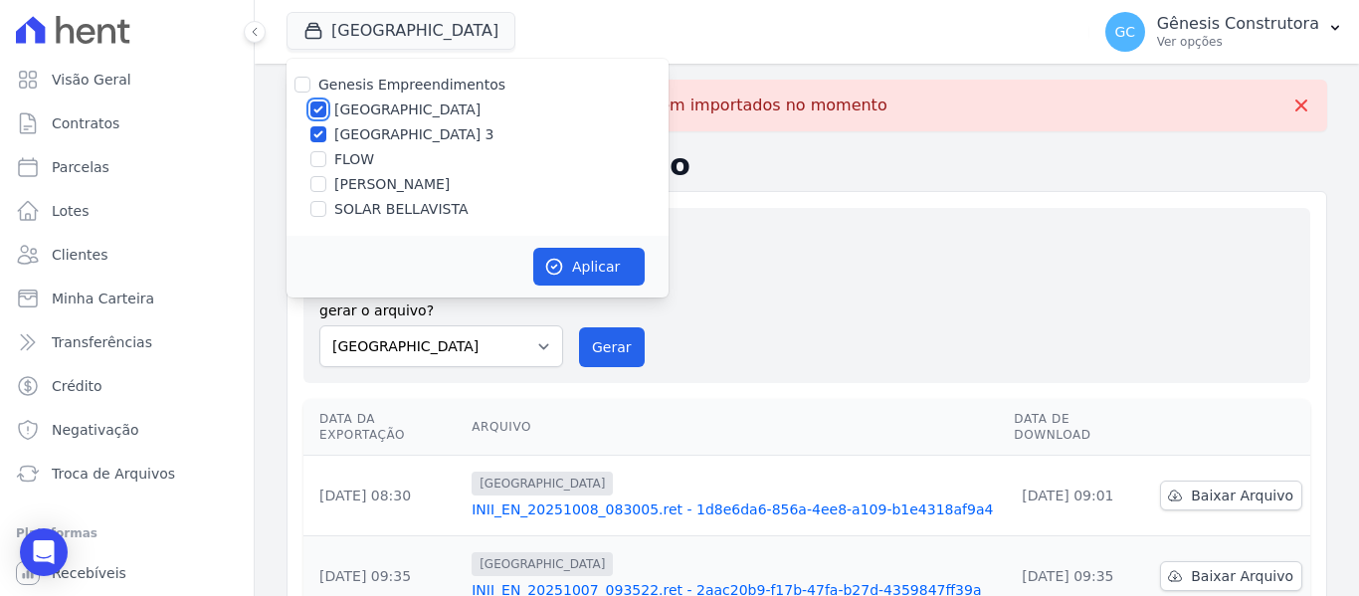
checkbox input "false"
click at [566, 262] on button "Aplicar" at bounding box center [588, 267] width 111 height 38
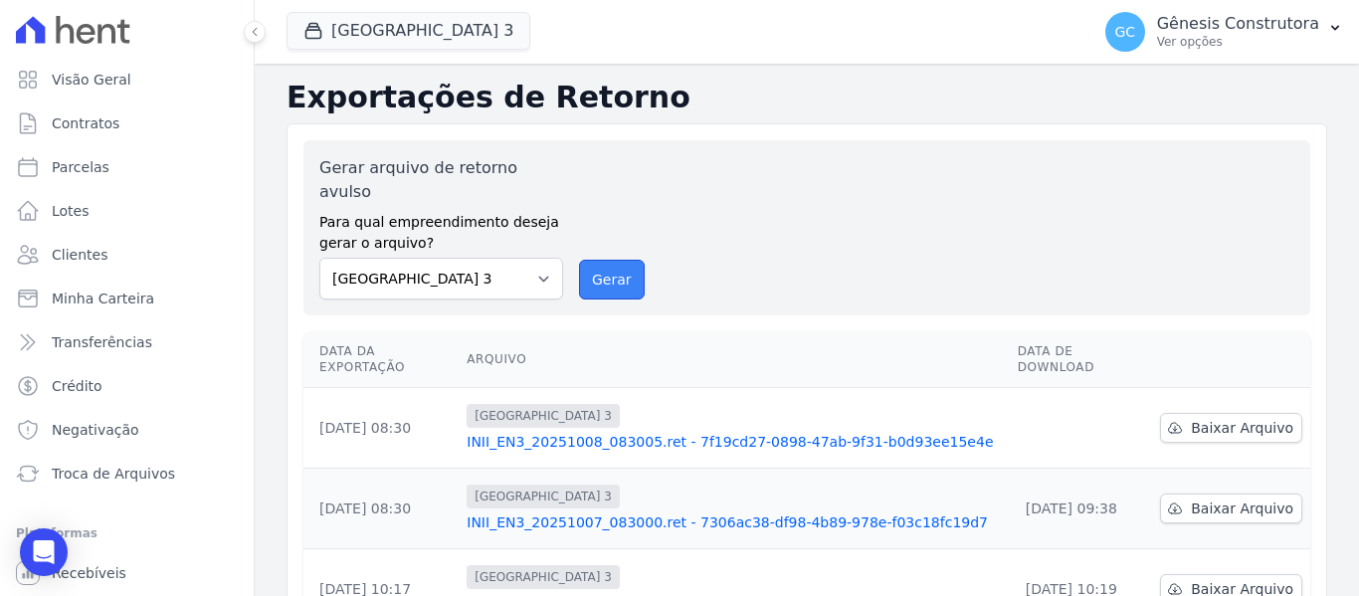
click at [598, 260] on button "Gerar" at bounding box center [612, 280] width 66 height 40
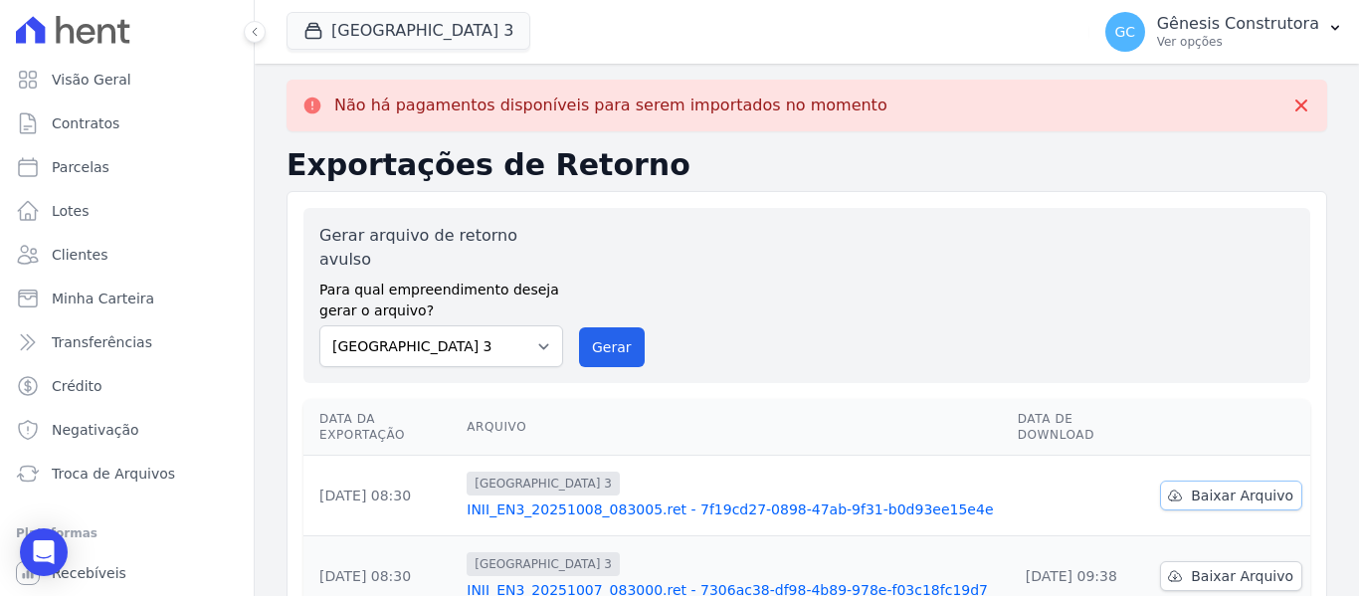
click at [1212, 486] on span "Baixar Arquivo" at bounding box center [1242, 496] width 102 height 20
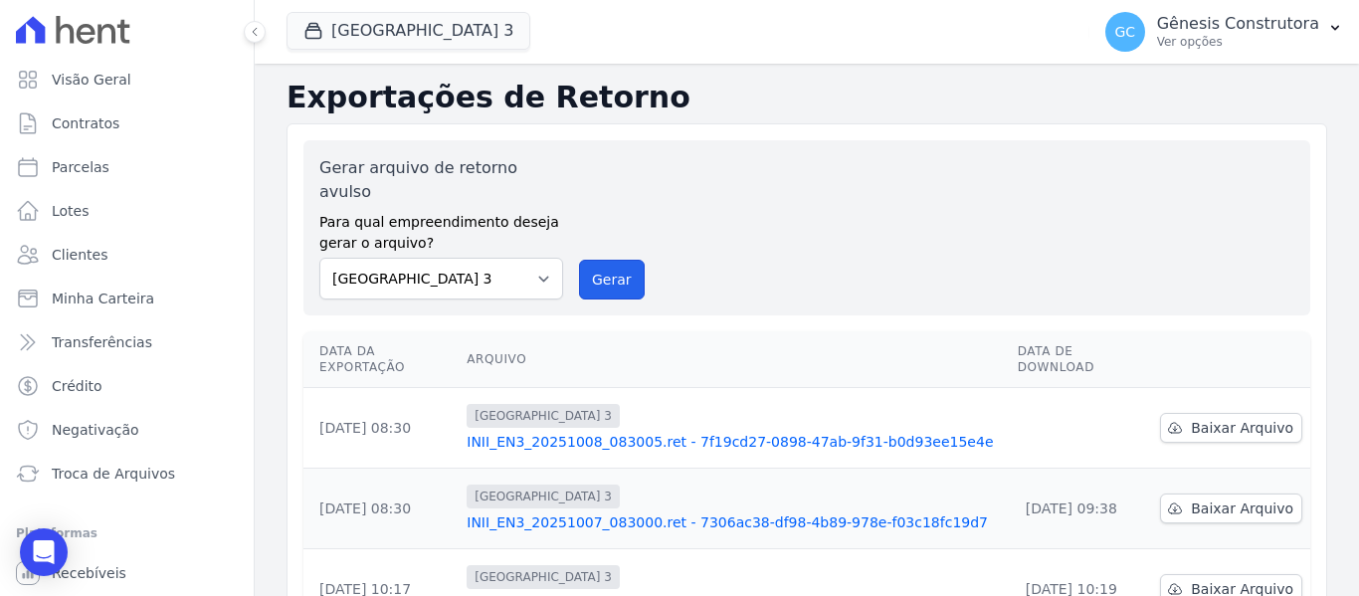
drag, startPoint x: 635, startPoint y: 246, endPoint x: 779, endPoint y: 151, distance: 172.5
click at [635, 260] on button "Gerar" at bounding box center [612, 280] width 66 height 40
